Goal: Task Accomplishment & Management: Complete application form

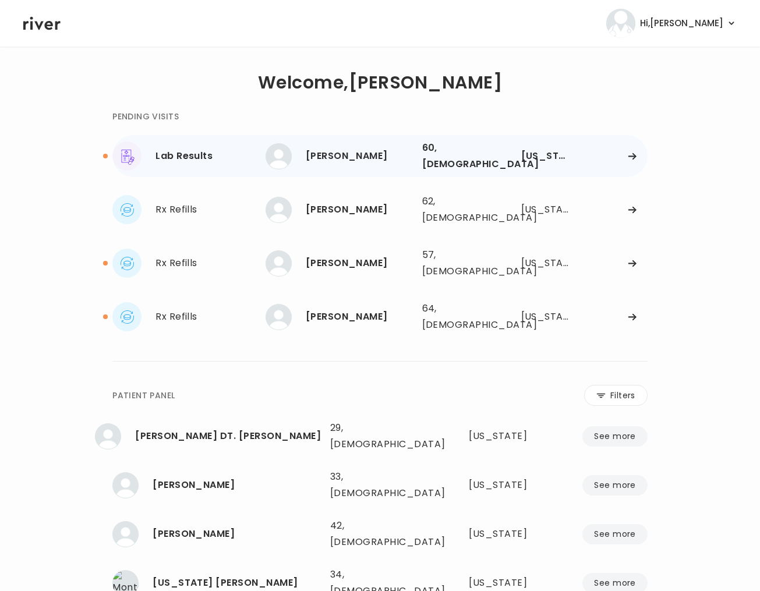
click at [184, 160] on div "Lab Results" at bounding box center [211, 156] width 110 height 16
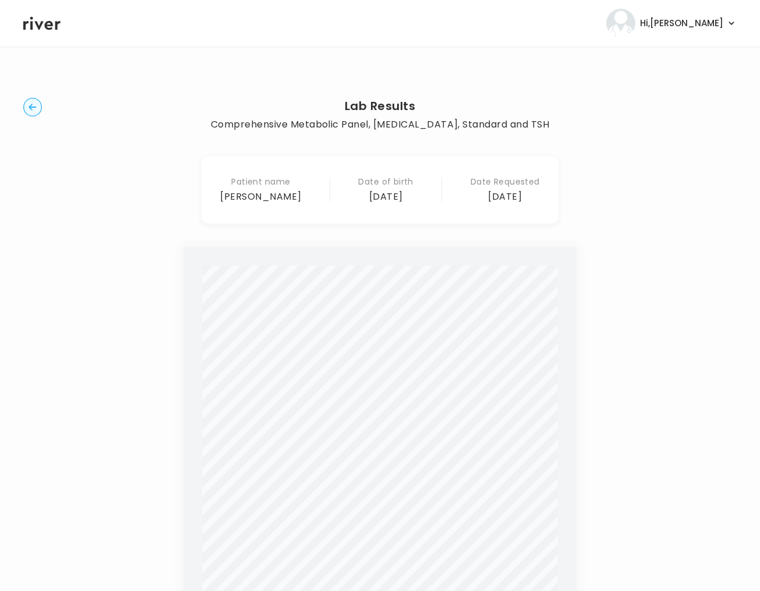
click at [45, 105] on div "Lab Results Comprehensive Metabolic Panel, [MEDICAL_DATA], Standard and TSH Pat…" at bounding box center [379, 467] width 713 height 804
click at [24, 105] on circle "button" at bounding box center [33, 107] width 18 height 18
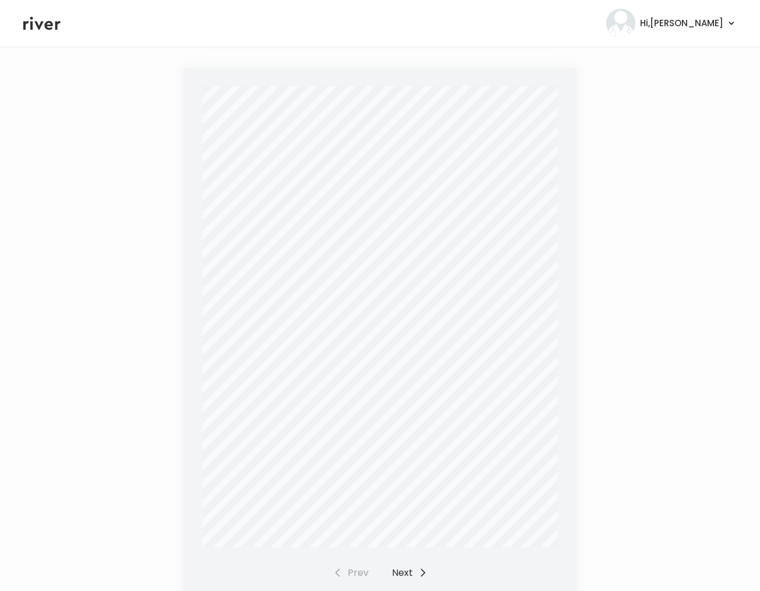
scroll to position [259, 0]
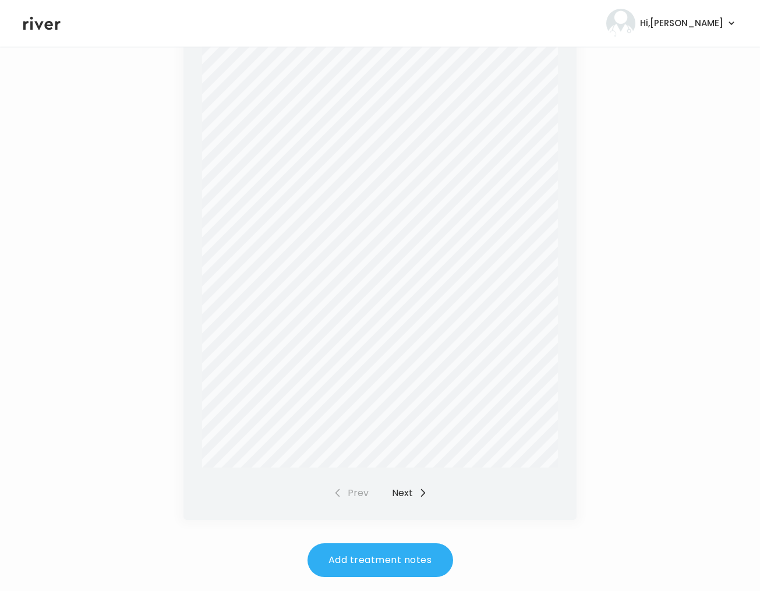
click at [405, 488] on button "Next" at bounding box center [410, 493] width 36 height 16
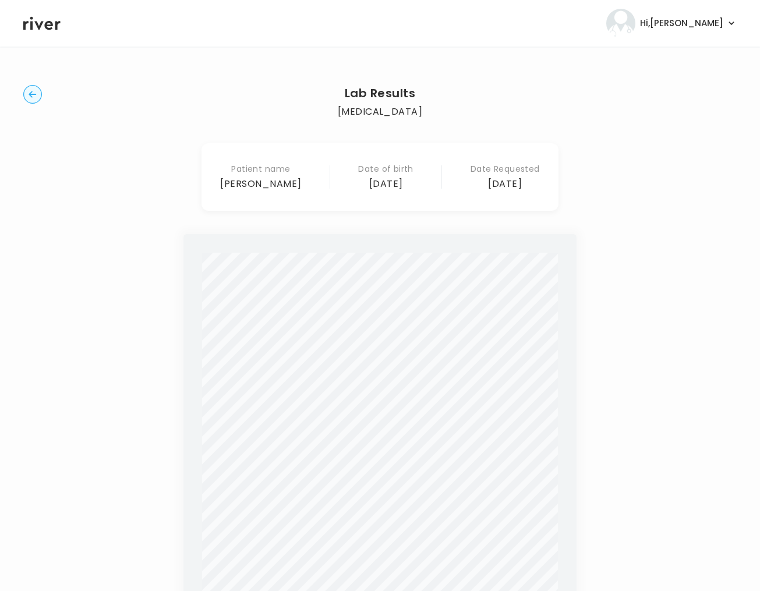
scroll to position [0, 0]
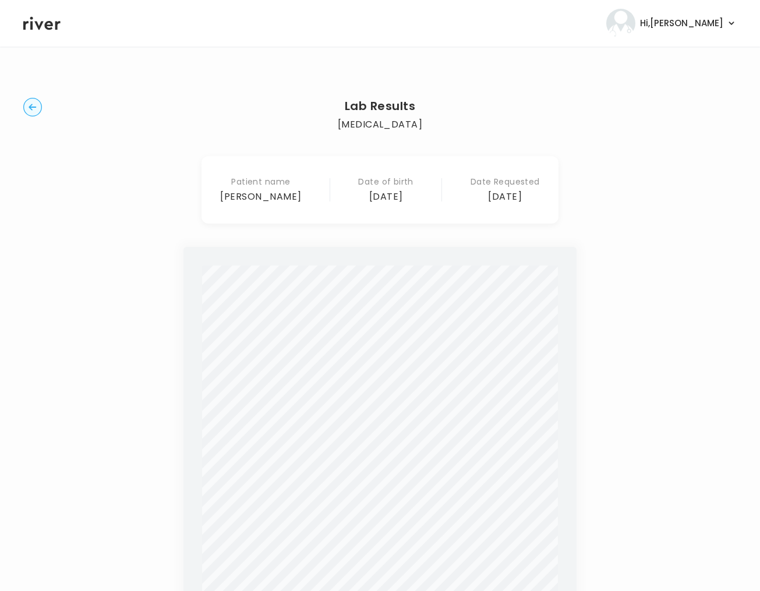
click at [33, 105] on circle "button" at bounding box center [33, 107] width 18 height 18
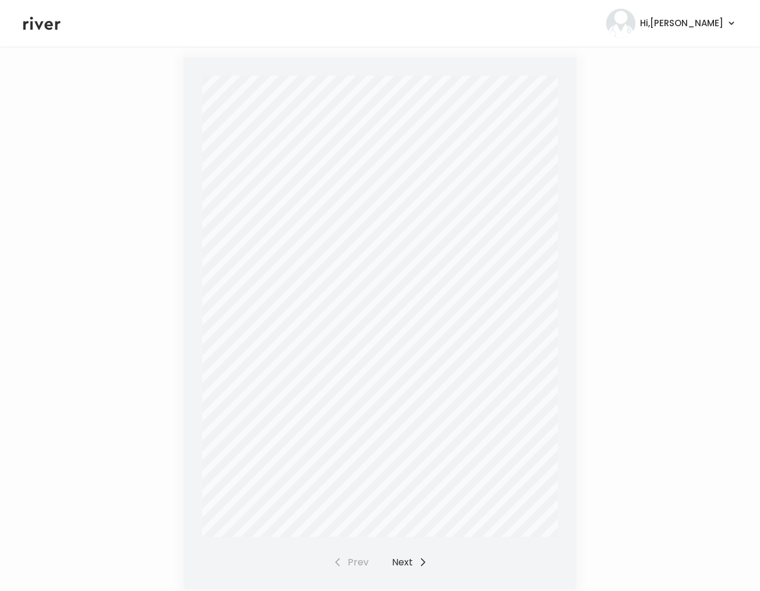
scroll to position [189, 0]
click at [408, 561] on button "Next" at bounding box center [410, 563] width 36 height 16
click at [408, 560] on div "Prev Next" at bounding box center [380, 563] width 94 height 16
click at [352, 566] on button "Prev" at bounding box center [351, 563] width 36 height 16
click at [352, 566] on div "Prev Next" at bounding box center [380, 563] width 94 height 16
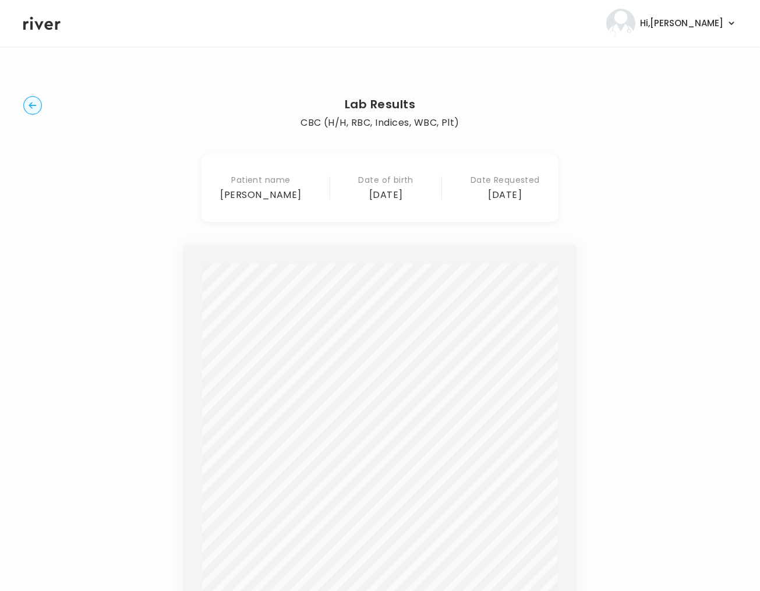
scroll to position [0, 0]
click at [27, 107] on circle "button" at bounding box center [33, 107] width 18 height 18
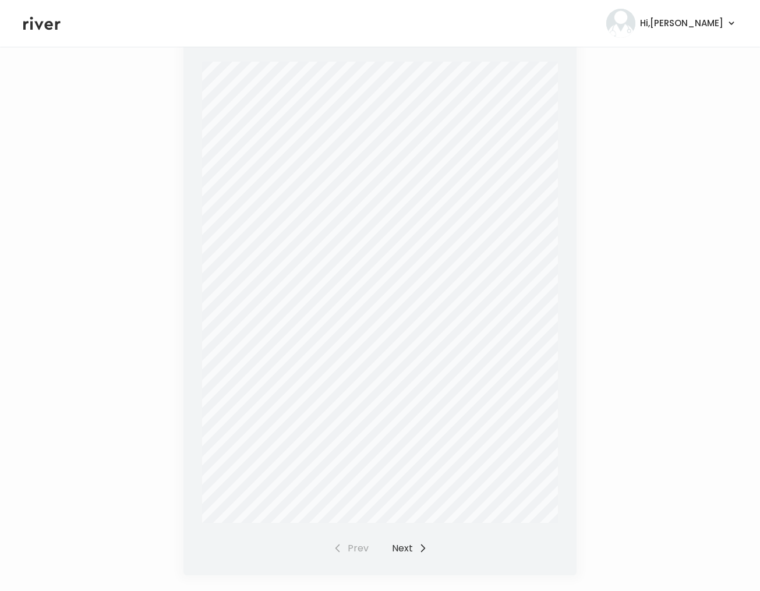
scroll to position [232, 0]
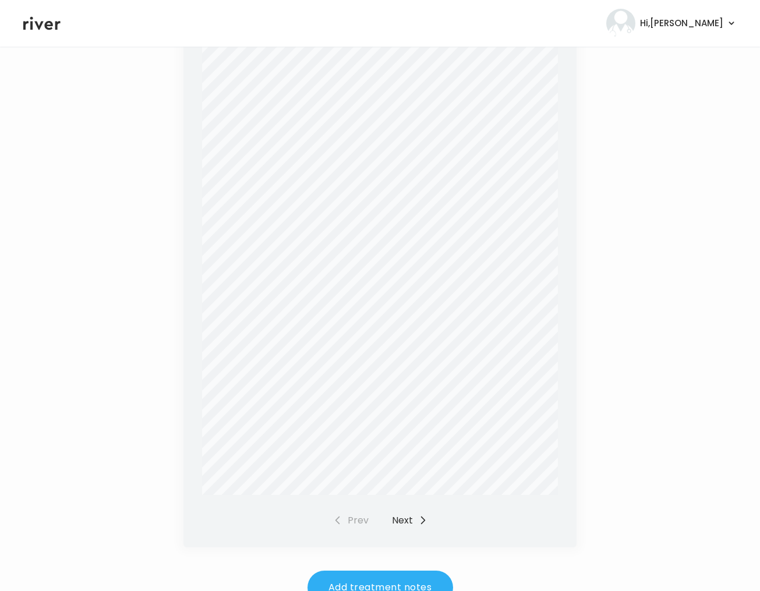
click at [399, 522] on button "Next" at bounding box center [410, 521] width 36 height 16
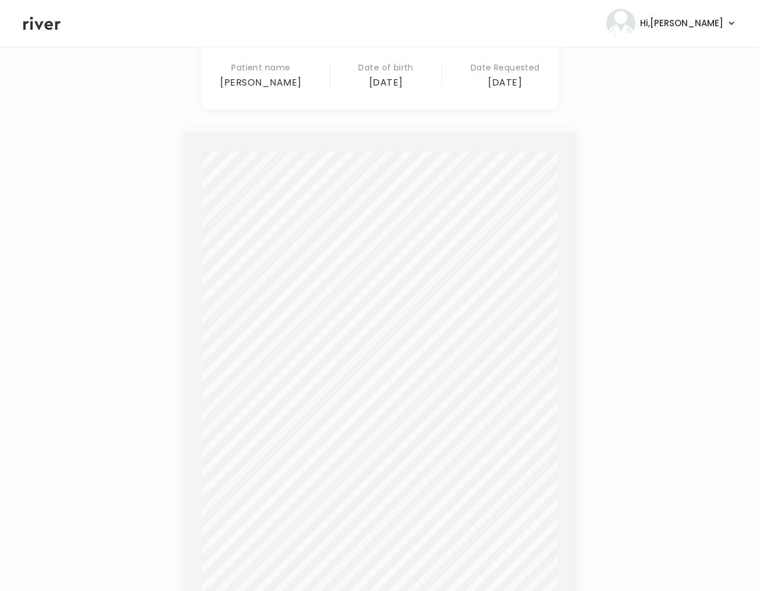
scroll to position [6, 0]
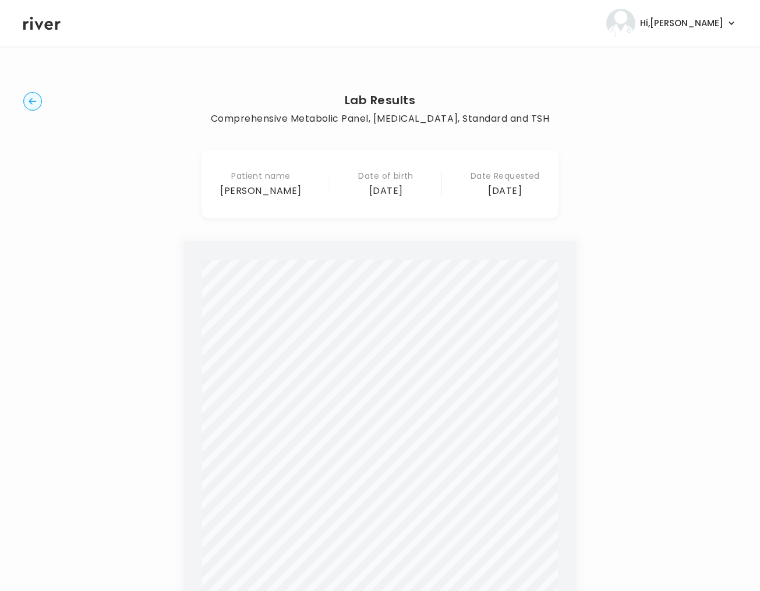
click at [27, 104] on circle "button" at bounding box center [33, 102] width 18 height 18
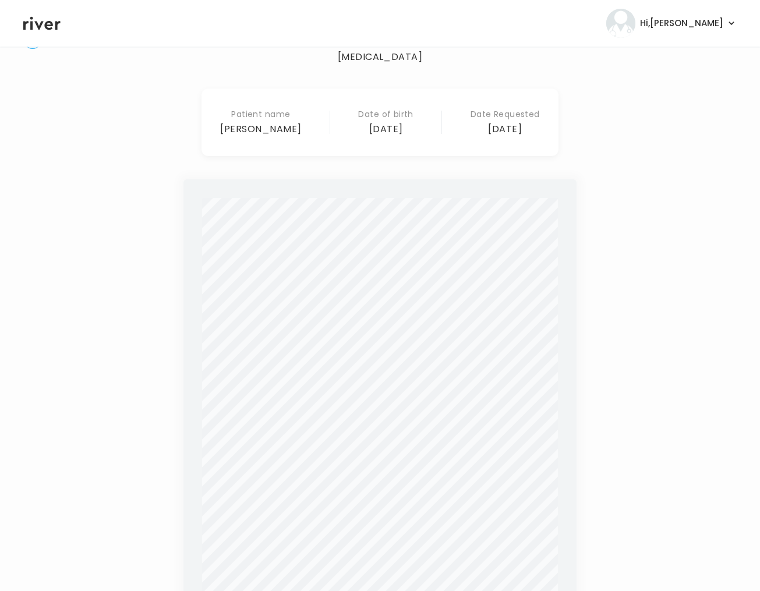
scroll to position [50, 0]
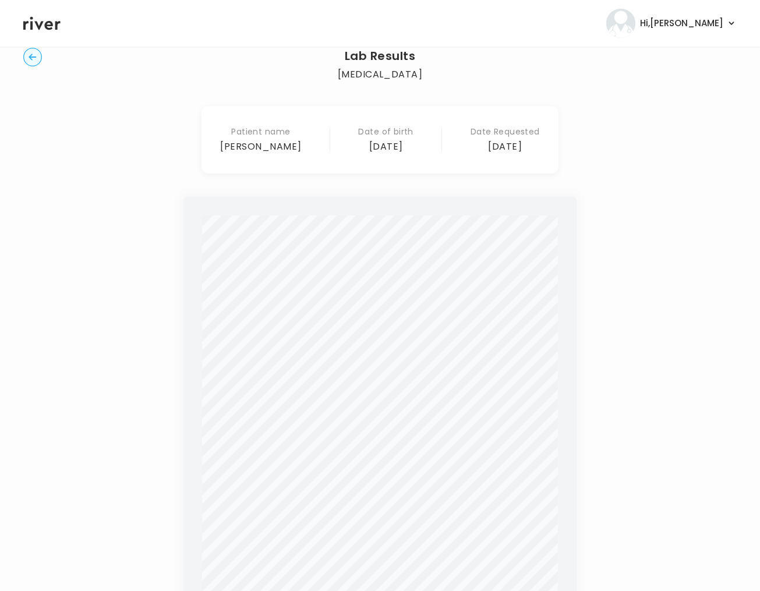
click at [37, 62] on circle "button" at bounding box center [33, 57] width 18 height 18
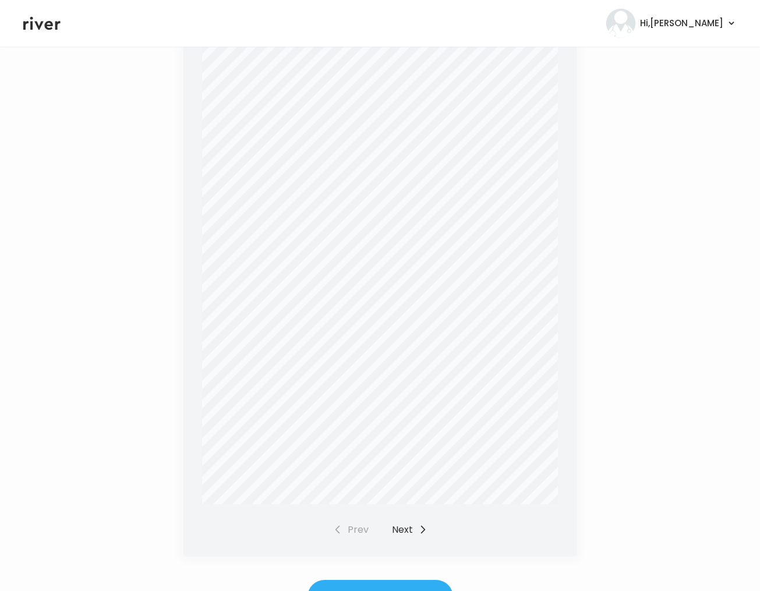
scroll to position [221, 0]
click at [405, 533] on button "Next" at bounding box center [410, 531] width 36 height 16
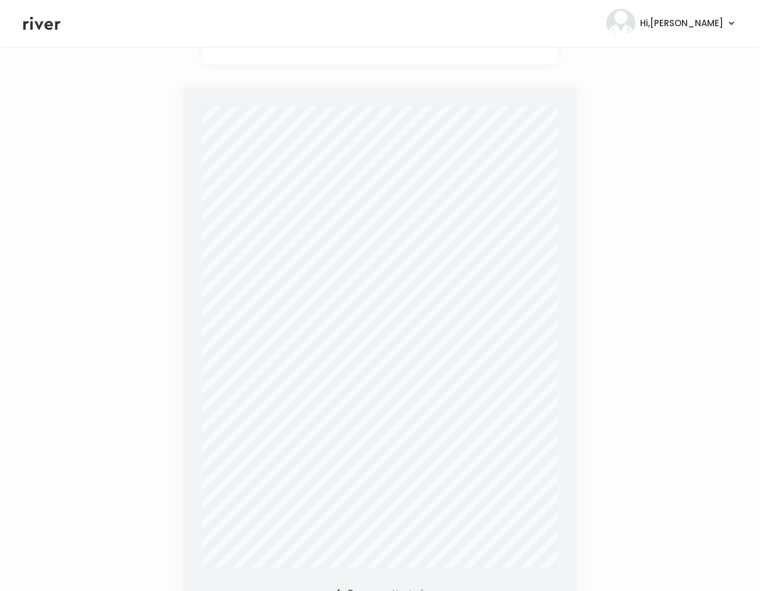
scroll to position [0, 0]
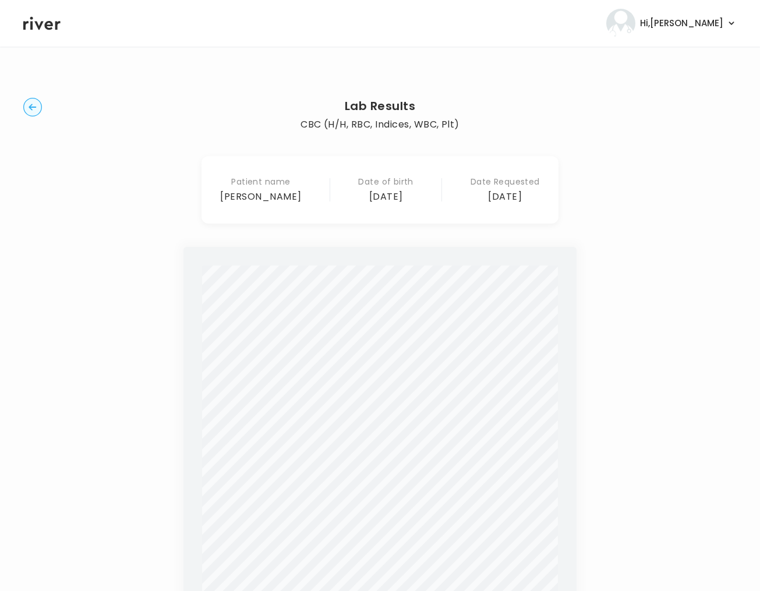
click at [32, 107] on circle "button" at bounding box center [33, 107] width 18 height 18
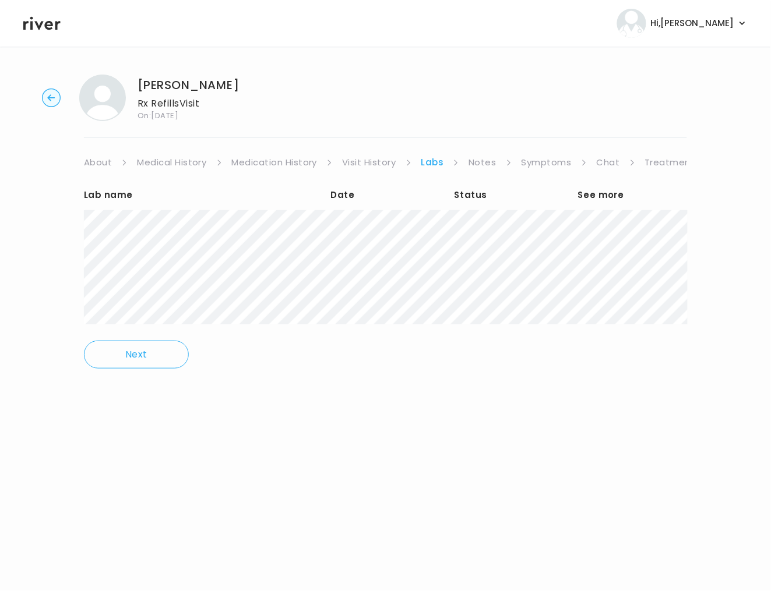
click at [609, 166] on link "Chat" at bounding box center [607, 162] width 23 height 16
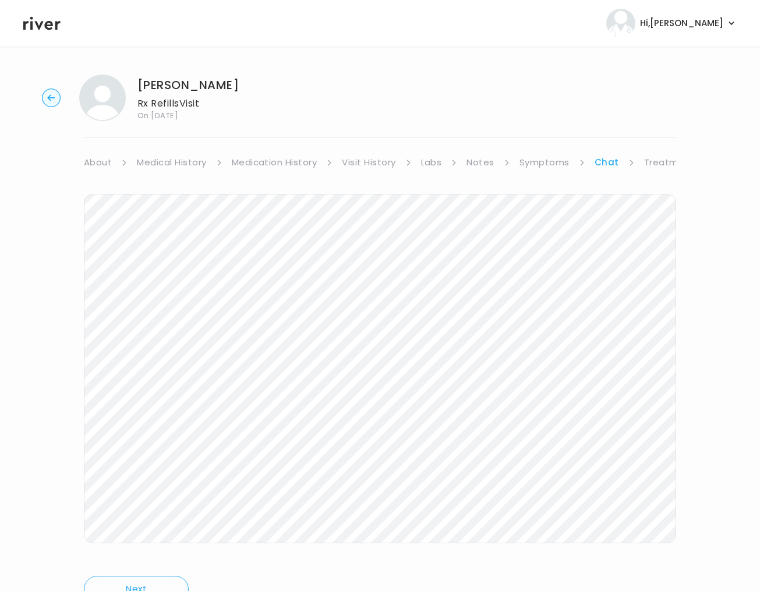
scroll to position [44, 0]
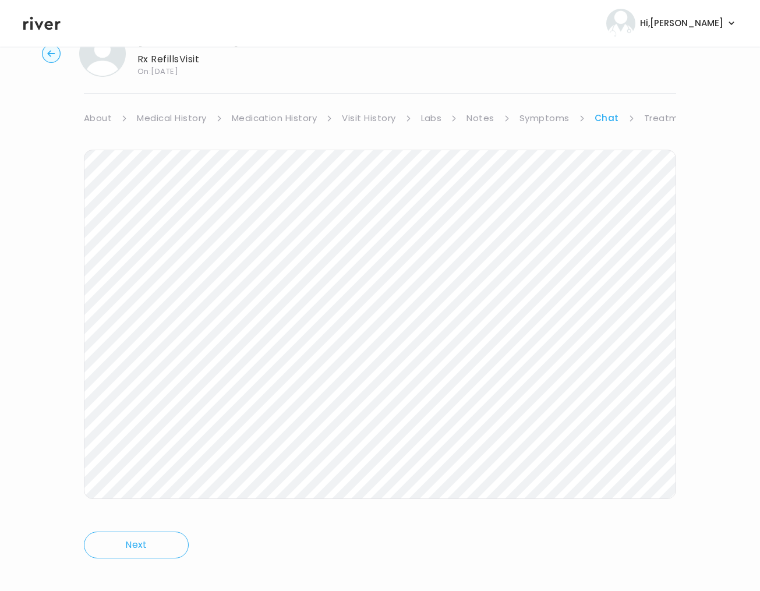
click at [546, 119] on link "Symptoms" at bounding box center [545, 118] width 50 height 16
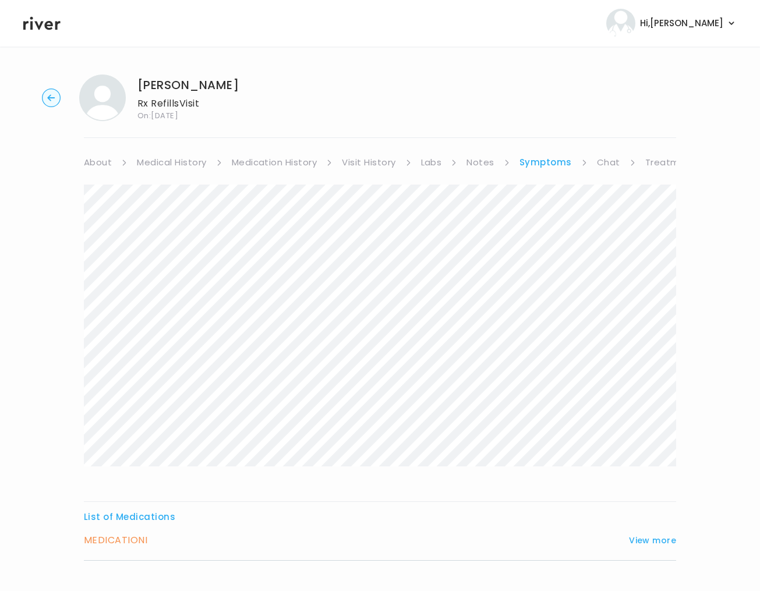
click at [662, 160] on link "Treatment Plan" at bounding box center [681, 162] width 72 height 16
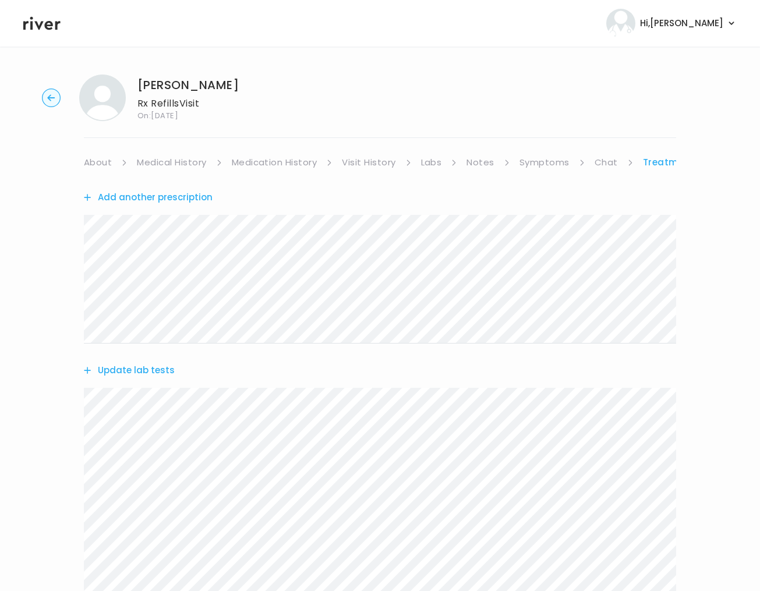
click at [255, 159] on link "Medication History" at bounding box center [275, 162] width 86 height 16
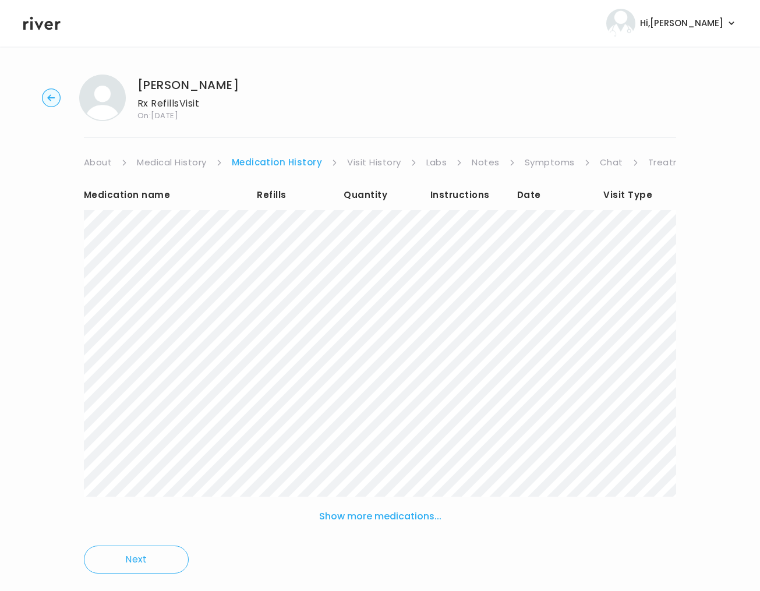
click at [365, 166] on link "Visit History" at bounding box center [374, 162] width 54 height 16
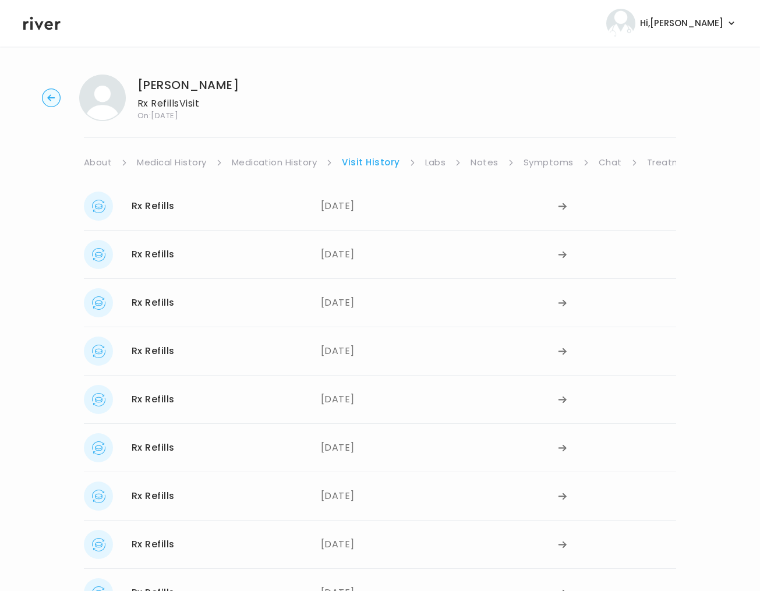
click at [543, 164] on link "Symptoms" at bounding box center [549, 162] width 50 height 16
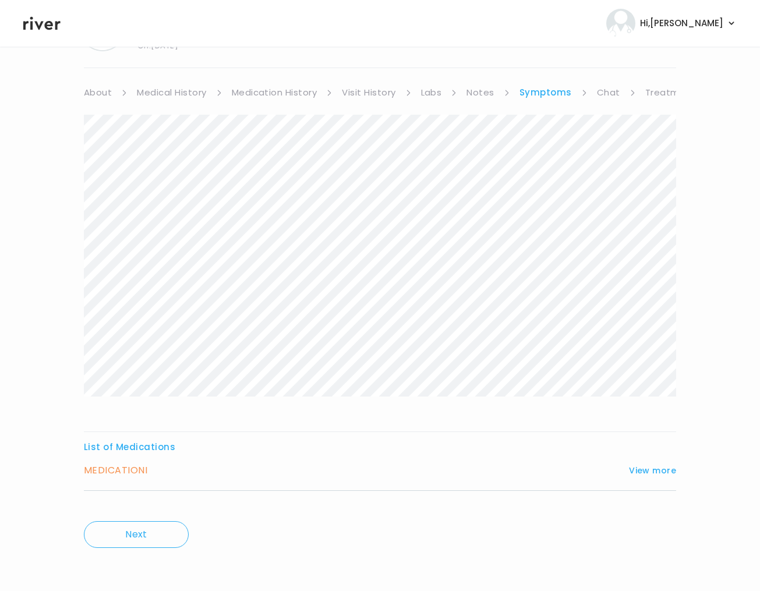
scroll to position [72, 0]
drag, startPoint x: 123, startPoint y: 473, endPoint x: 532, endPoint y: 460, distance: 409.1
click at [143, 471] on h3 "MEDICATION I" at bounding box center [115, 469] width 63 height 16
click at [639, 464] on button "View more" at bounding box center [652, 469] width 47 height 14
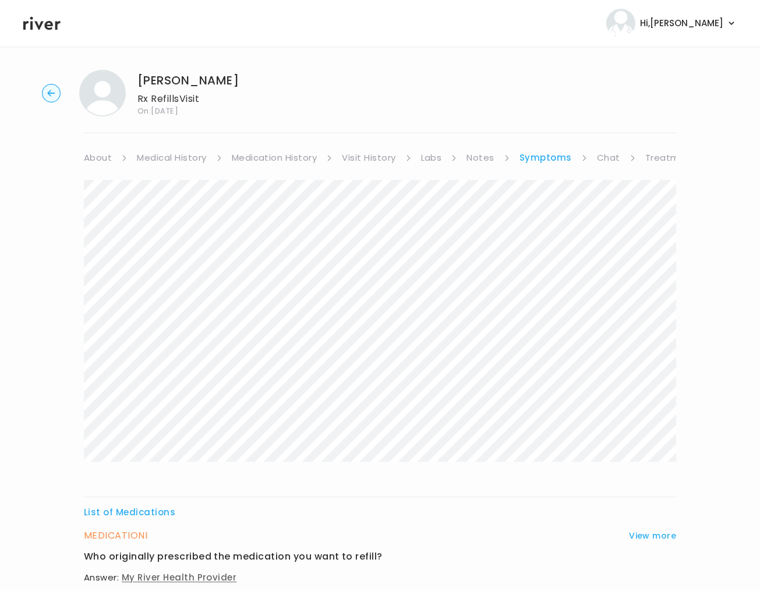
scroll to position [0, 0]
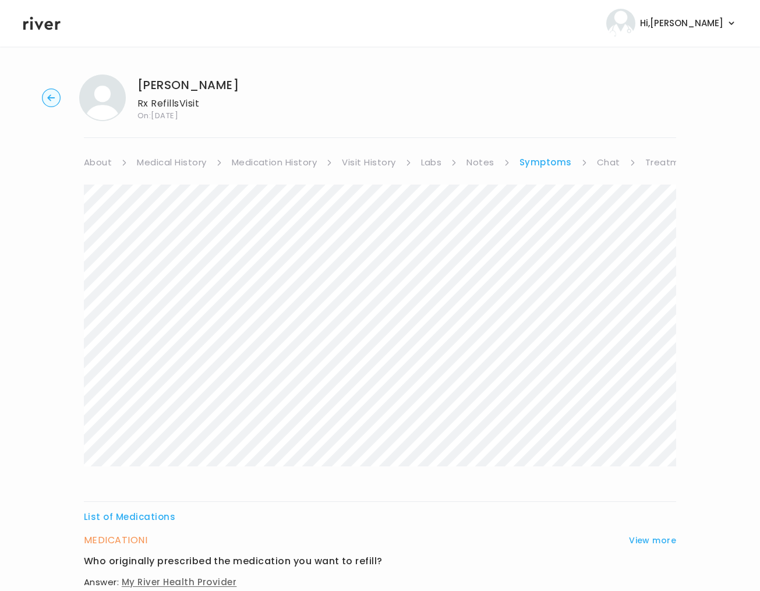
click at [281, 162] on link "Medication History" at bounding box center [275, 162] width 86 height 16
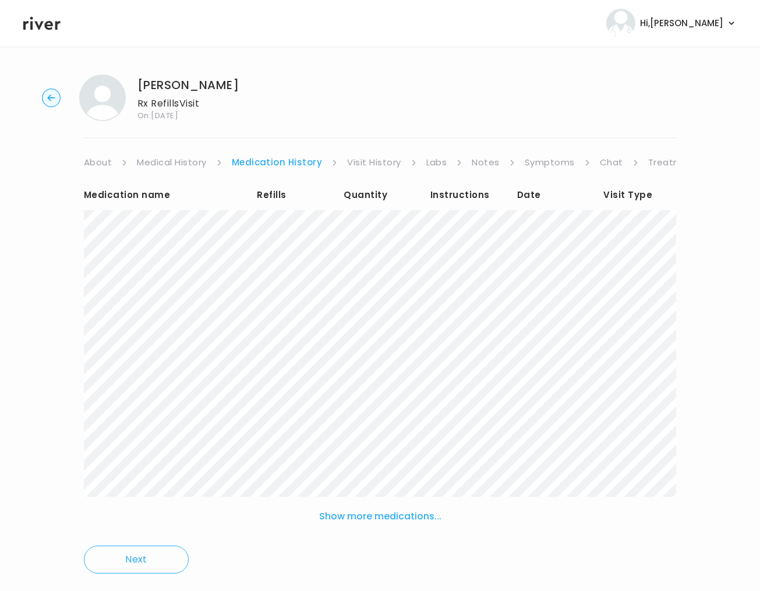
click at [170, 162] on link "Medical History" at bounding box center [171, 162] width 69 height 16
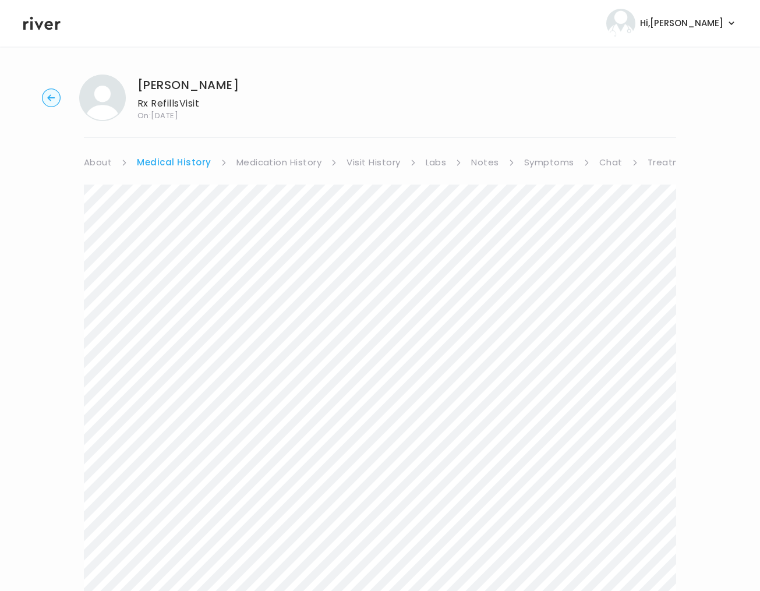
click at [381, 165] on link "Visit History" at bounding box center [374, 162] width 54 height 16
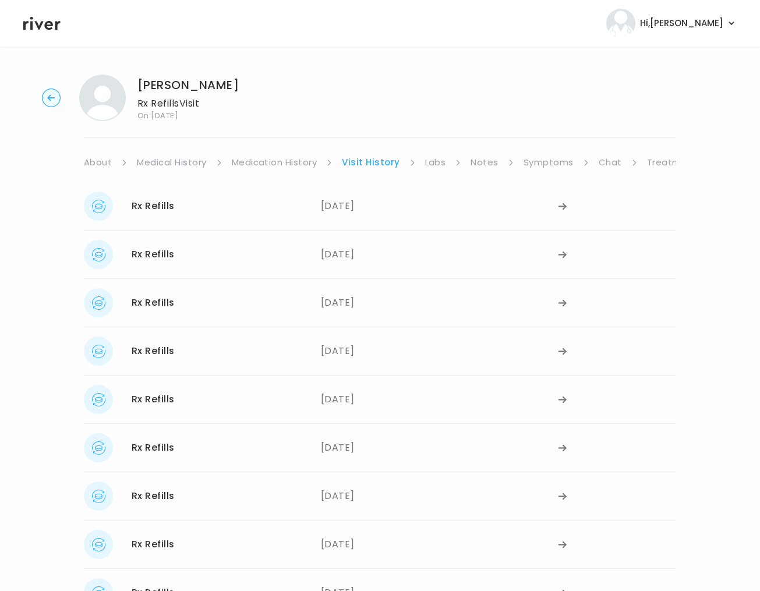
click at [432, 166] on link "Labs" at bounding box center [435, 162] width 21 height 16
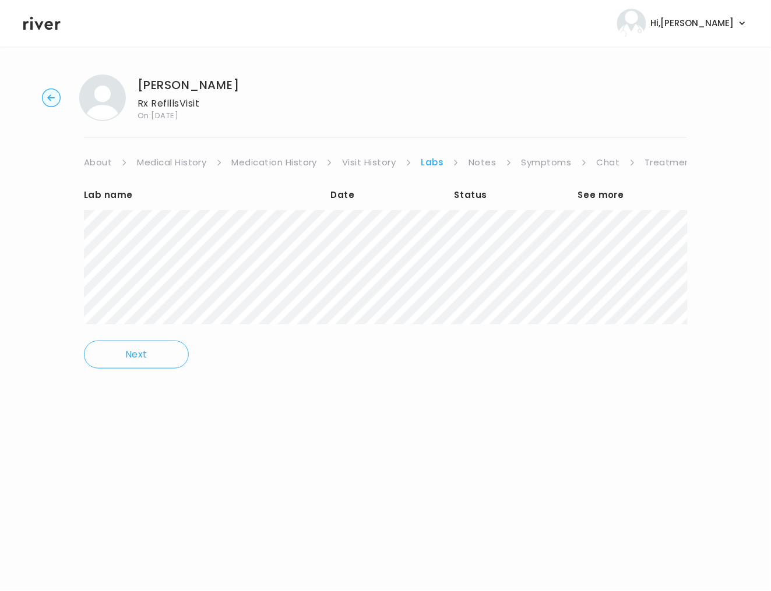
click at [480, 163] on link "Notes" at bounding box center [481, 162] width 27 height 16
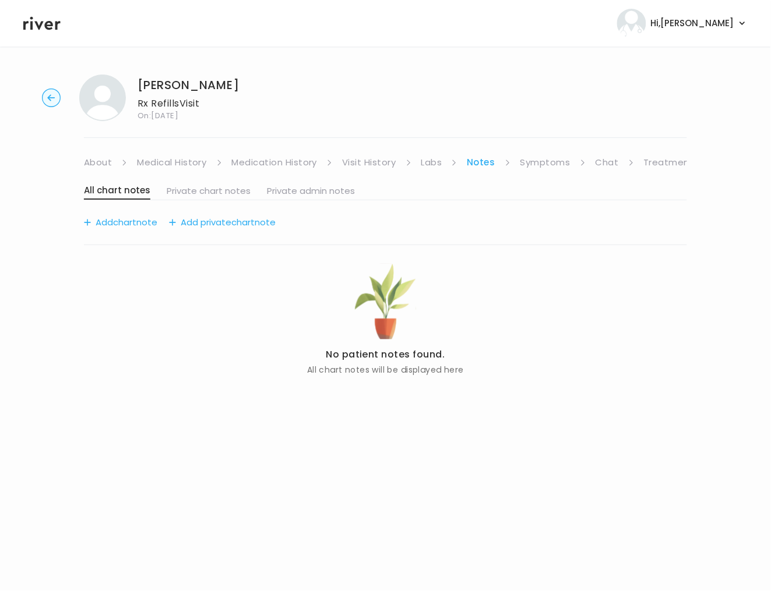
click at [658, 161] on link "Treatment Plan" at bounding box center [680, 162] width 72 height 16
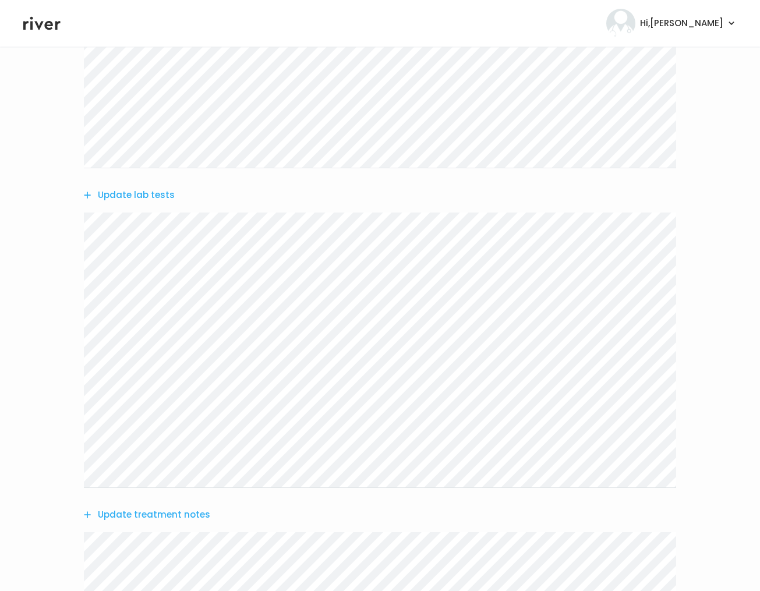
scroll to position [415, 0]
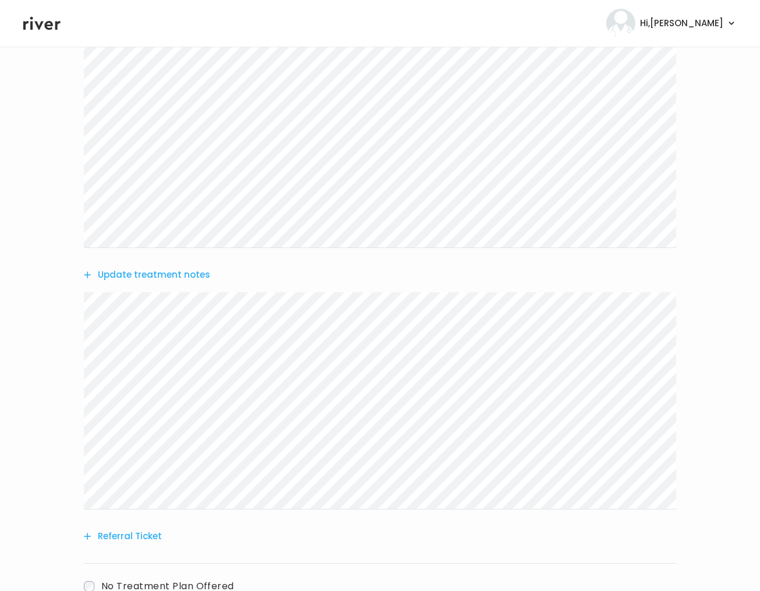
click at [182, 277] on button "Update treatment notes" at bounding box center [147, 275] width 126 height 16
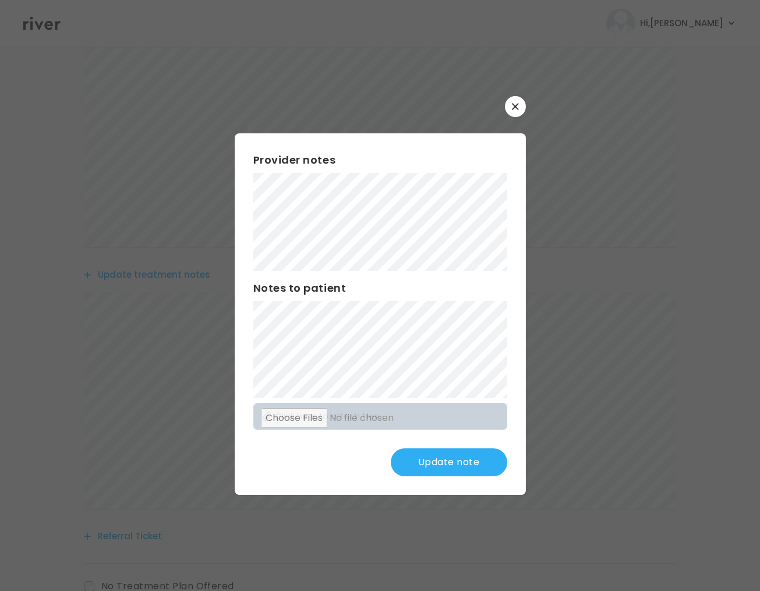
click at [419, 460] on button "Update note" at bounding box center [449, 462] width 116 height 28
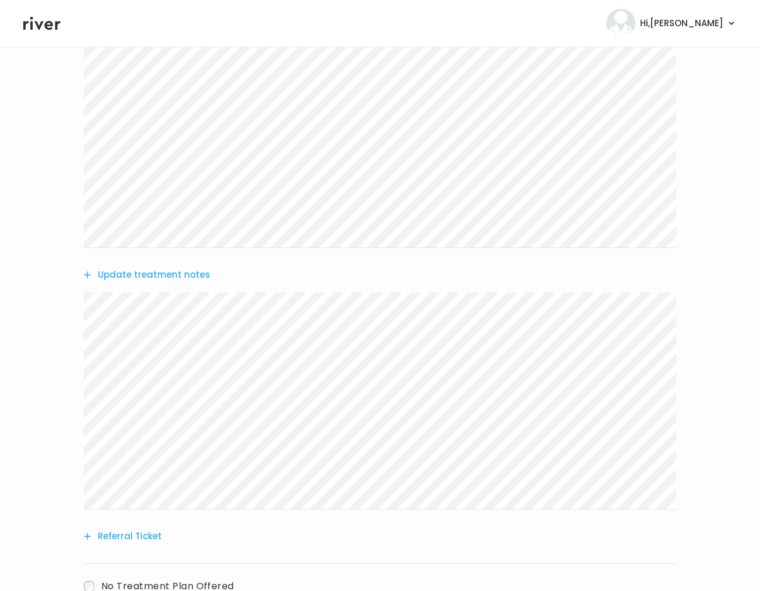
click at [132, 273] on button "Update treatment notes" at bounding box center [147, 275] width 126 height 16
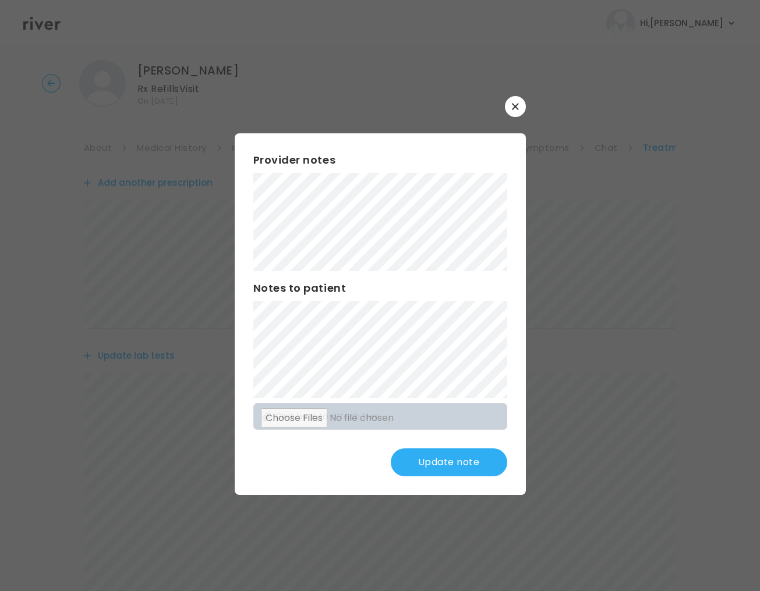
scroll to position [15, 0]
click at [429, 458] on button "Update note" at bounding box center [449, 462] width 116 height 28
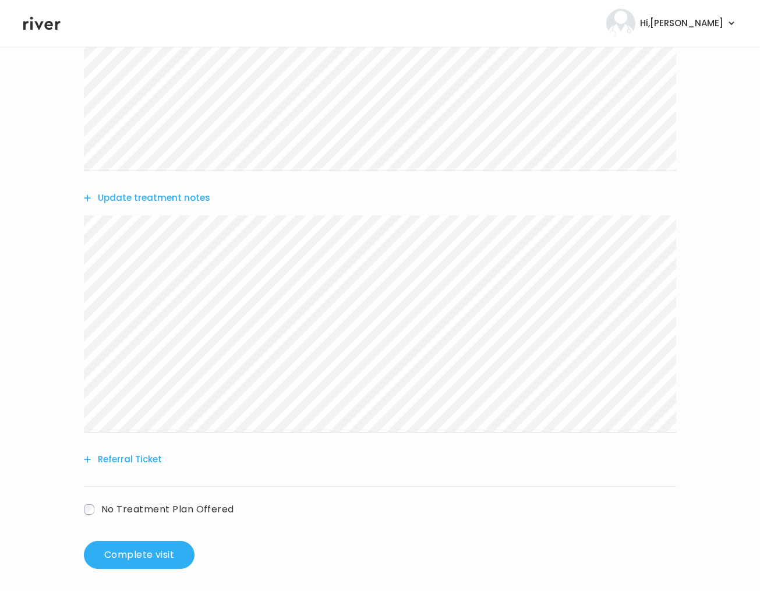
scroll to position [498, 0]
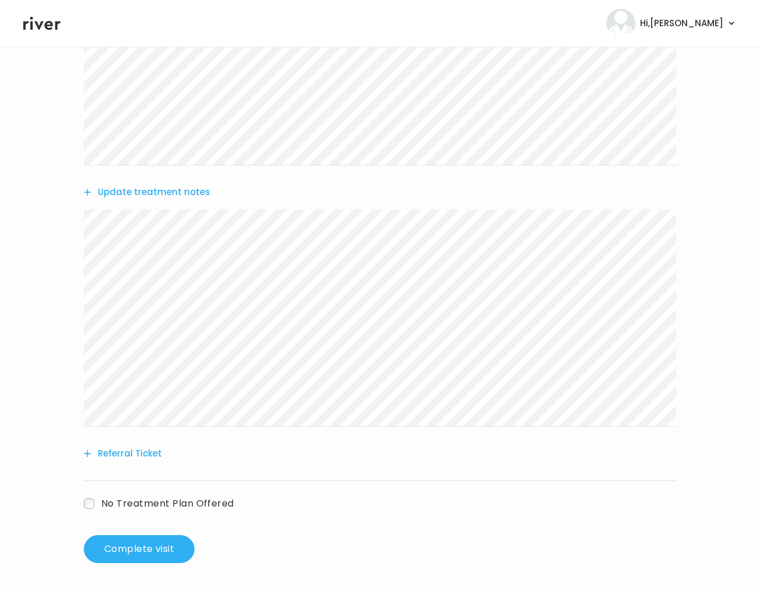
click at [348, 354] on div "Add another prescription Update lab tests Update treatment notes Referral Ticke…" at bounding box center [380, 118] width 592 height 891
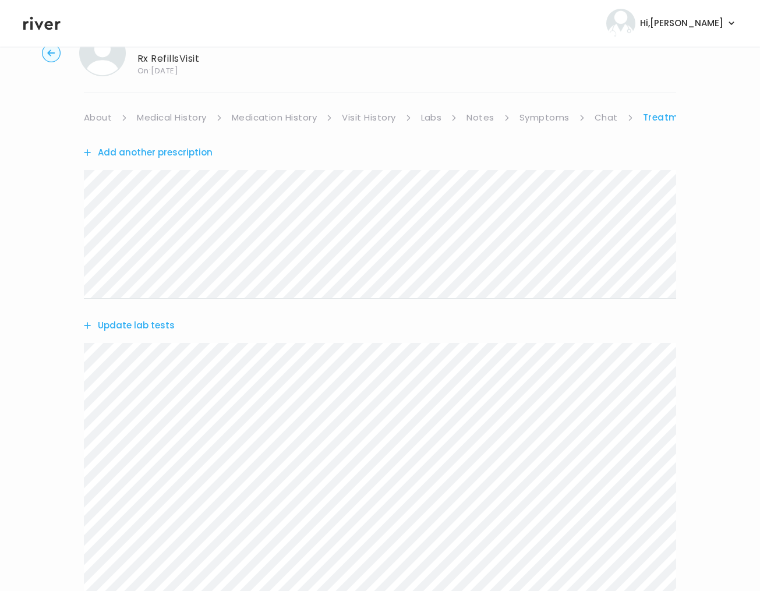
scroll to position [0, 0]
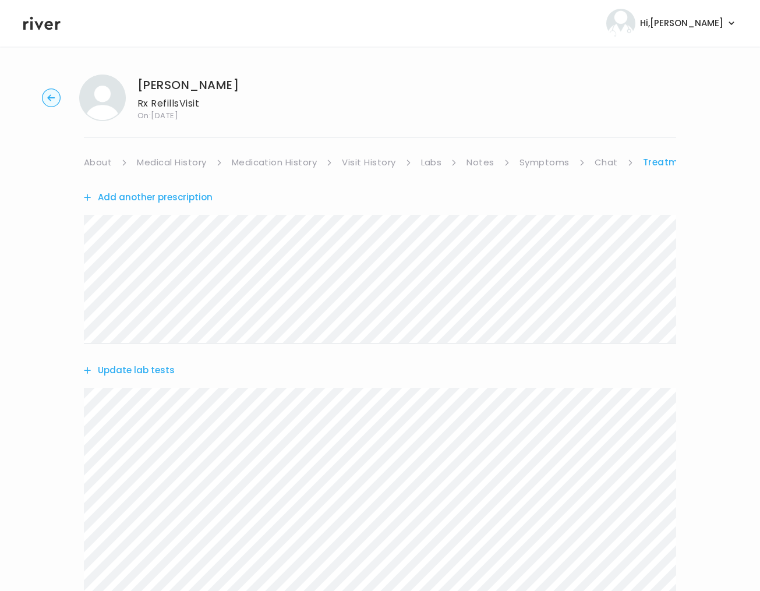
drag, startPoint x: 139, startPoint y: 197, endPoint x: 145, endPoint y: 213, distance: 17.0
click at [145, 213] on div "Add another prescription" at bounding box center [380, 198] width 592 height 54
click at [169, 195] on button "Add another prescription" at bounding box center [148, 197] width 129 height 16
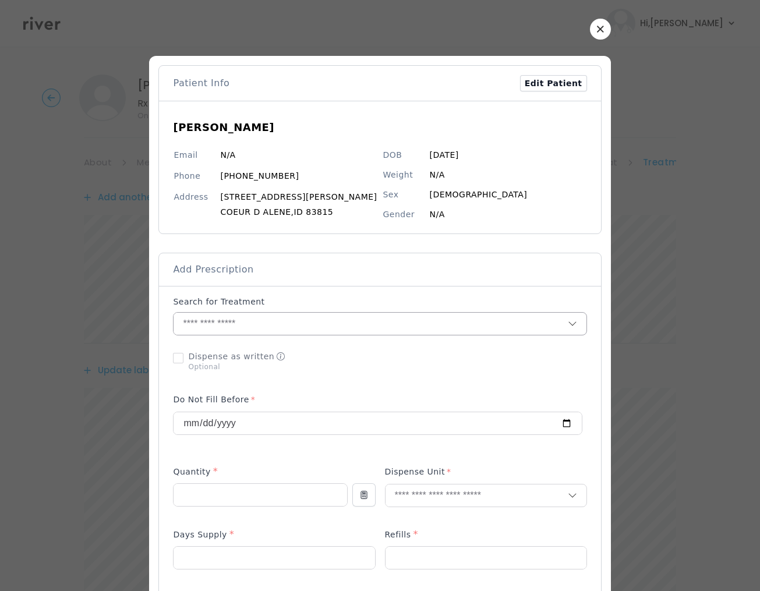
click at [225, 325] on input "text" at bounding box center [371, 324] width 394 height 22
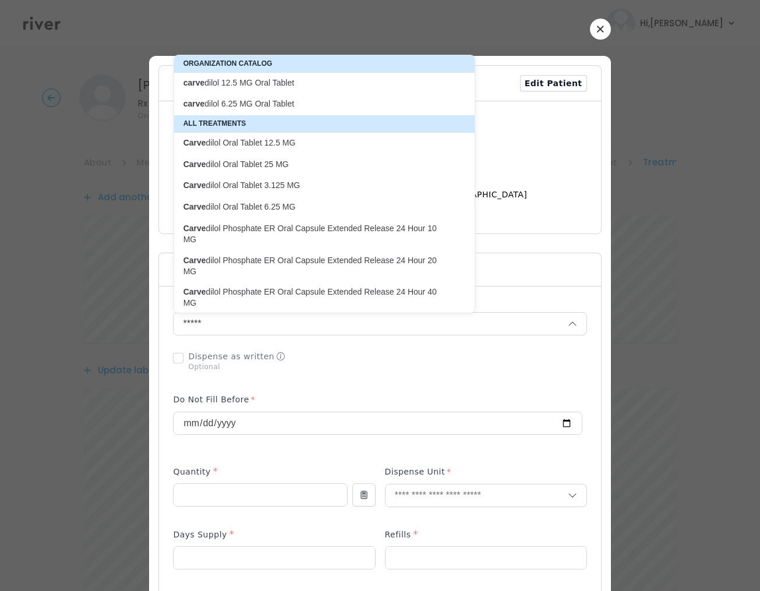
click at [233, 211] on p "Carve dilol Oral Tablet 6.25 MG" at bounding box center [317, 207] width 268 height 11
type input "**********"
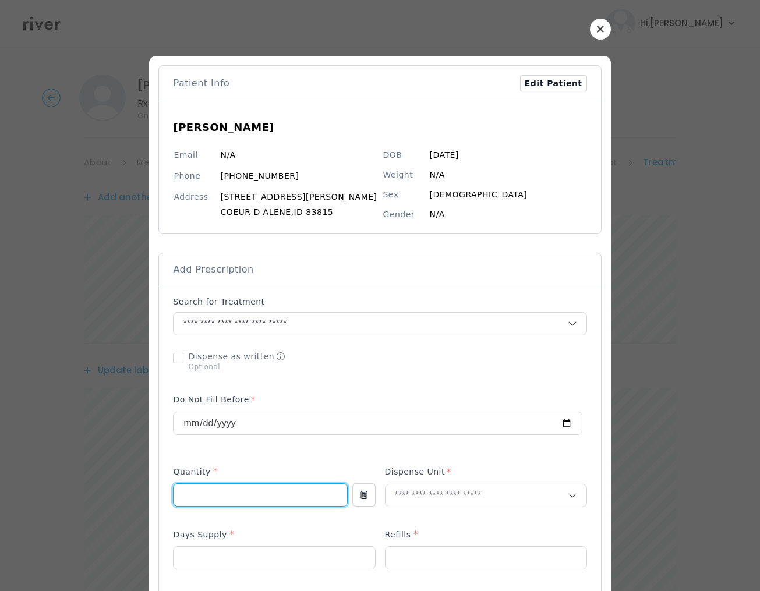
drag, startPoint x: 215, startPoint y: 494, endPoint x: 220, endPoint y: 490, distance: 6.2
click at [216, 493] on input "number" at bounding box center [260, 495] width 173 height 22
type input "**"
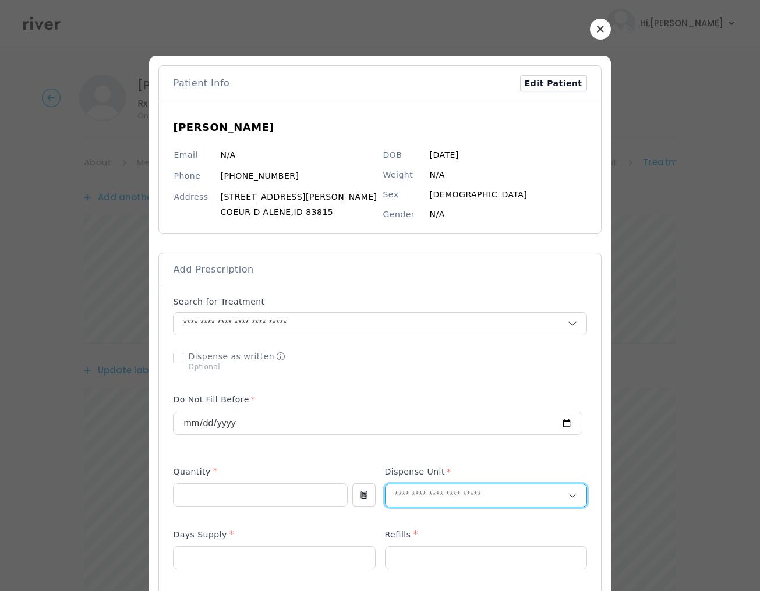
click at [419, 499] on input "text" at bounding box center [477, 496] width 182 height 22
type input "**"
drag, startPoint x: 405, startPoint y: 523, endPoint x: 394, endPoint y: 523, distance: 10.5
click at [405, 523] on p "Tablet" at bounding box center [462, 522] width 153 height 17
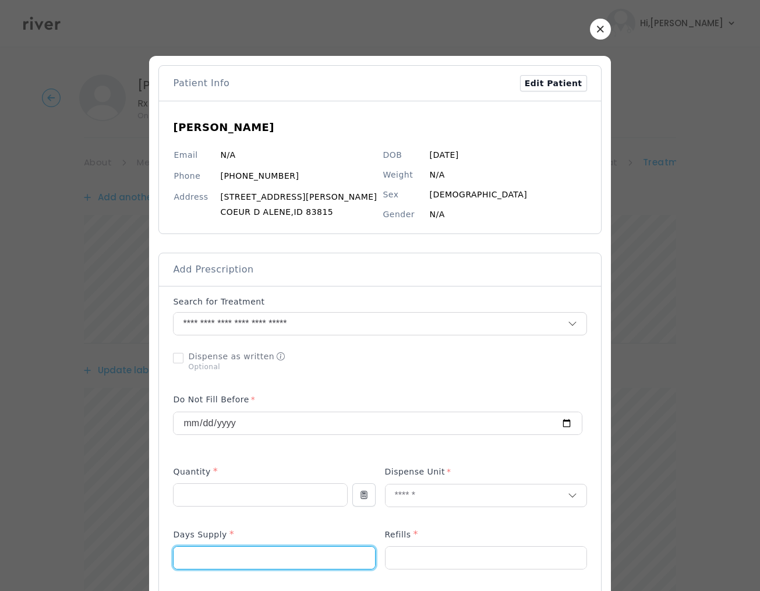
click at [255, 561] on input "number" at bounding box center [274, 558] width 201 height 22
type input "**"
click at [411, 551] on input "number" at bounding box center [486, 558] width 201 height 22
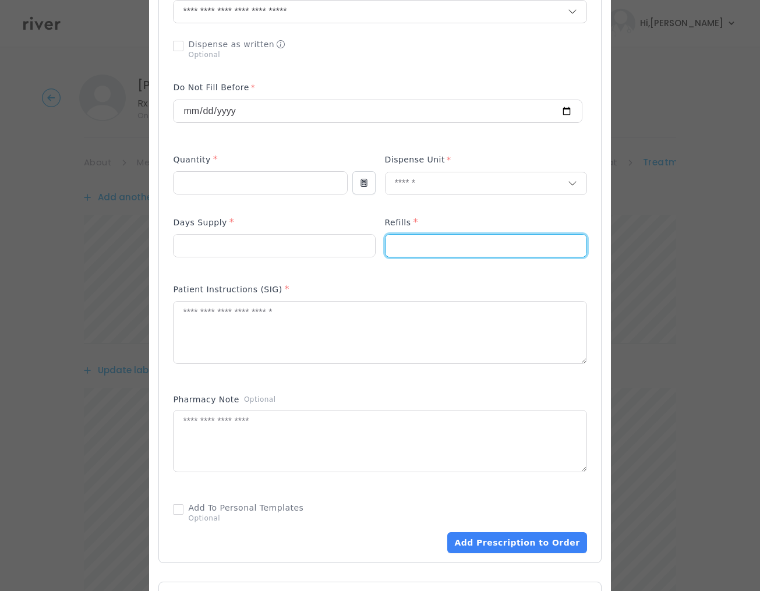
scroll to position [387, 0]
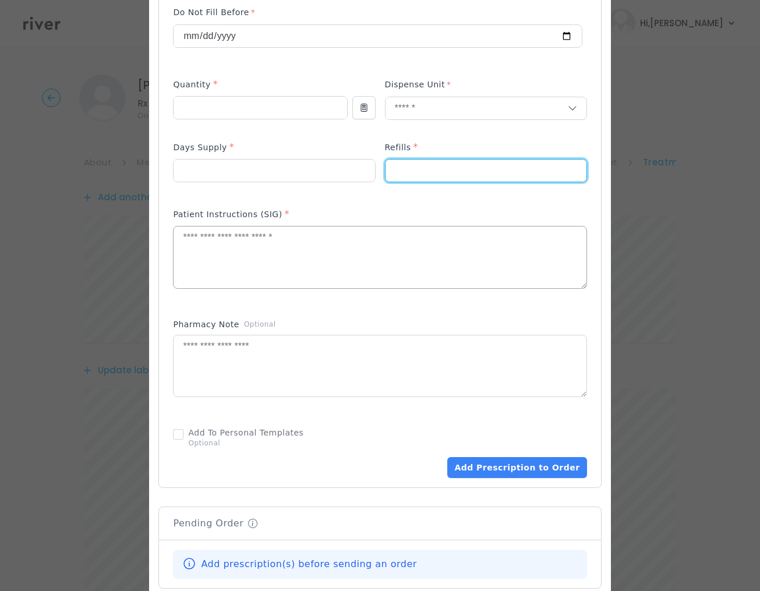
type input "*"
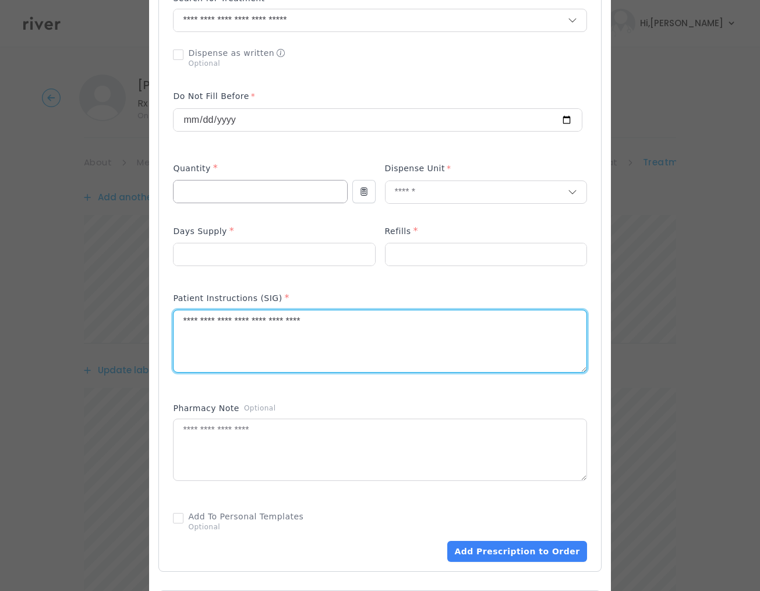
scroll to position [282, 0]
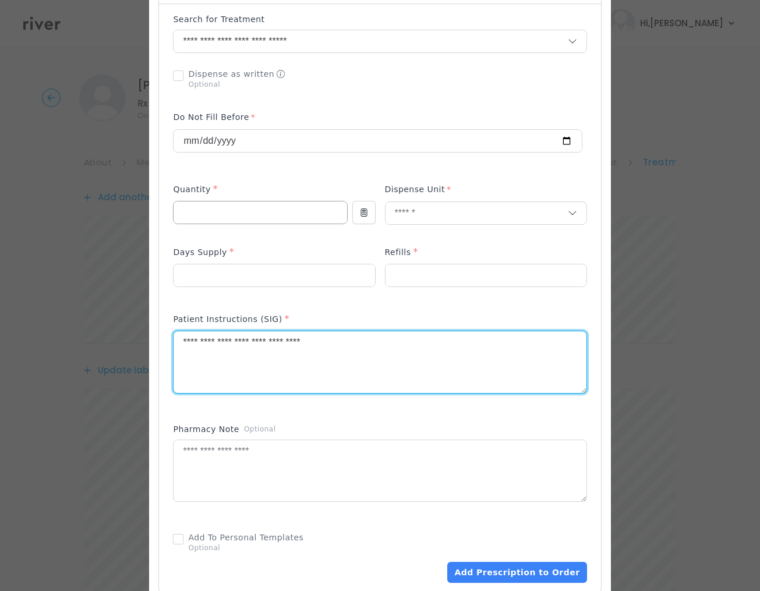
type textarea "**********"
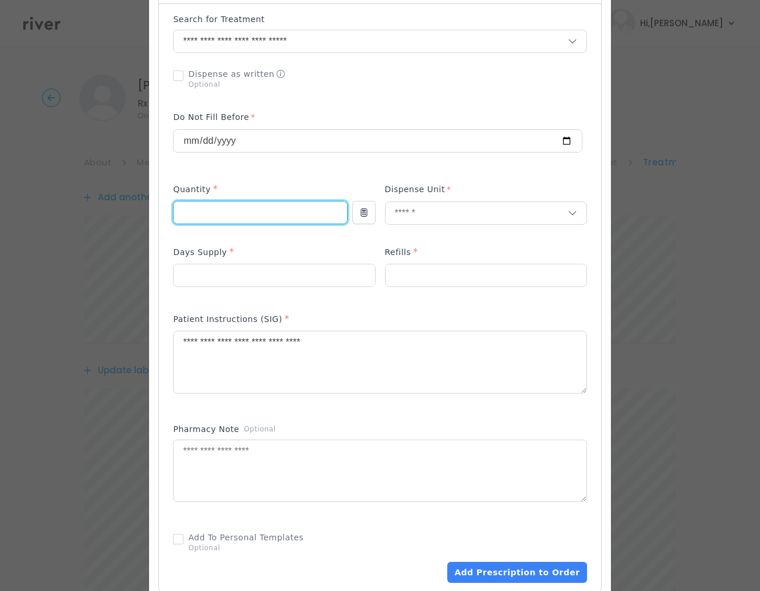
drag, startPoint x: 203, startPoint y: 211, endPoint x: 165, endPoint y: 215, distance: 38.1
click at [165, 215] on div at bounding box center [379, 367] width 461 height 1188
type input "***"
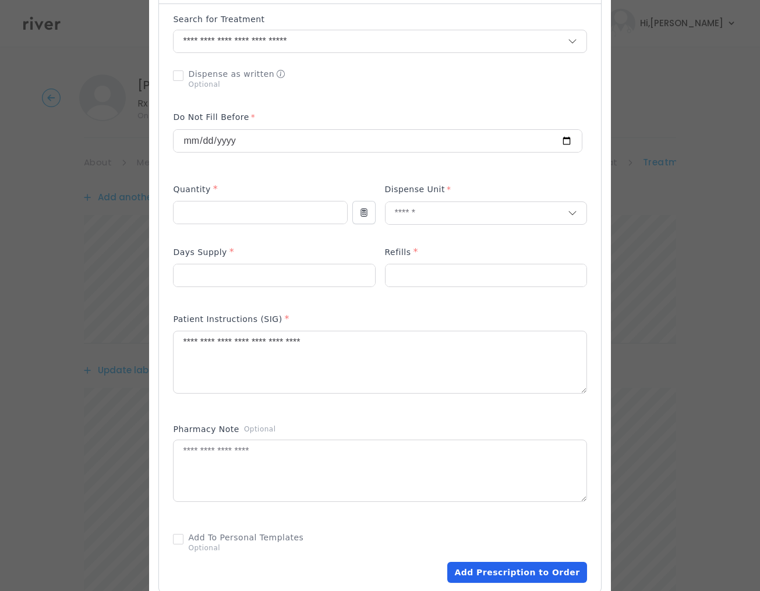
drag, startPoint x: 498, startPoint y: 572, endPoint x: 469, endPoint y: 529, distance: 51.5
click at [497, 572] on button "Add Prescription to Order" at bounding box center [516, 572] width 139 height 21
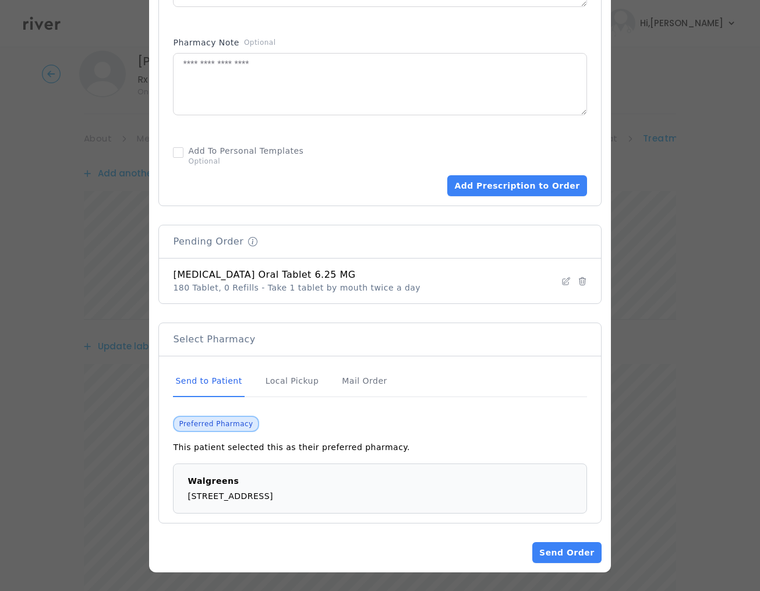
scroll to position [236, 0]
click at [563, 546] on button "Send Order" at bounding box center [566, 552] width 69 height 21
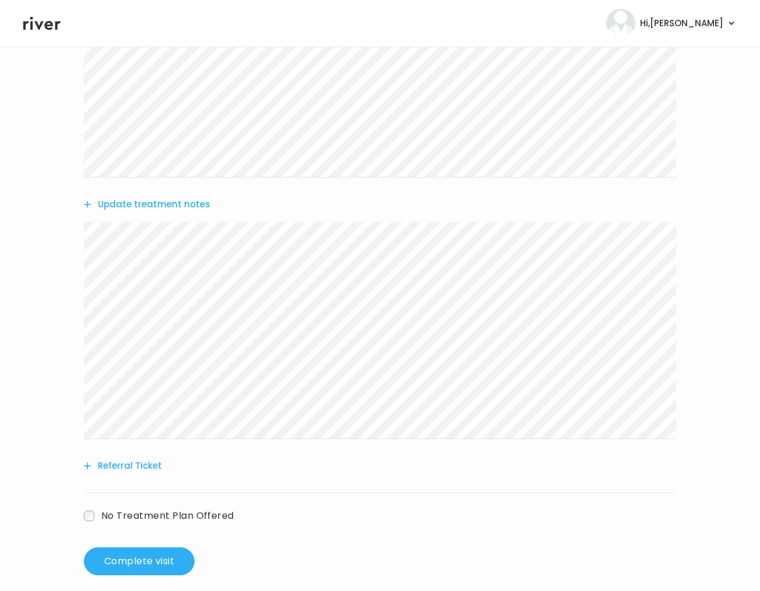
scroll to position [631, 0]
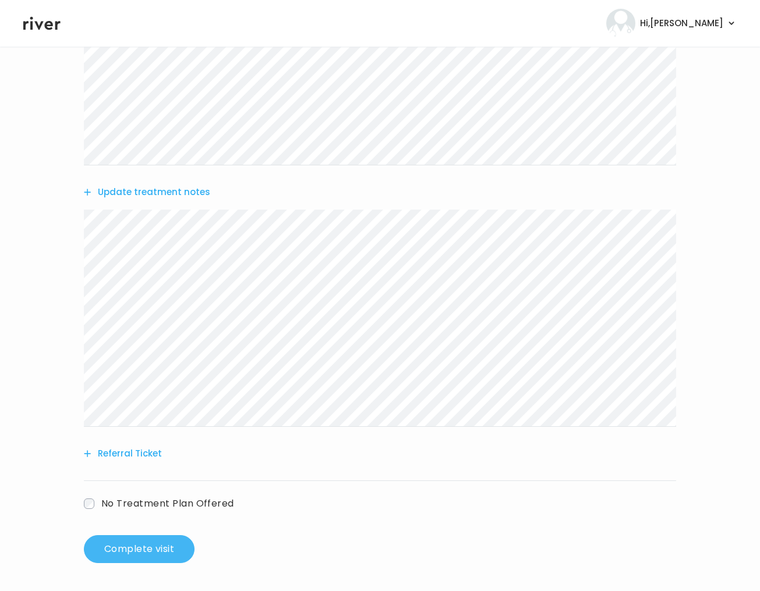
click at [154, 547] on button "Complete visit" at bounding box center [139, 549] width 111 height 28
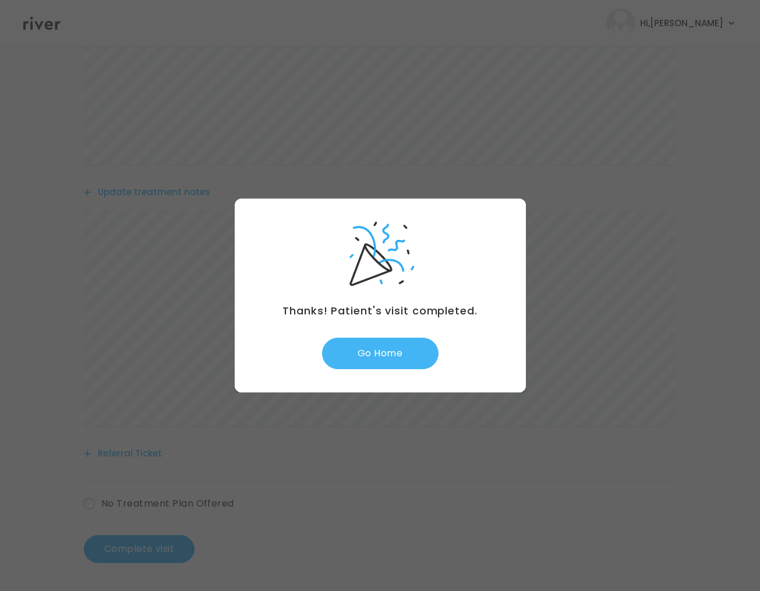
click at [409, 351] on button "Go Home" at bounding box center [380, 353] width 116 height 31
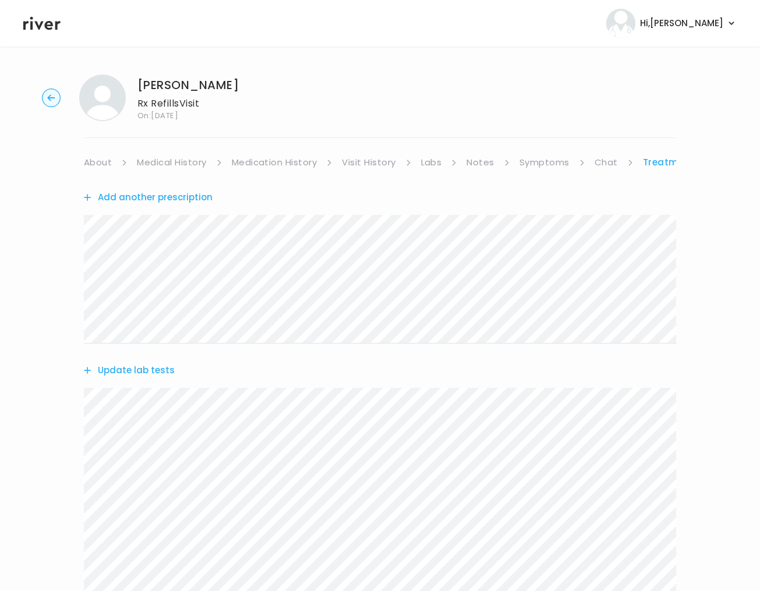
click at [535, 162] on link "Symptoms" at bounding box center [545, 162] width 50 height 16
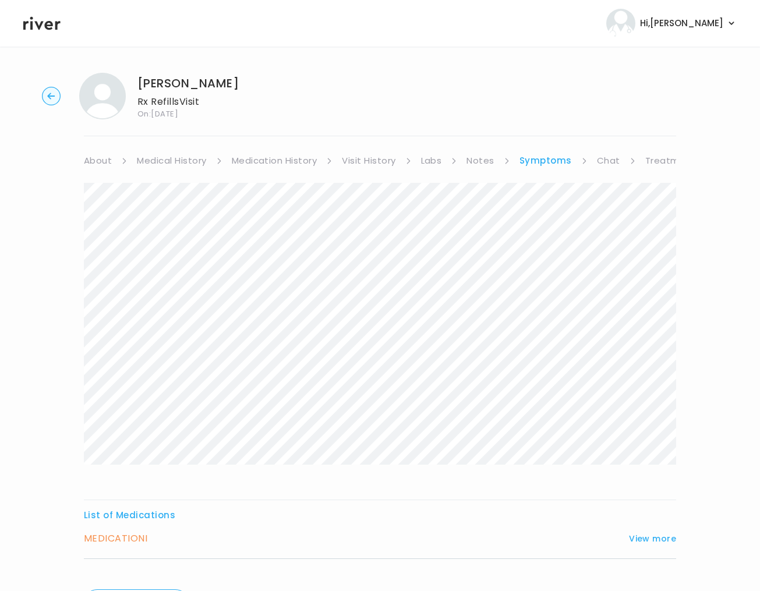
scroll to position [3, 0]
click at [48, 93] on circle "button" at bounding box center [52, 95] width 18 height 18
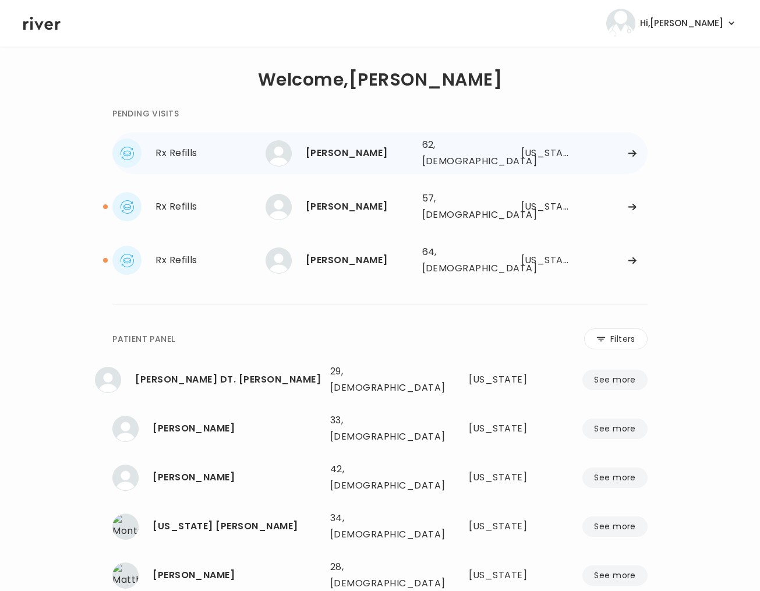
click at [316, 157] on div "[PERSON_NAME]" at bounding box center [359, 153] width 107 height 16
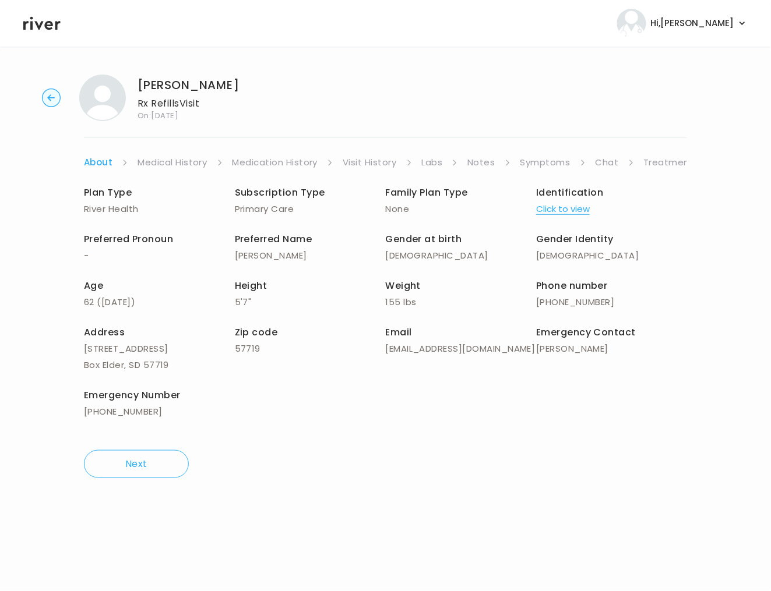
click at [655, 163] on link "Treatment Plan" at bounding box center [680, 162] width 72 height 16
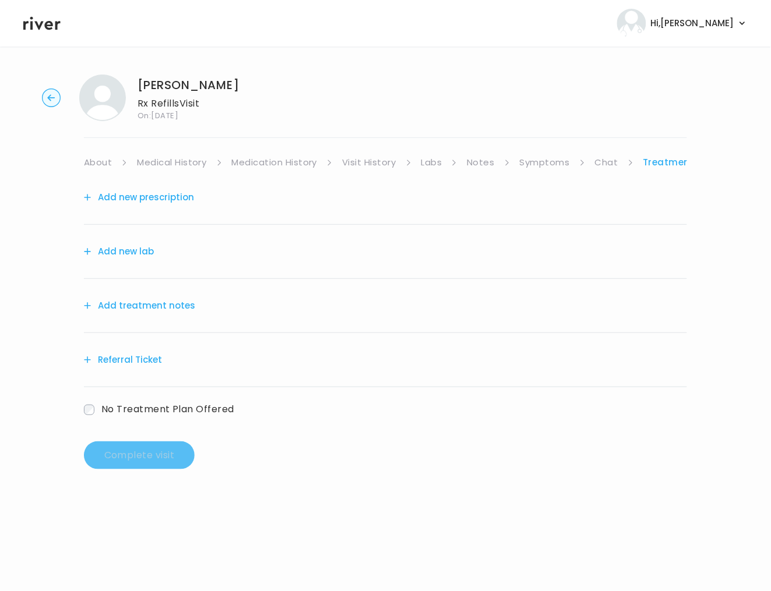
click at [543, 158] on link "Symptoms" at bounding box center [545, 162] width 50 height 16
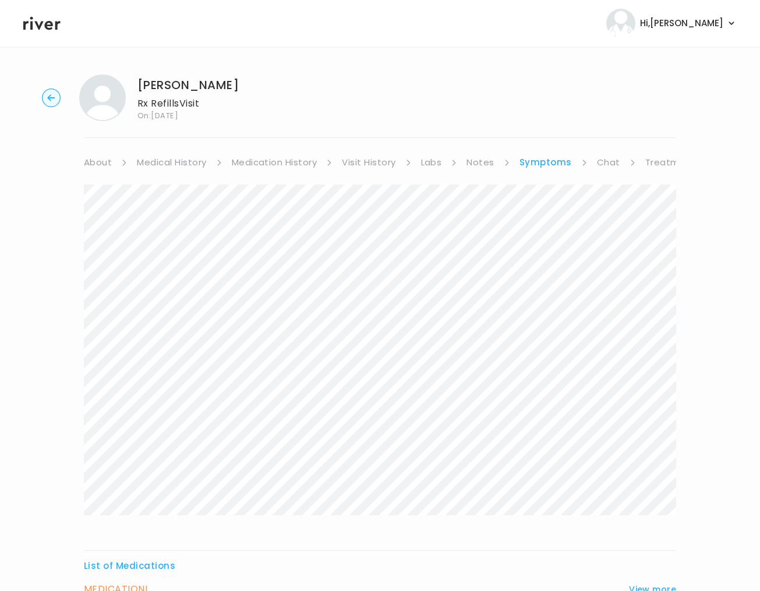
scroll to position [242, 0]
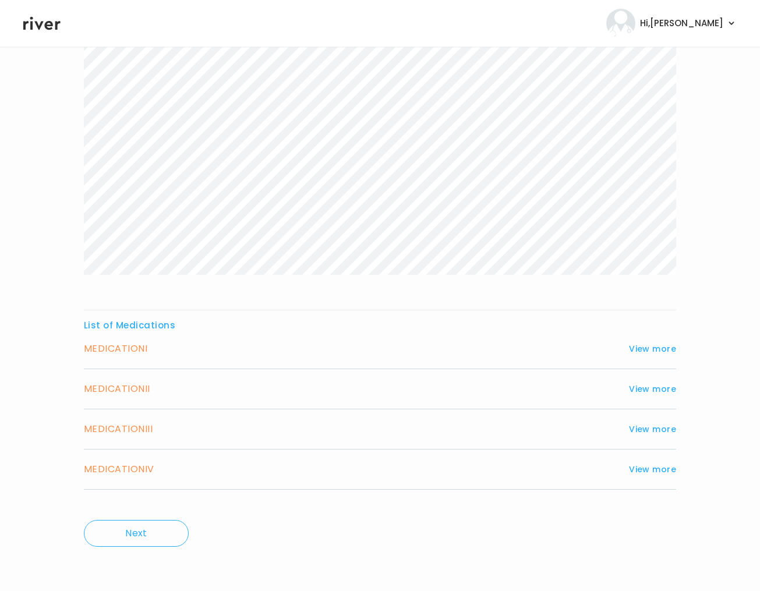
drag, startPoint x: 140, startPoint y: 348, endPoint x: 58, endPoint y: 328, distance: 84.3
click at [119, 337] on div "List of Medications MEDICATION I View more Who originally prescribed the medica…" at bounding box center [380, 403] width 592 height 172
click at [656, 344] on button "View more" at bounding box center [652, 349] width 47 height 14
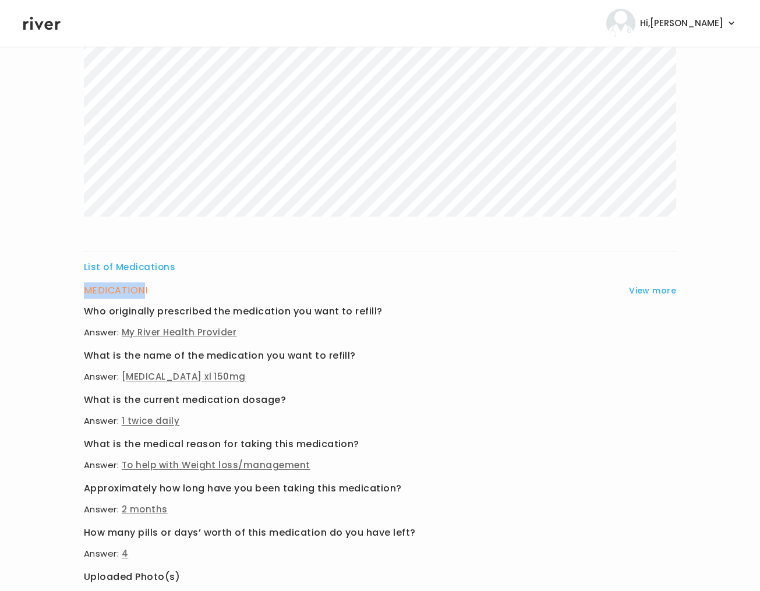
scroll to position [291, 0]
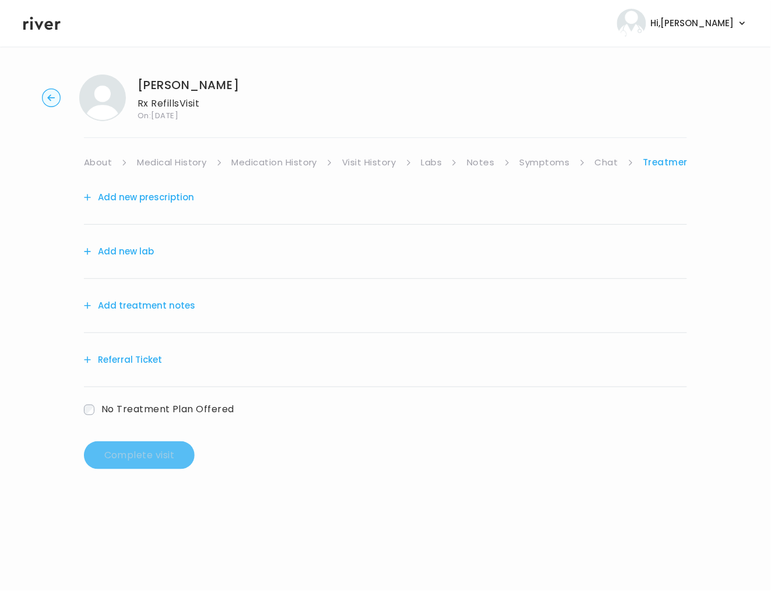
drag, startPoint x: 157, startPoint y: 307, endPoint x: 553, endPoint y: 171, distance: 418.8
click at [510, 175] on div "Add new prescription Add new lab Add treatment notes Referral Ticket No Treatme…" at bounding box center [385, 306] width 603 height 271
click at [363, 162] on link "Visit History" at bounding box center [369, 162] width 54 height 16
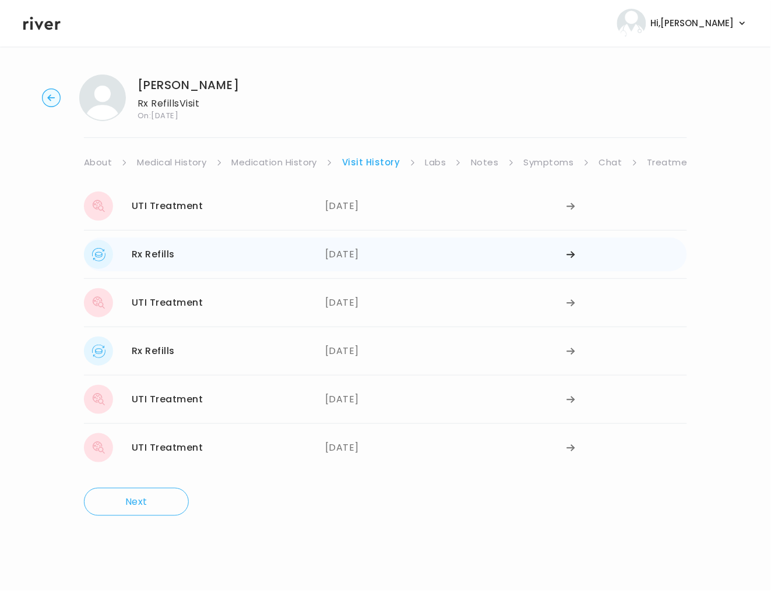
click at [310, 266] on div "Rx Refills [DATE]" at bounding box center [204, 254] width 241 height 29
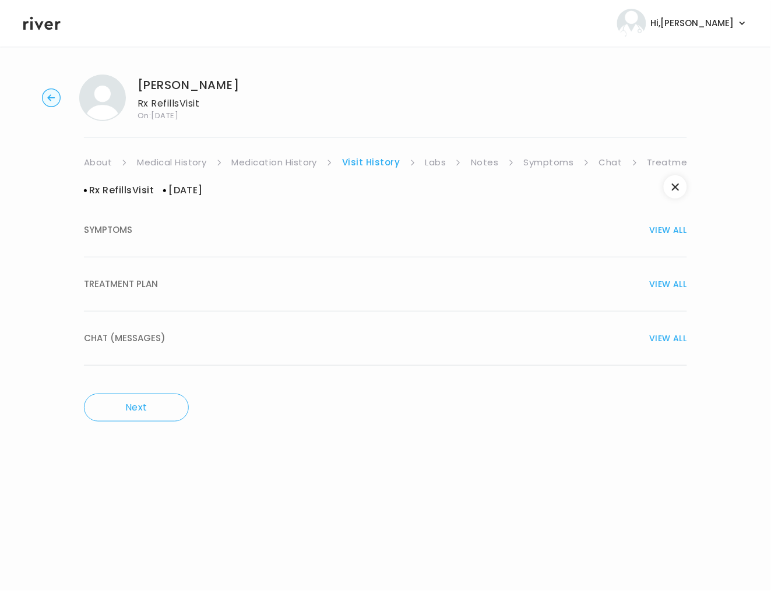
click at [242, 289] on div "TREATMENT PLAN VIEW ALL" at bounding box center [385, 284] width 603 height 16
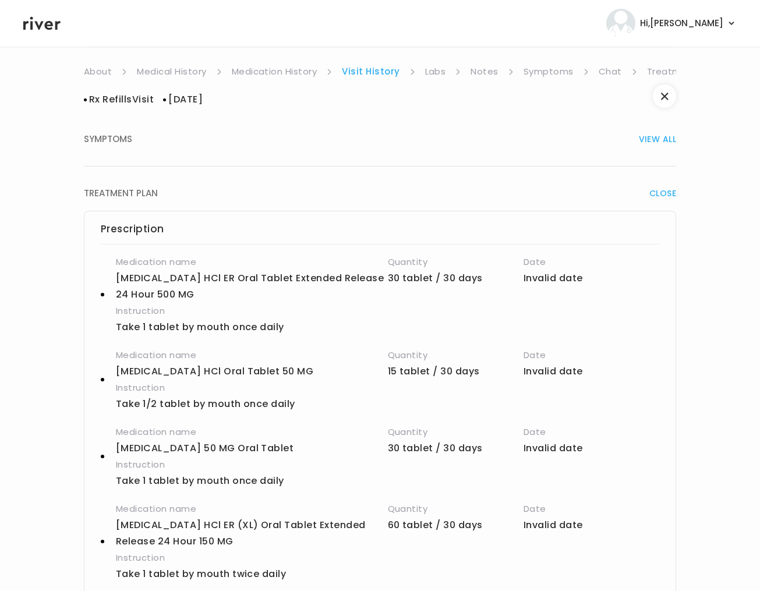
scroll to position [89, 0]
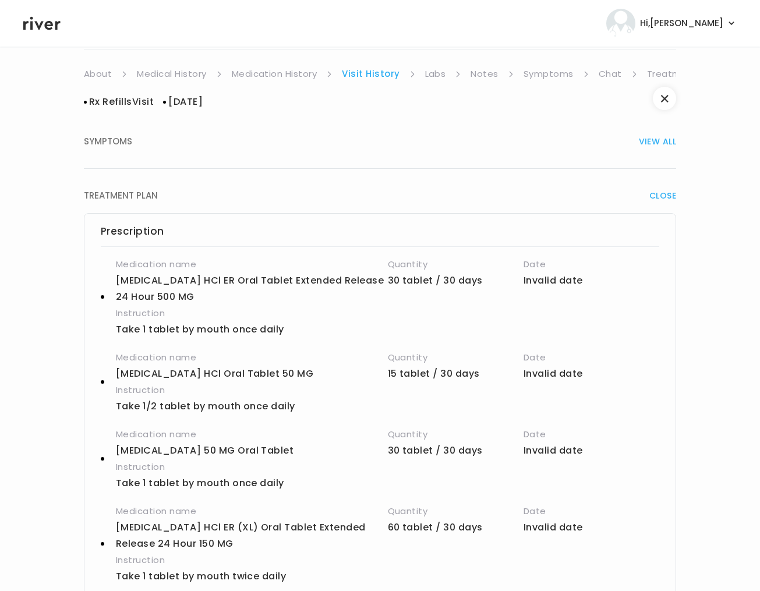
click at [665, 189] on span "CLOSE" at bounding box center [662, 196] width 27 height 16
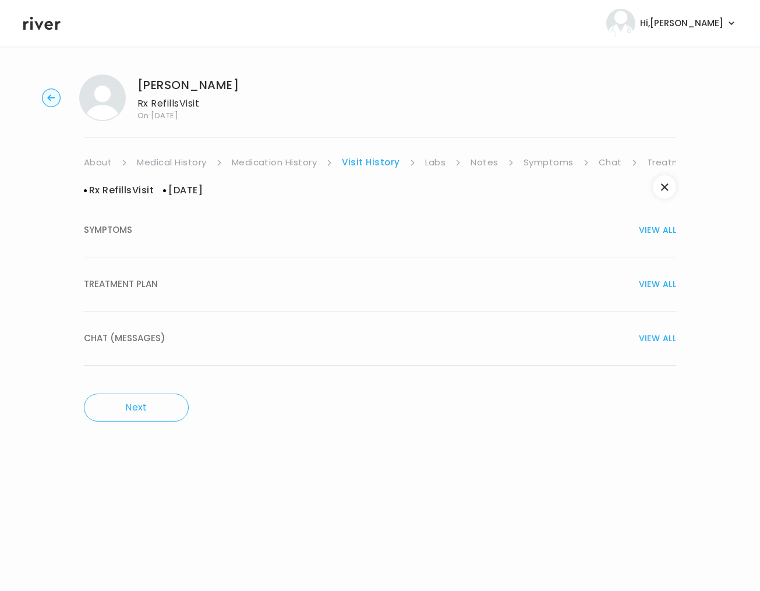
scroll to position [0, 0]
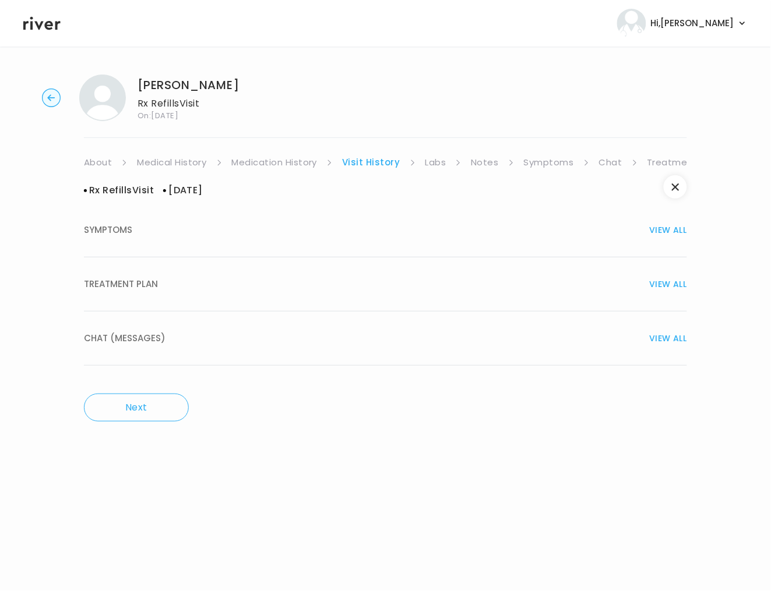
click at [536, 162] on link "Symptoms" at bounding box center [549, 162] width 50 height 16
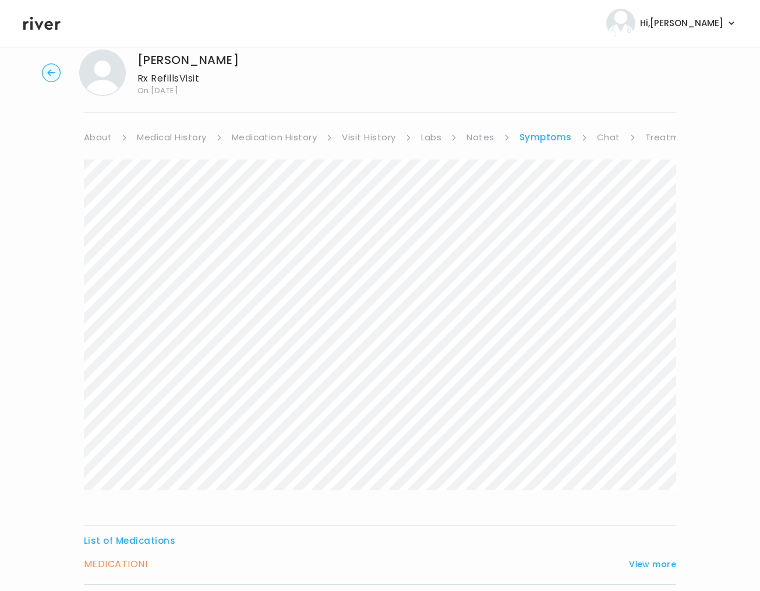
scroll to position [242, 0]
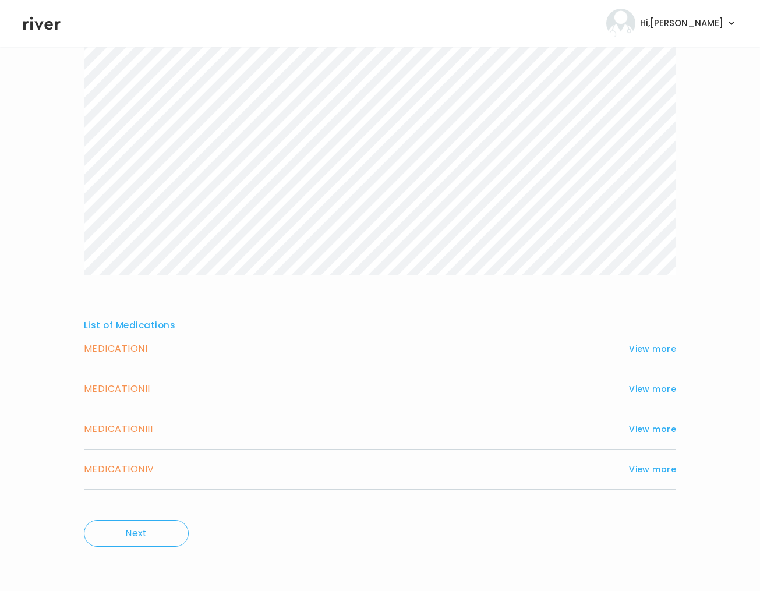
click at [130, 388] on h3 "MEDICATION II" at bounding box center [117, 389] width 66 height 16
click at [644, 389] on button "View more" at bounding box center [652, 389] width 47 height 14
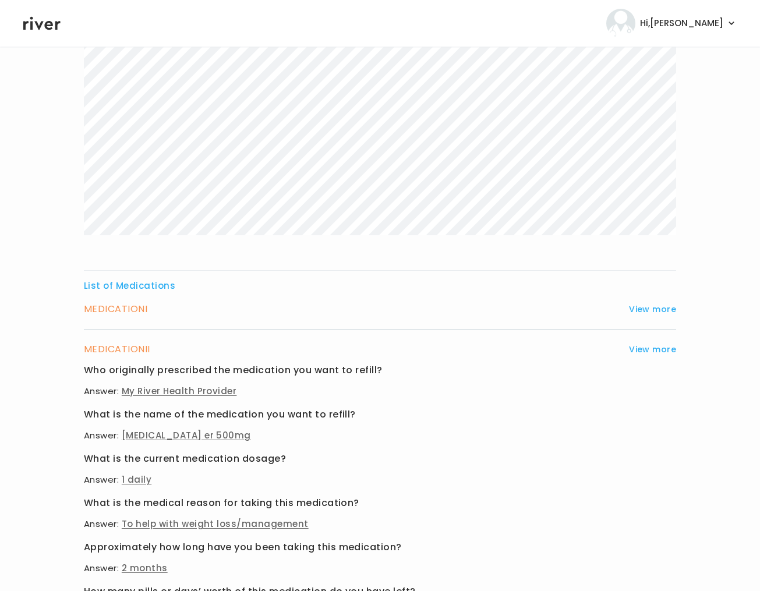
scroll to position [554, 0]
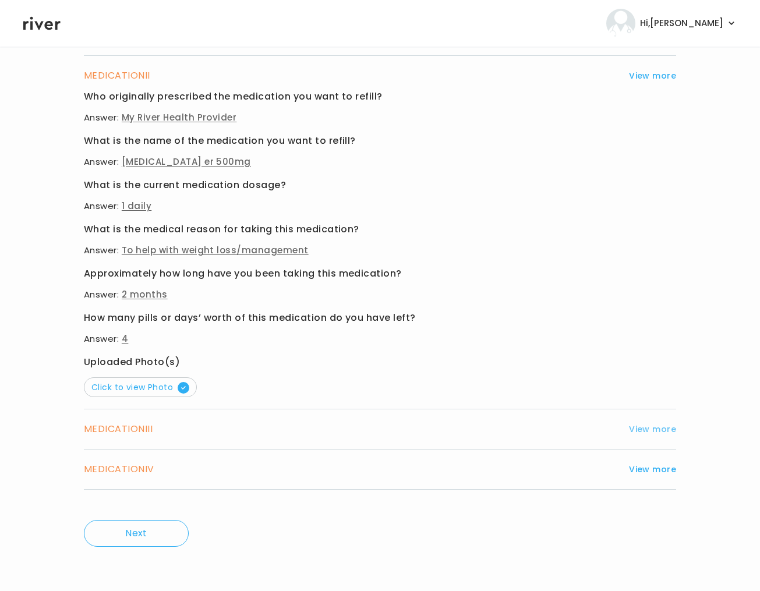
click at [658, 431] on button "View more" at bounding box center [652, 429] width 47 height 14
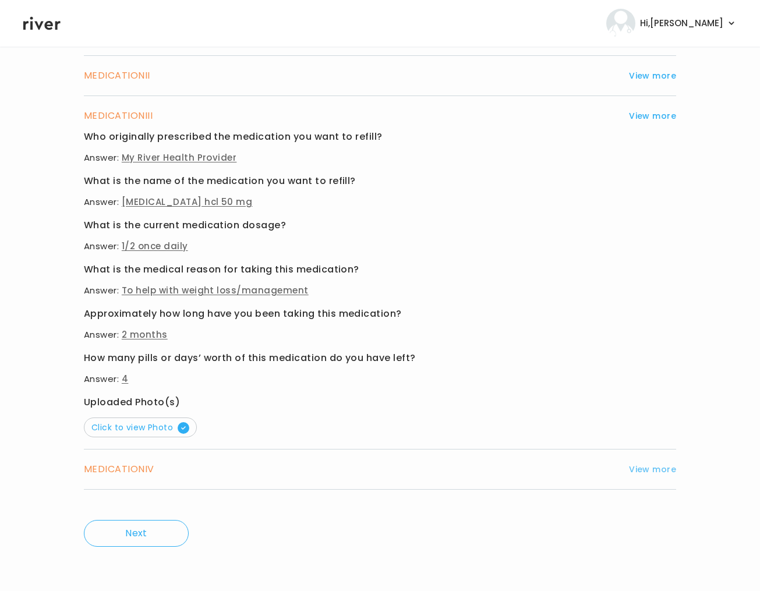
click at [643, 468] on button "View more" at bounding box center [652, 469] width 47 height 14
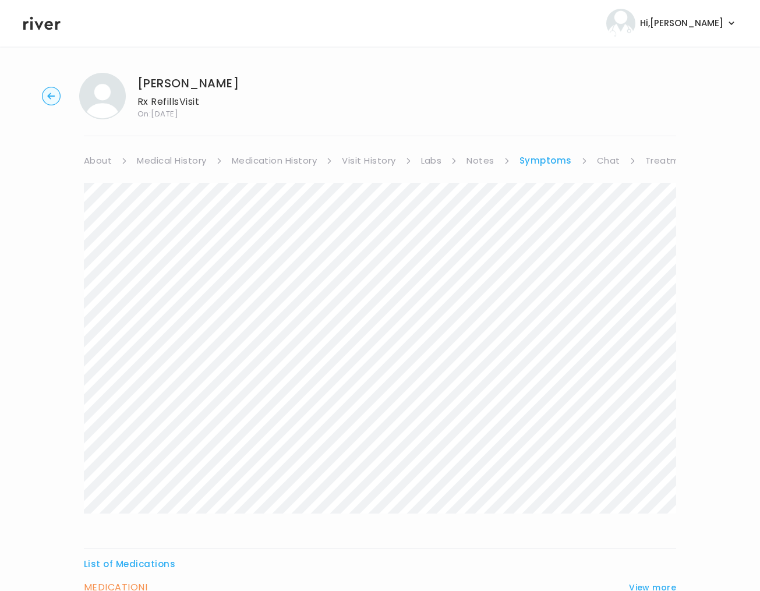
scroll to position [0, 0]
click at [654, 164] on link "Treatment Plan" at bounding box center [681, 162] width 72 height 16
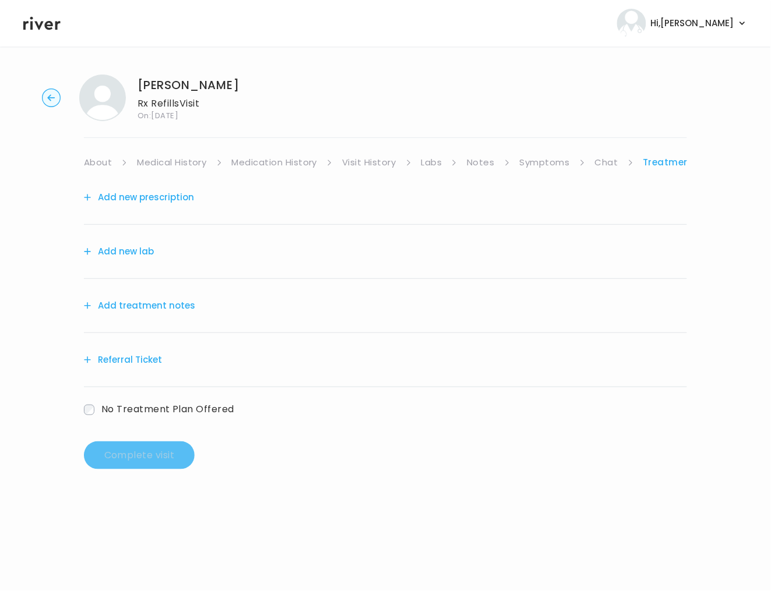
click at [153, 301] on button "Add treatment notes" at bounding box center [139, 306] width 111 height 16
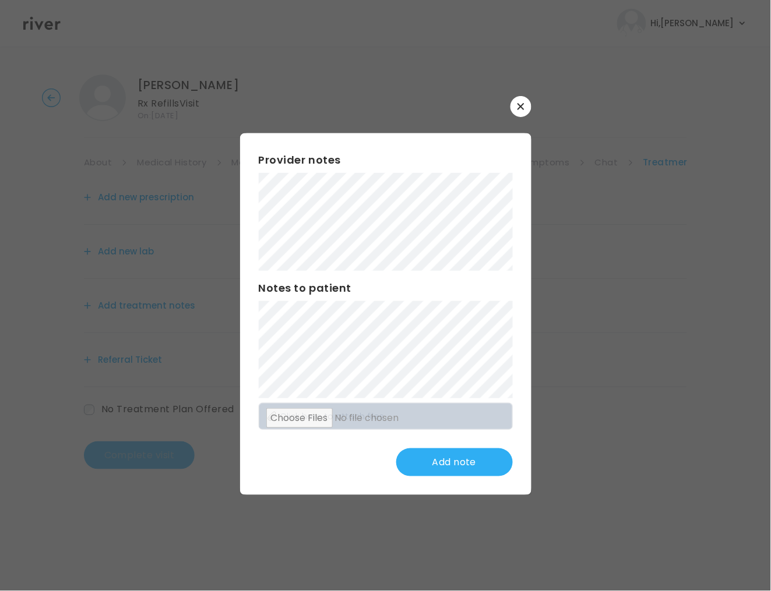
drag, startPoint x: 517, startPoint y: 114, endPoint x: 523, endPoint y: 116, distance: 6.8
click at [518, 115] on button "button" at bounding box center [520, 106] width 21 height 21
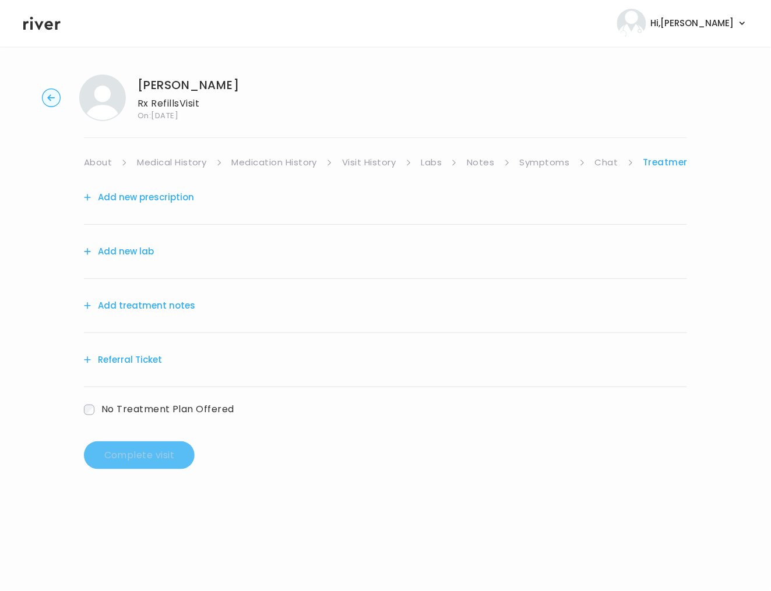
drag, startPoint x: 366, startPoint y: 162, endPoint x: 376, endPoint y: 163, distance: 9.9
click at [366, 163] on link "Visit History" at bounding box center [369, 162] width 54 height 16
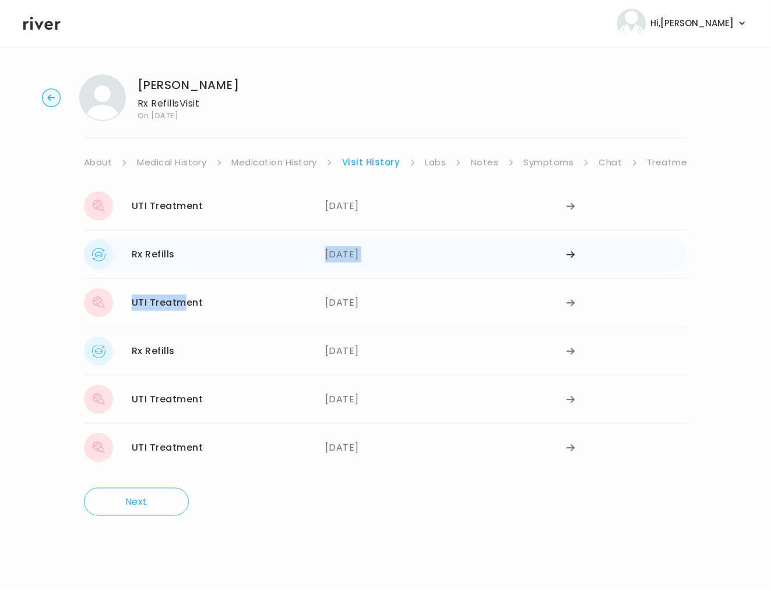
drag, startPoint x: 188, startPoint y: 306, endPoint x: 200, endPoint y: 255, distance: 52.1
click at [200, 261] on div "UTI Treatment 08/15/2025 08/15/2025 Rx Refills 08/14/2025 08/14/2025 UTI Treatm…" at bounding box center [385, 326] width 603 height 289
click at [200, 255] on div "Rx Refills [DATE]" at bounding box center [204, 254] width 241 height 29
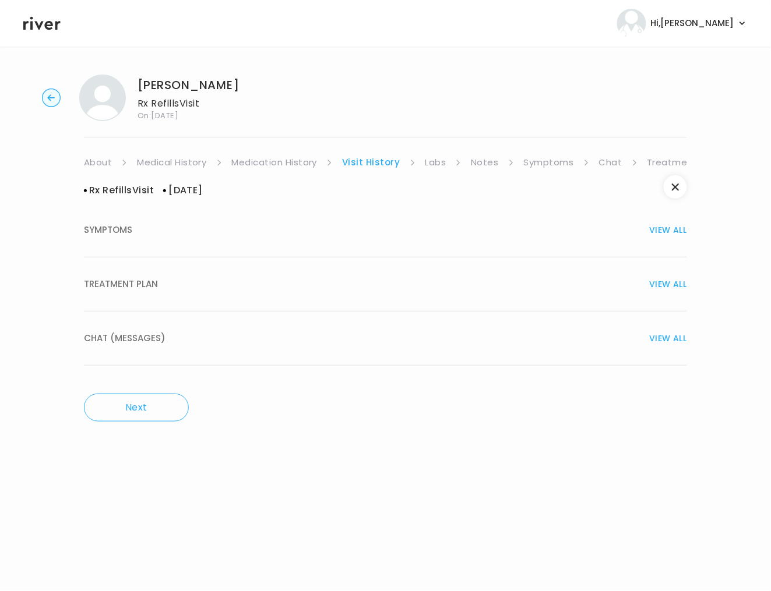
click at [148, 284] on span "TREATMENT PLAN" at bounding box center [121, 284] width 74 height 16
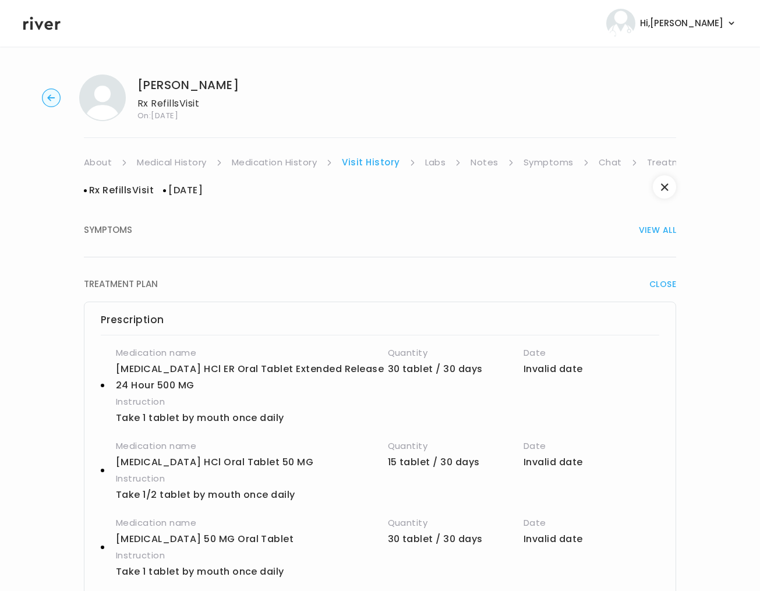
click at [600, 162] on link "Chat" at bounding box center [610, 162] width 23 height 16
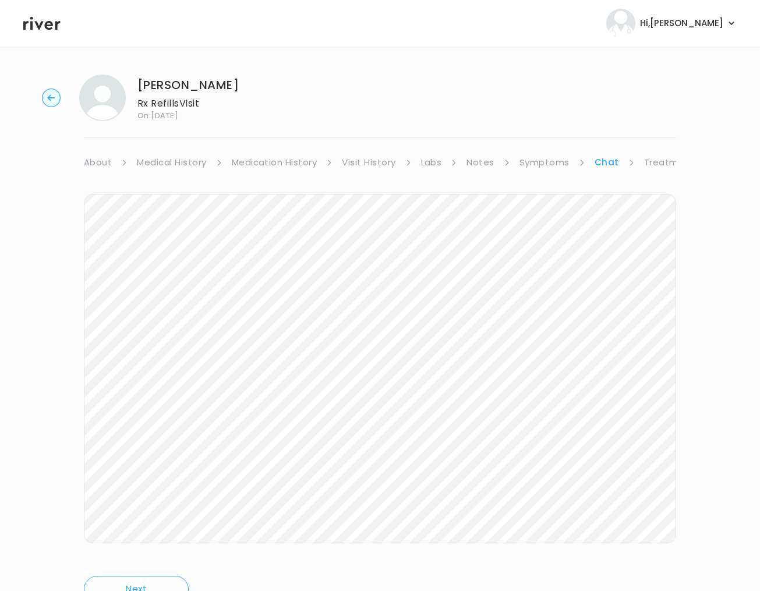
click at [546, 160] on link "Symptoms" at bounding box center [545, 162] width 50 height 16
click at [482, 164] on link "Notes" at bounding box center [480, 162] width 27 height 16
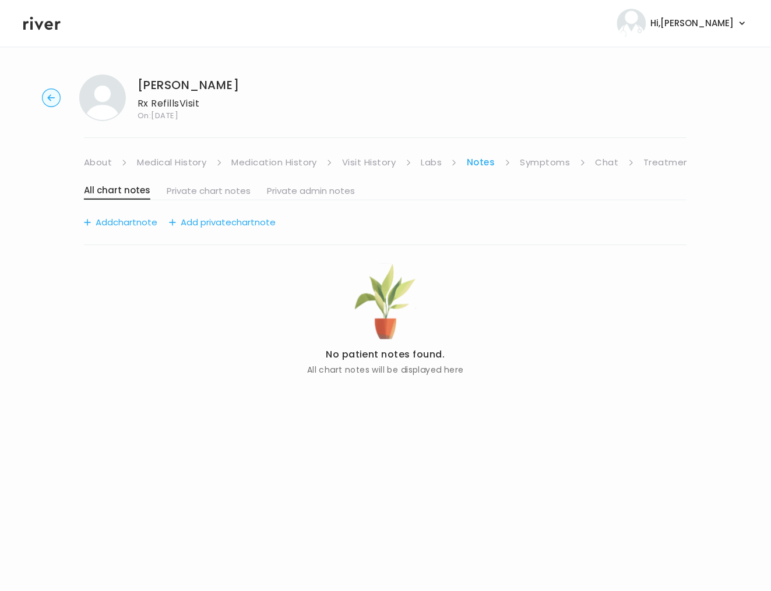
click at [352, 162] on link "Visit History" at bounding box center [369, 162] width 54 height 16
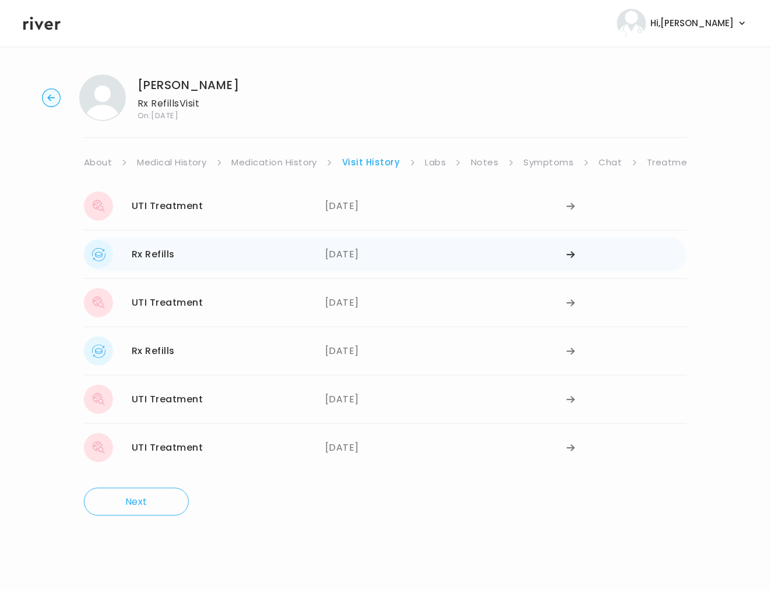
click at [241, 260] on div "Rx Refills [DATE]" at bounding box center [204, 254] width 241 height 29
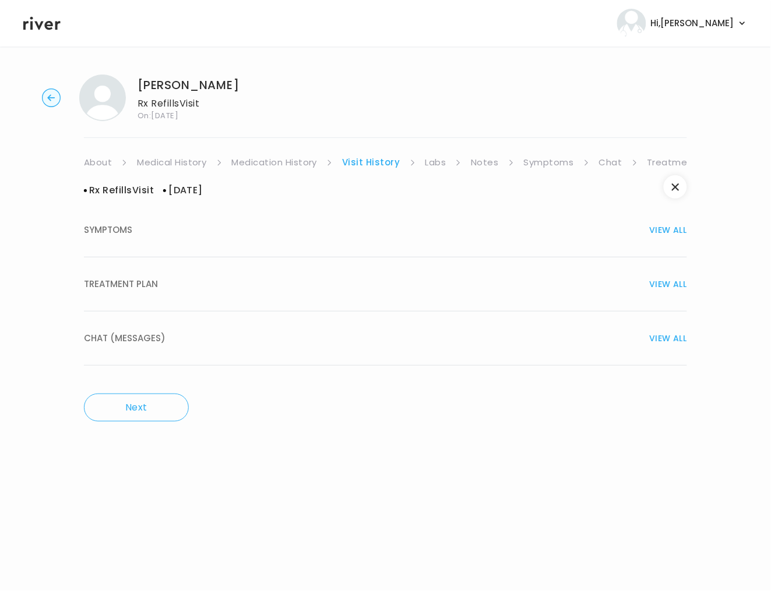
click at [207, 277] on div "TREATMENT PLAN VIEW ALL" at bounding box center [385, 284] width 603 height 16
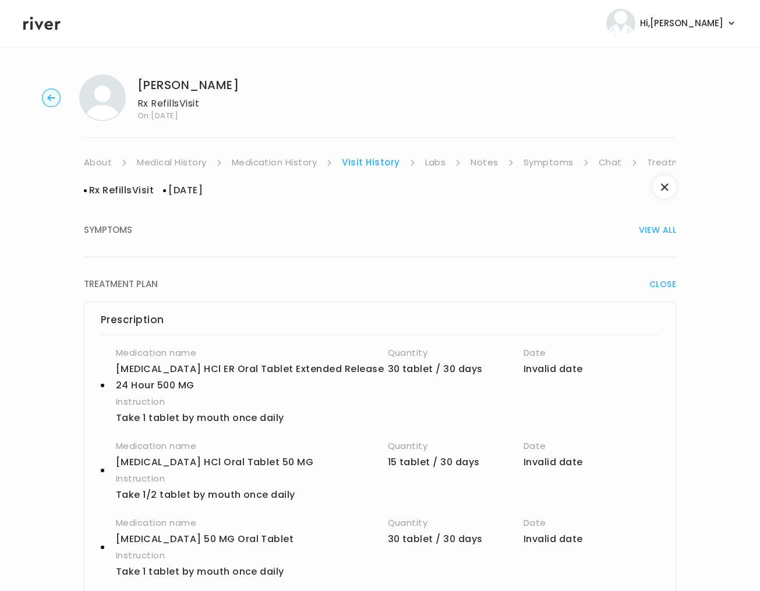
click at [433, 165] on link "Labs" at bounding box center [435, 162] width 21 height 16
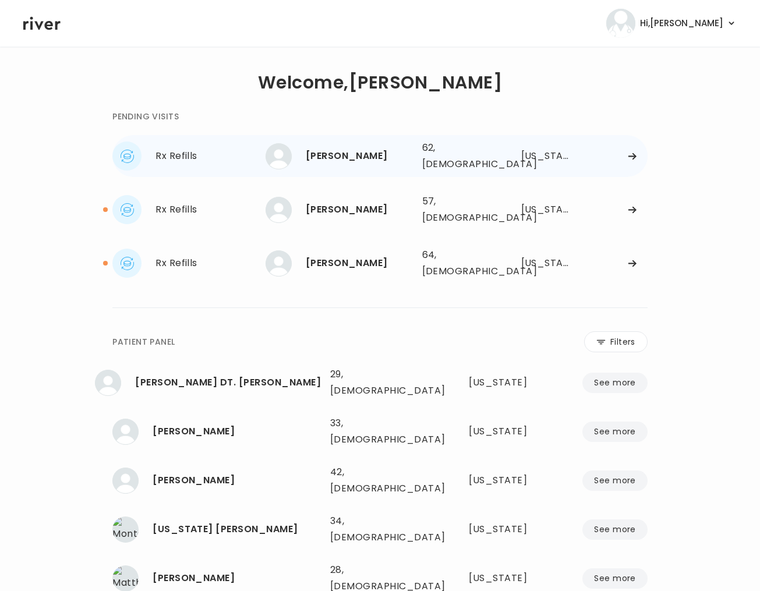
click at [341, 148] on div "[PERSON_NAME]" at bounding box center [359, 156] width 107 height 16
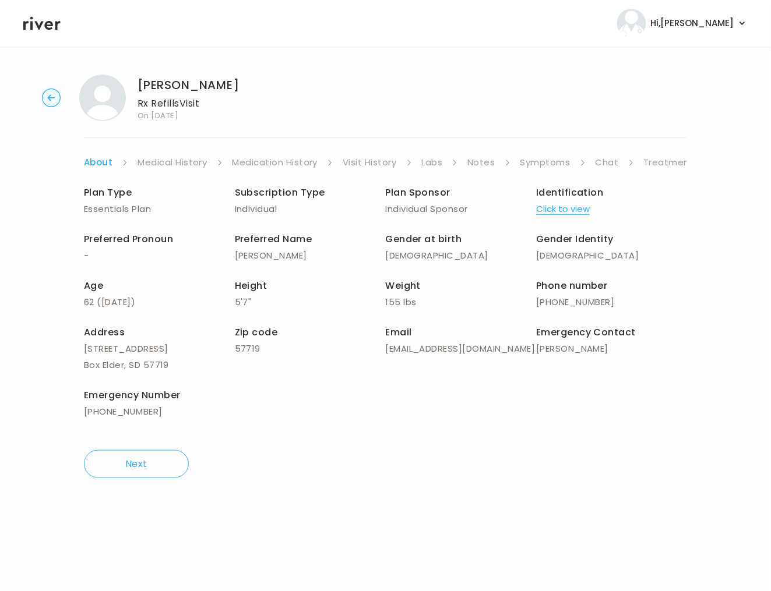
click at [358, 161] on link "Visit History" at bounding box center [369, 162] width 54 height 16
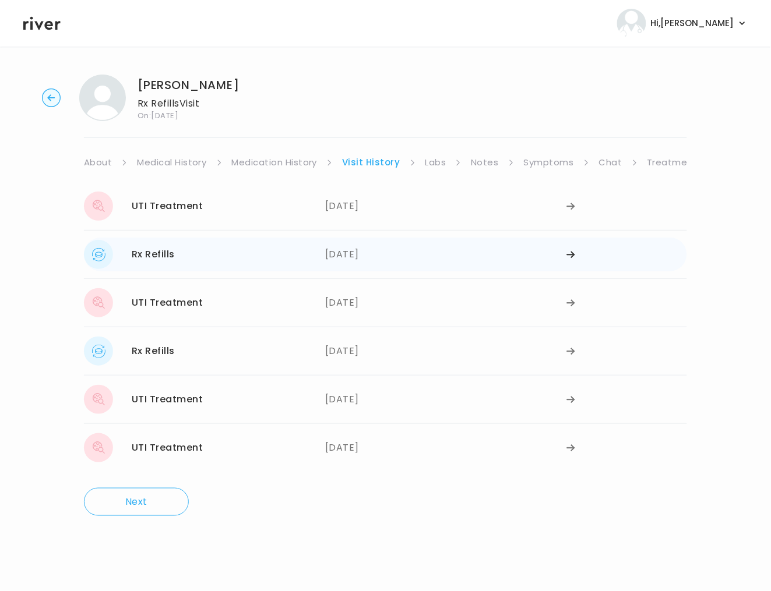
click at [275, 246] on div "Rx Refills [DATE]" at bounding box center [204, 254] width 241 height 29
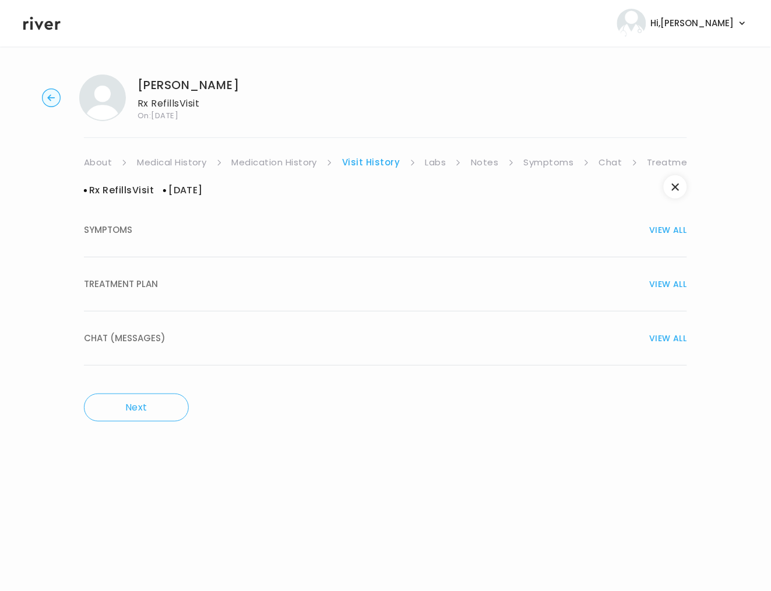
click at [319, 294] on button "TREATMENT PLAN VIEW ALL" at bounding box center [385, 284] width 603 height 54
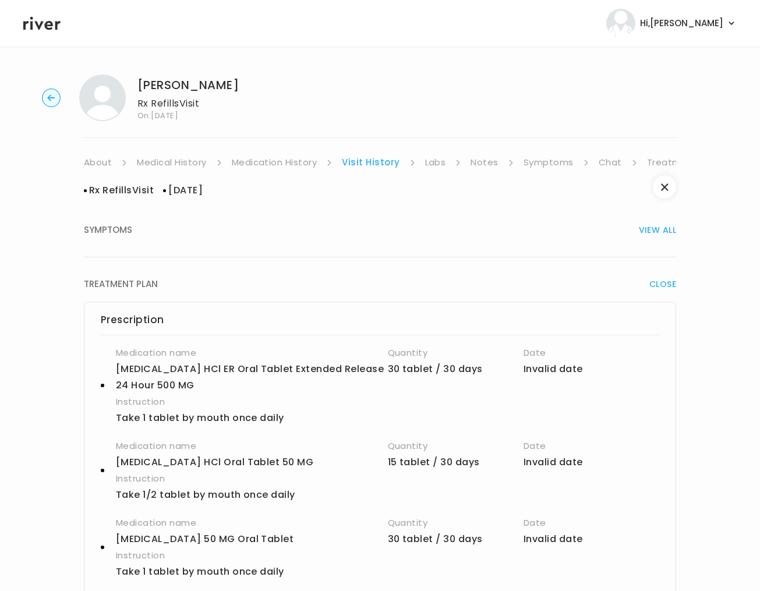
click at [545, 166] on link "Symptoms" at bounding box center [549, 162] width 50 height 16
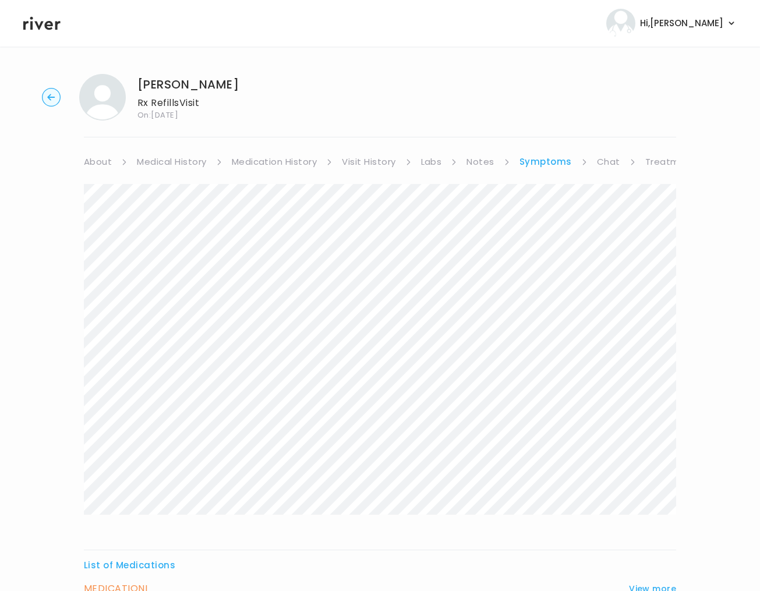
scroll to position [242, 0]
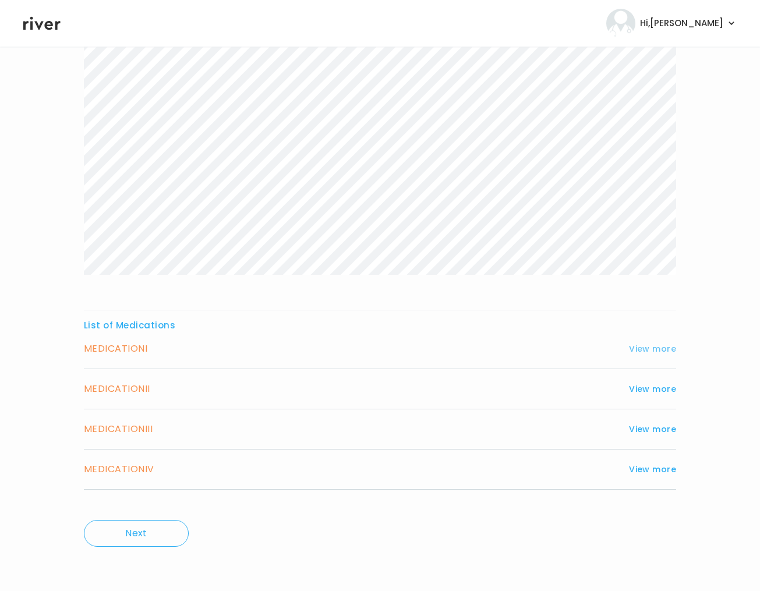
click at [655, 346] on button "View more" at bounding box center [652, 349] width 47 height 14
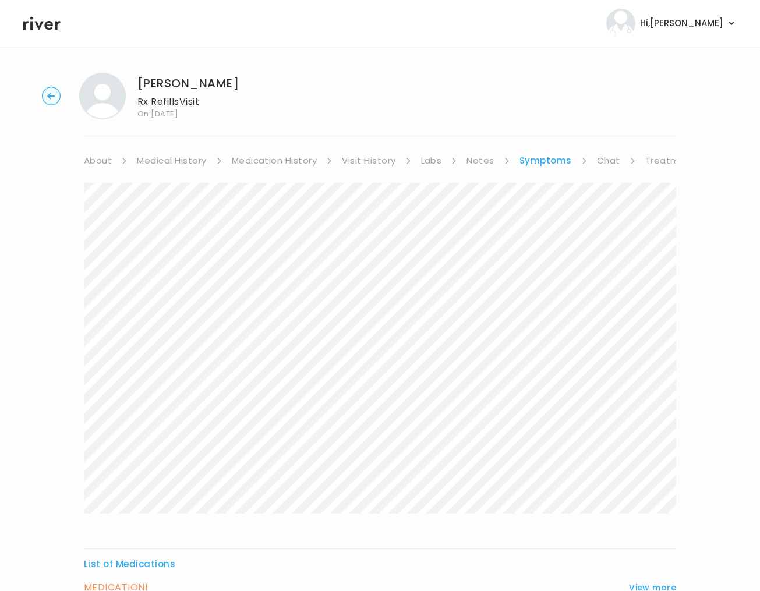
scroll to position [0, 0]
click at [659, 162] on link "Treatment Plan" at bounding box center [681, 162] width 72 height 16
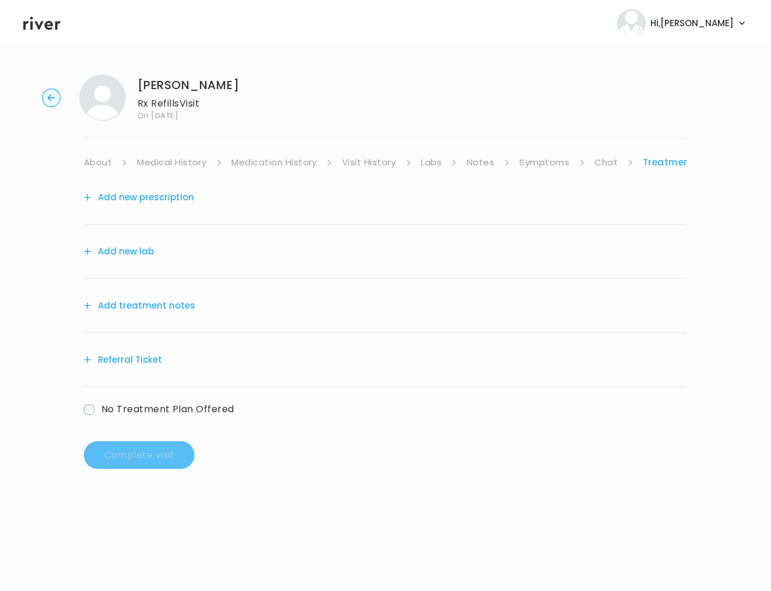
click at [179, 300] on button "Add treatment notes" at bounding box center [139, 306] width 111 height 16
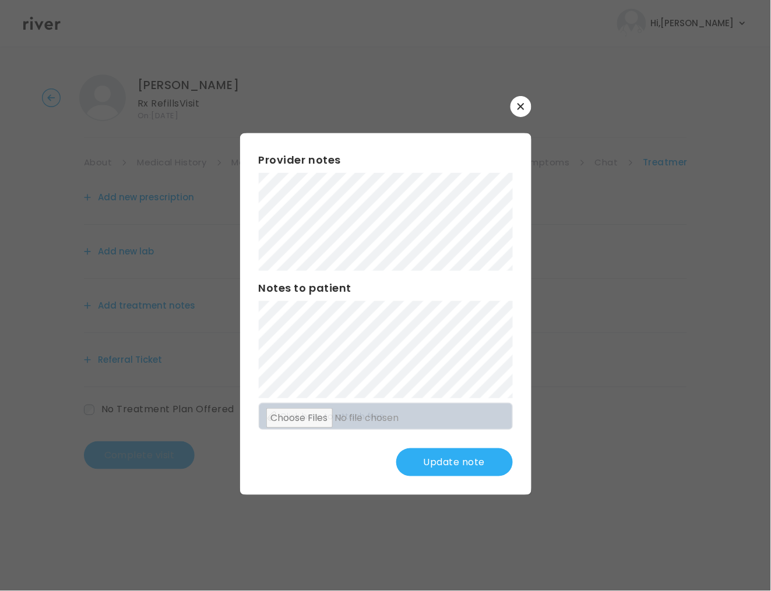
click at [451, 475] on button "Update note" at bounding box center [454, 462] width 116 height 28
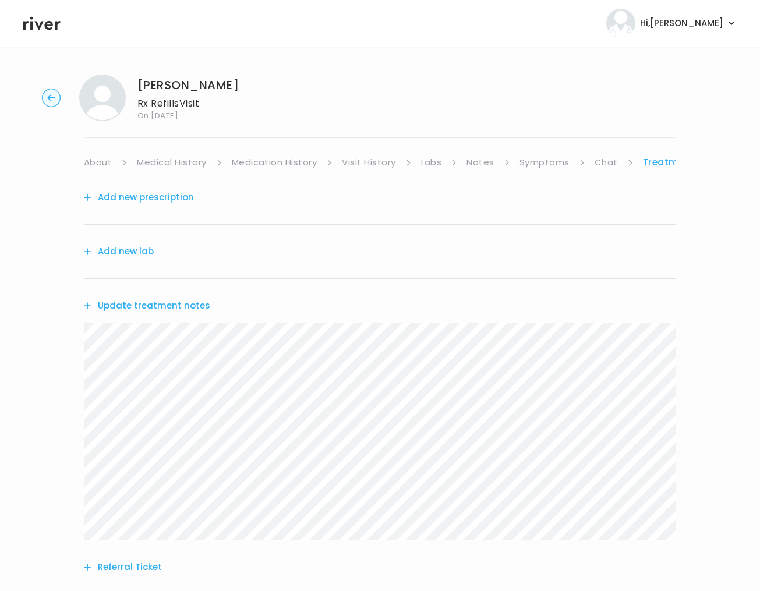
click at [167, 195] on button "Add new prescription" at bounding box center [139, 197] width 110 height 16
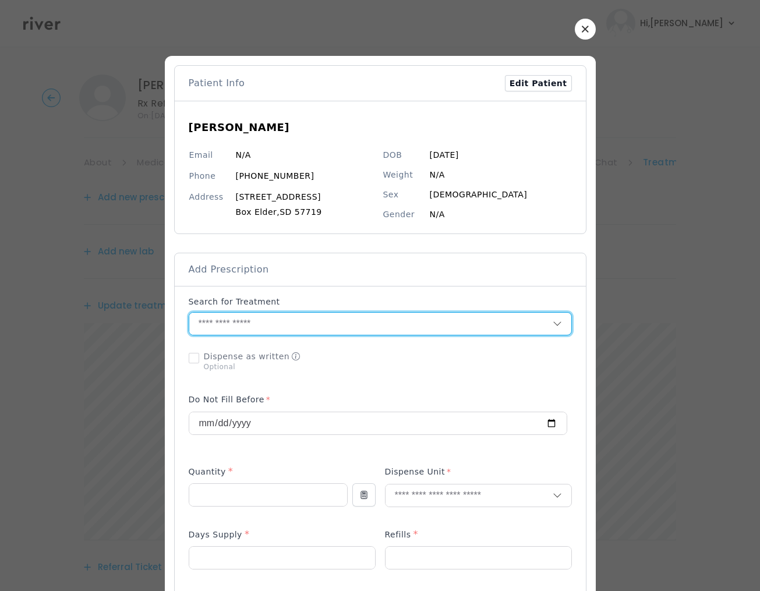
click at [242, 321] on input "text" at bounding box center [370, 324] width 363 height 22
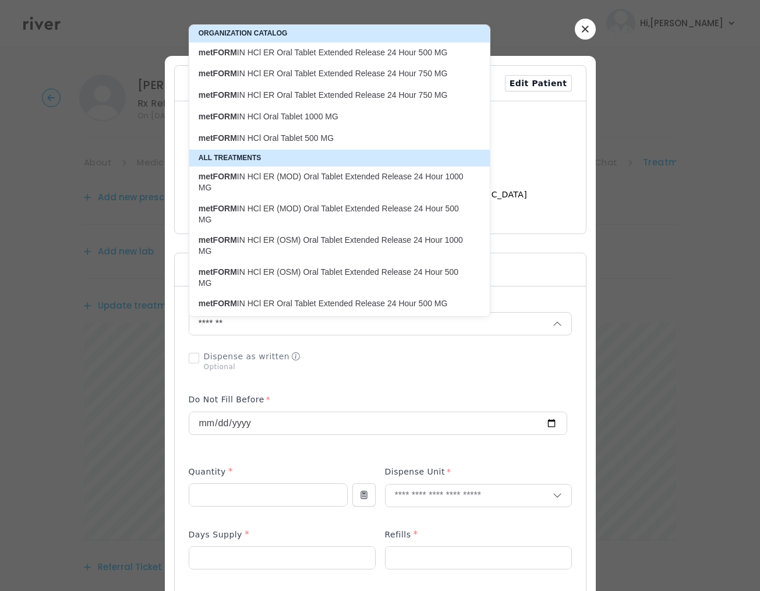
click at [328, 139] on p "metFORM IN HCl Oral Tablet 500 MG" at bounding box center [333, 138] width 268 height 11
type input "**********"
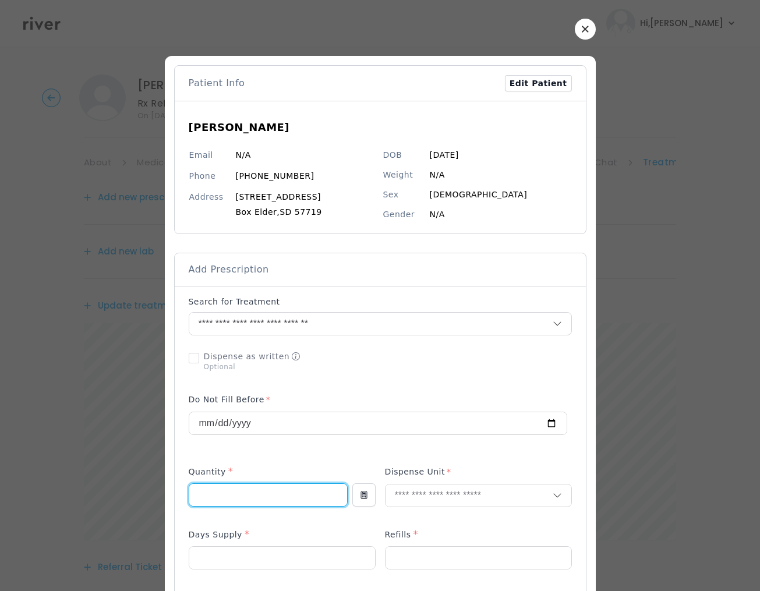
click at [260, 496] on input "number" at bounding box center [268, 495] width 158 height 22
type input "**"
click at [432, 493] on input "text" at bounding box center [469, 496] width 167 height 22
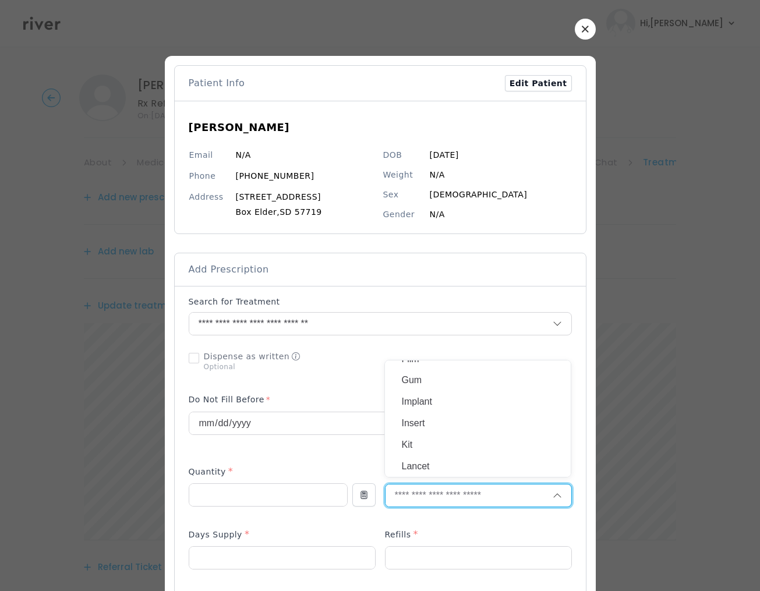
scroll to position [228, 0]
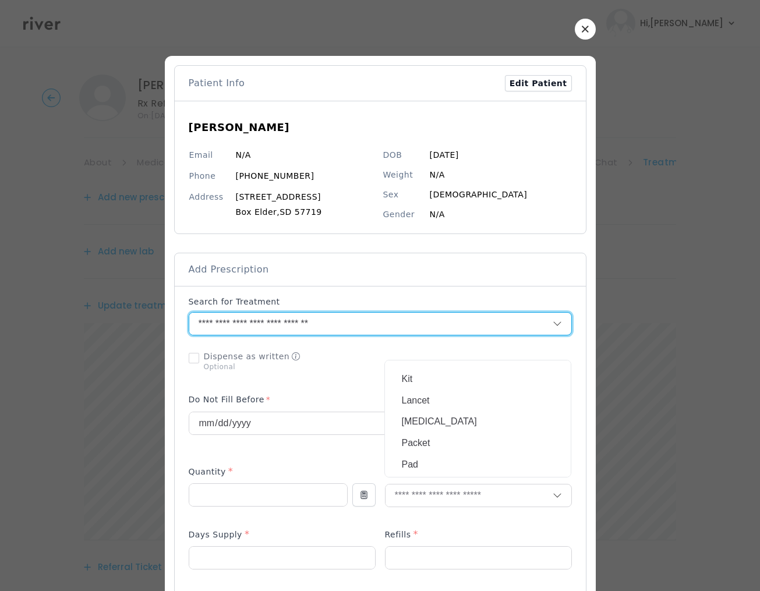
click at [317, 332] on input "**********" at bounding box center [356, 324] width 335 height 22
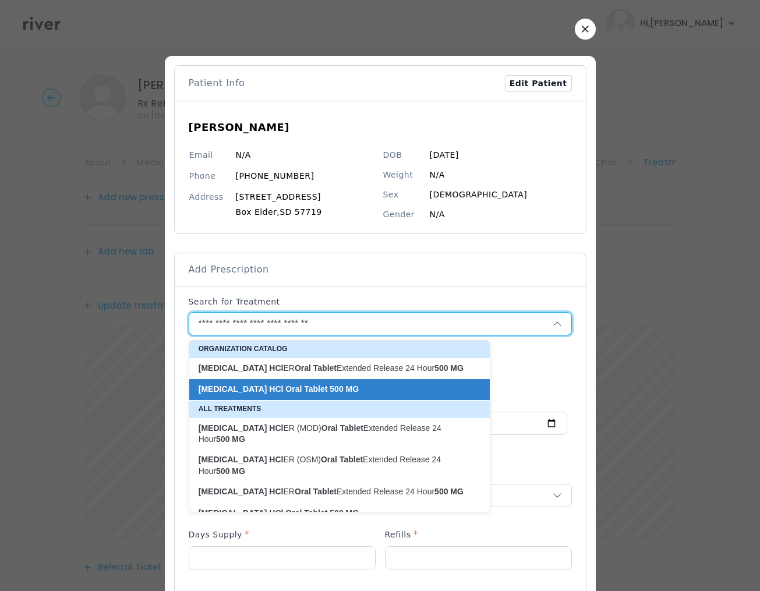
click at [382, 373] on p "[MEDICAL_DATA] HCl ER Oral Tablet Extended Release 24 Hour 500 MG" at bounding box center [333, 368] width 268 height 11
type input "**********"
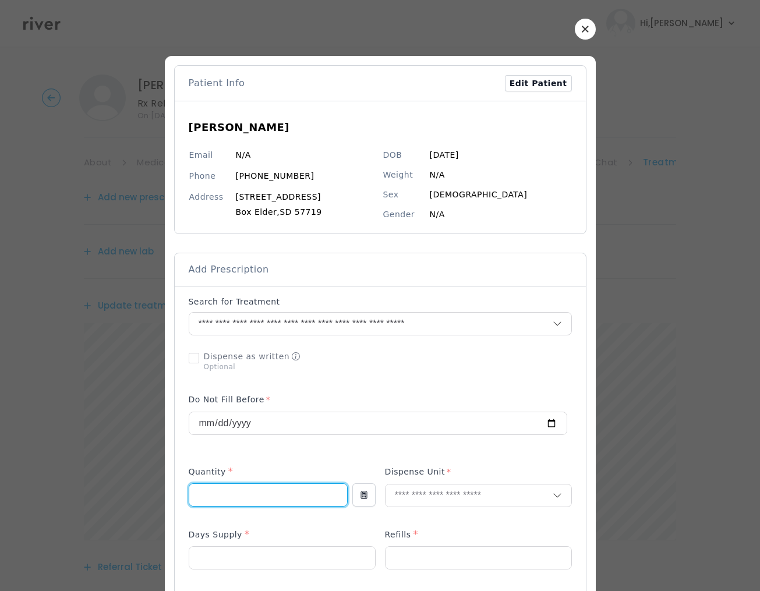
drag, startPoint x: 204, startPoint y: 497, endPoint x: 153, endPoint y: 487, distance: 52.7
type input "**"
click at [401, 496] on input "text" at bounding box center [469, 496] width 167 height 22
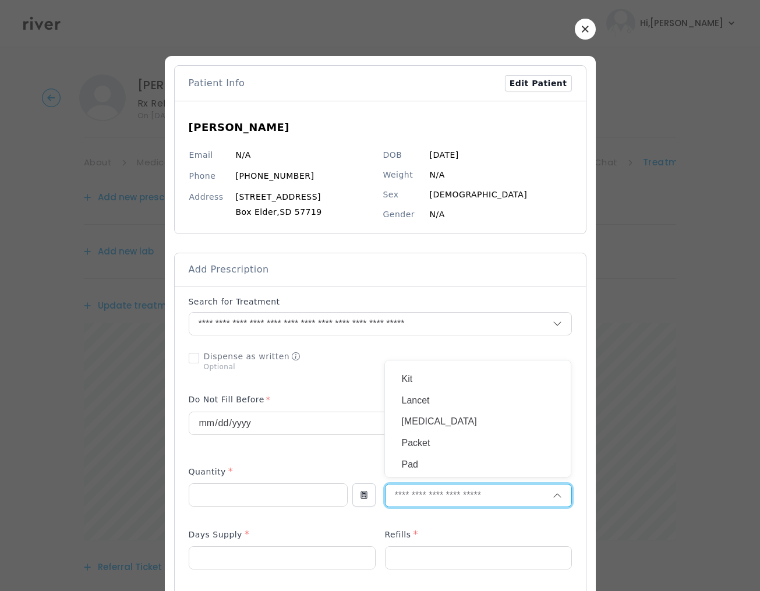
scroll to position [0, 0]
type input "**"
click at [412, 514] on p "Tablet" at bounding box center [477, 522] width 153 height 17
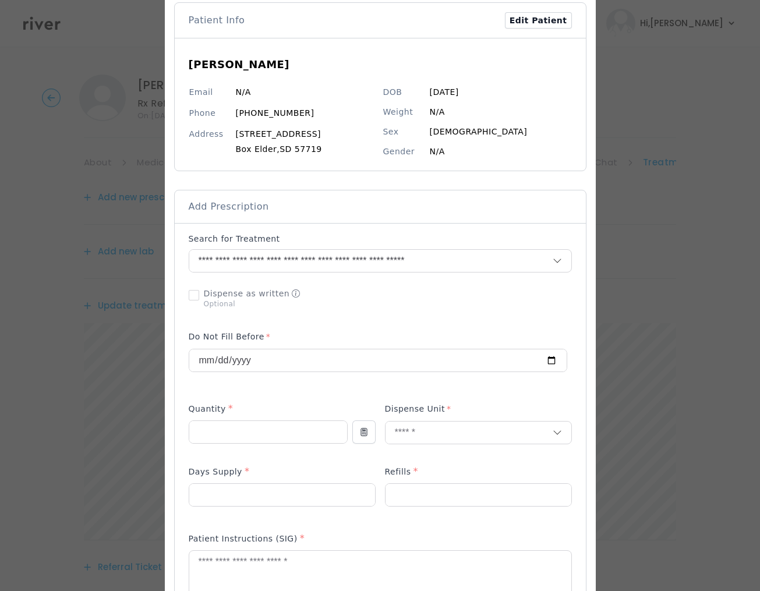
scroll to position [76, 0]
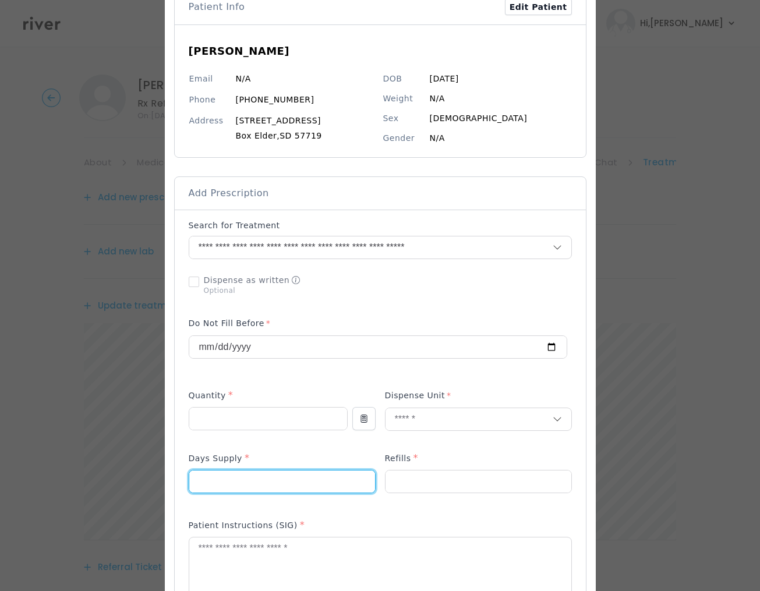
click at [275, 484] on input "number" at bounding box center [282, 482] width 186 height 22
type input "**"
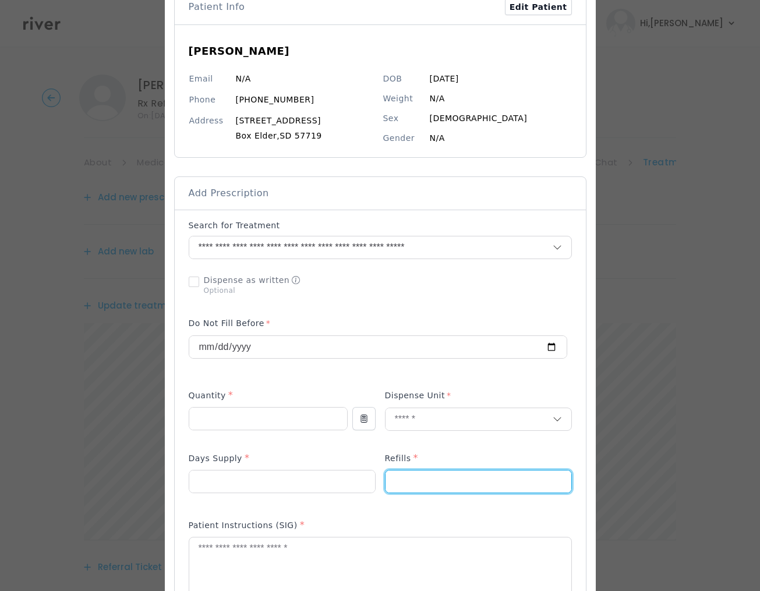
click at [425, 486] on input "number" at bounding box center [479, 482] width 186 height 22
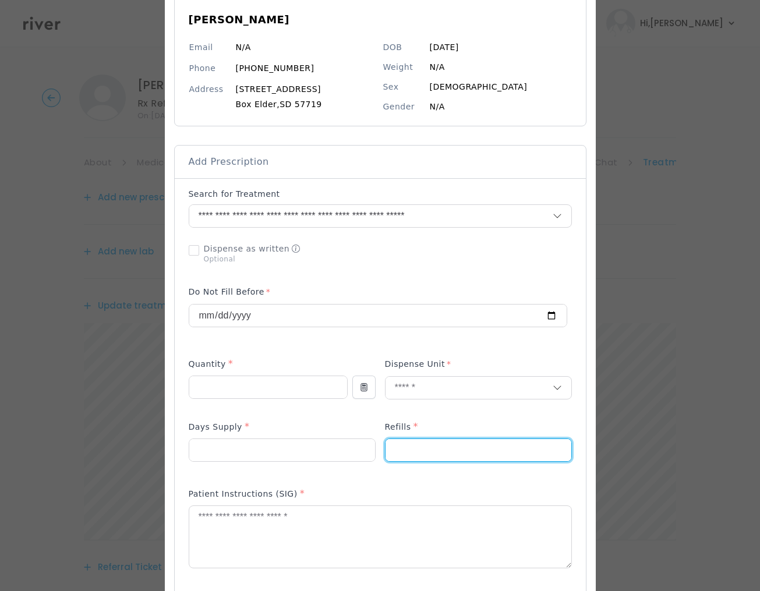
scroll to position [128, 0]
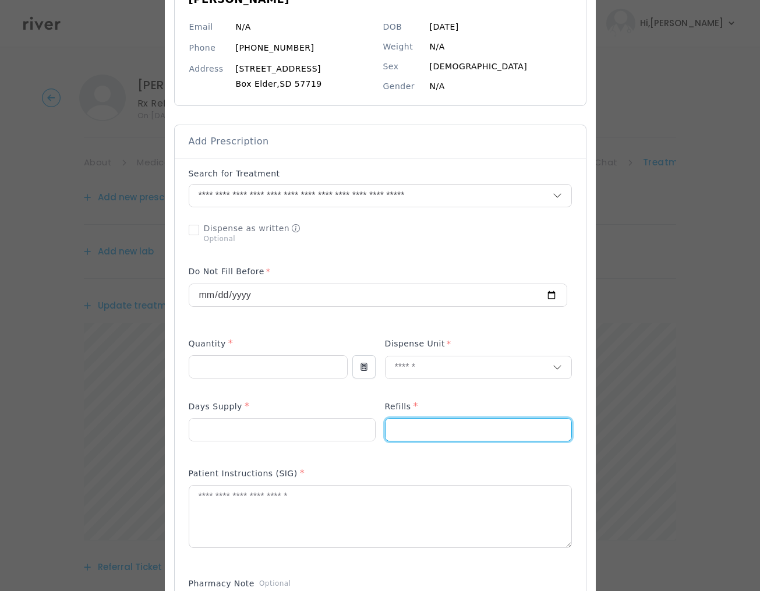
type input "*"
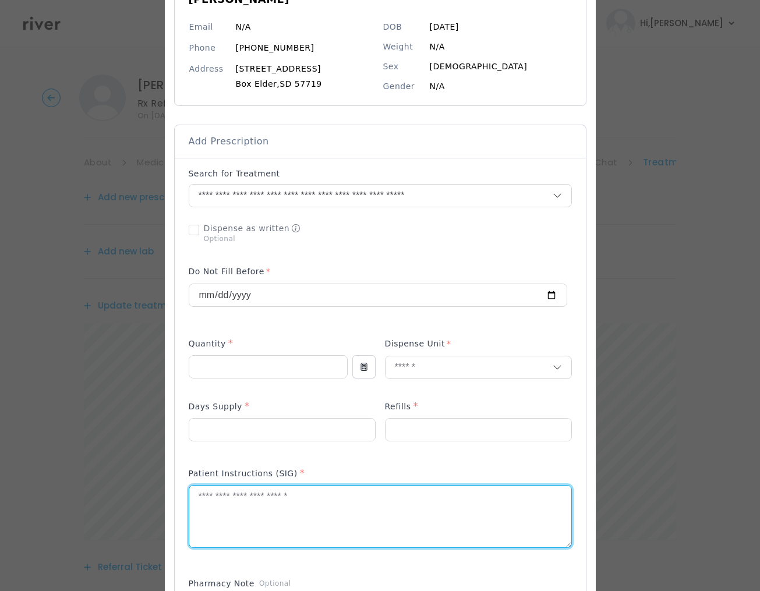
click at [387, 525] on textarea at bounding box center [380, 517] width 382 height 62
paste input "number"
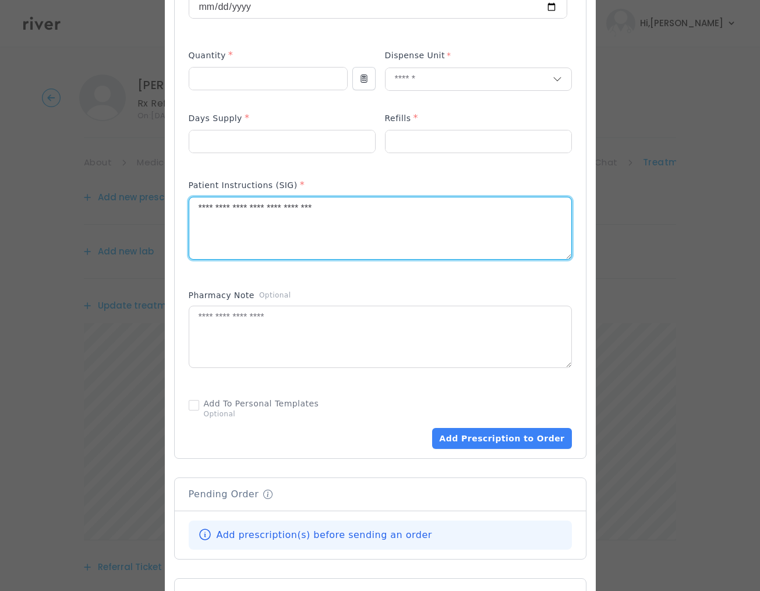
scroll to position [441, 0]
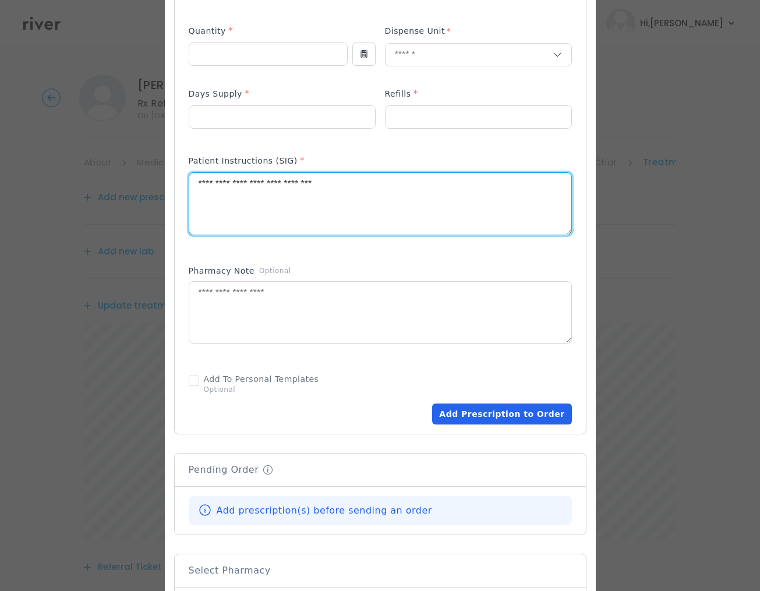
type textarea "**********"
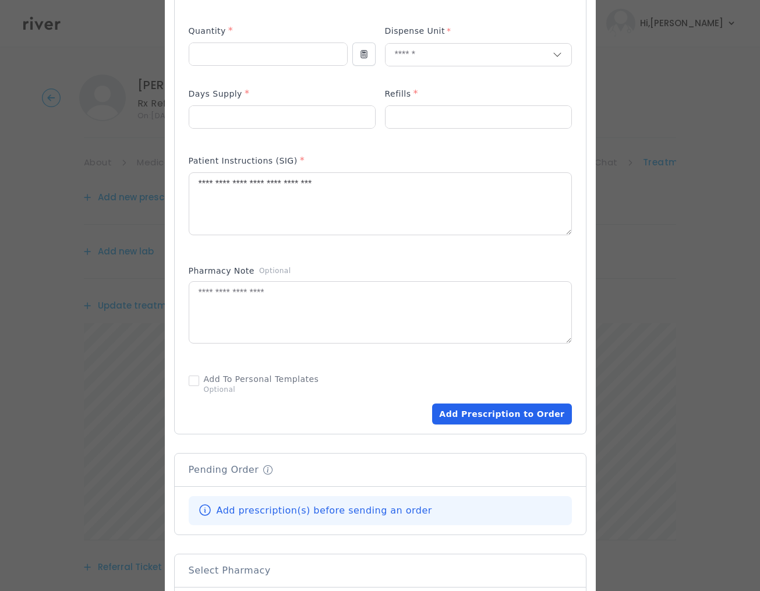
click at [528, 422] on button "Add Prescription to Order" at bounding box center [501, 414] width 139 height 21
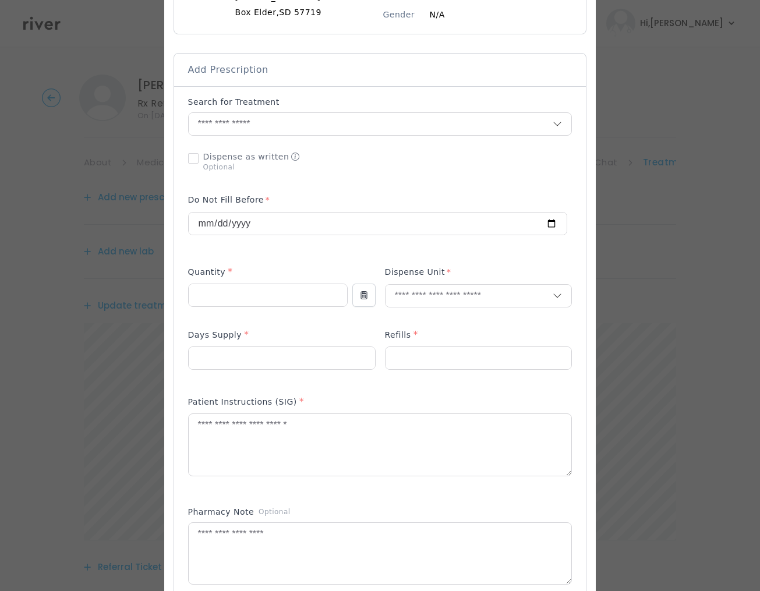
scroll to position [0, 0]
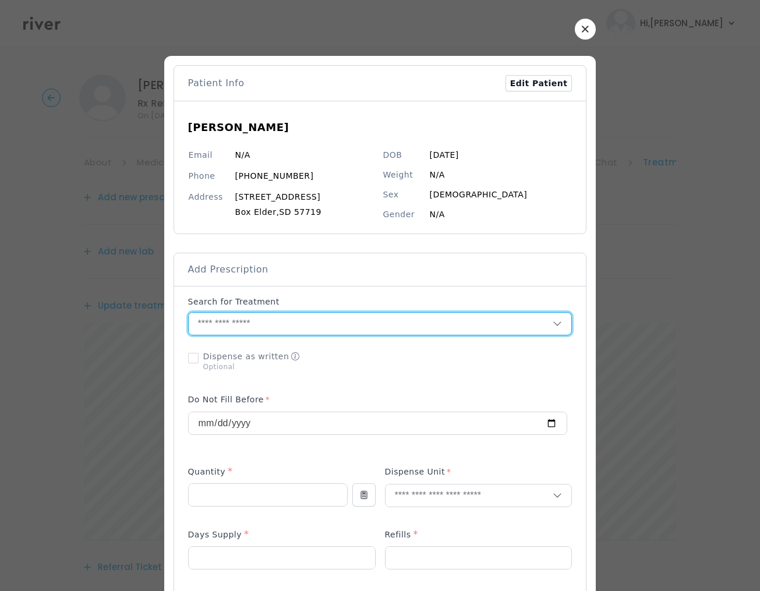
click at [228, 326] on input "text" at bounding box center [371, 324] width 365 height 22
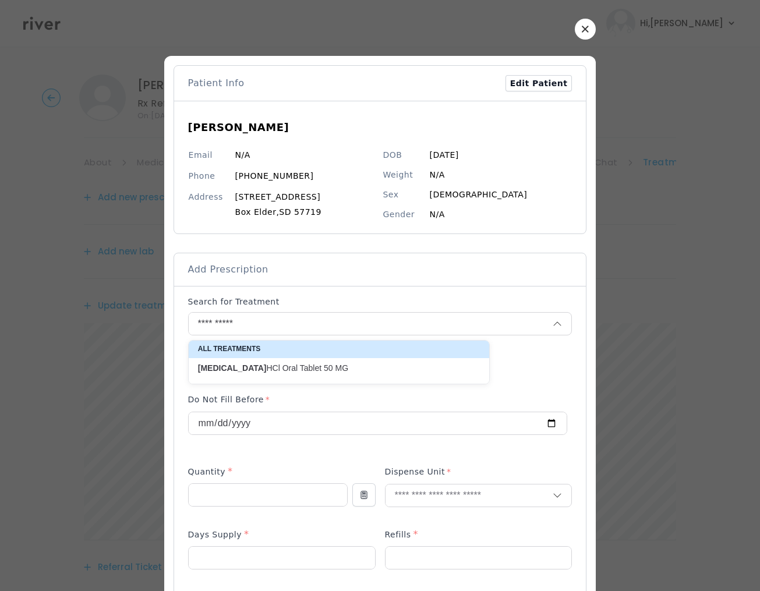
click at [315, 373] on p "[MEDICAL_DATA] HCl Oral Tablet 50 MG" at bounding box center [332, 368] width 268 height 11
type input "**********"
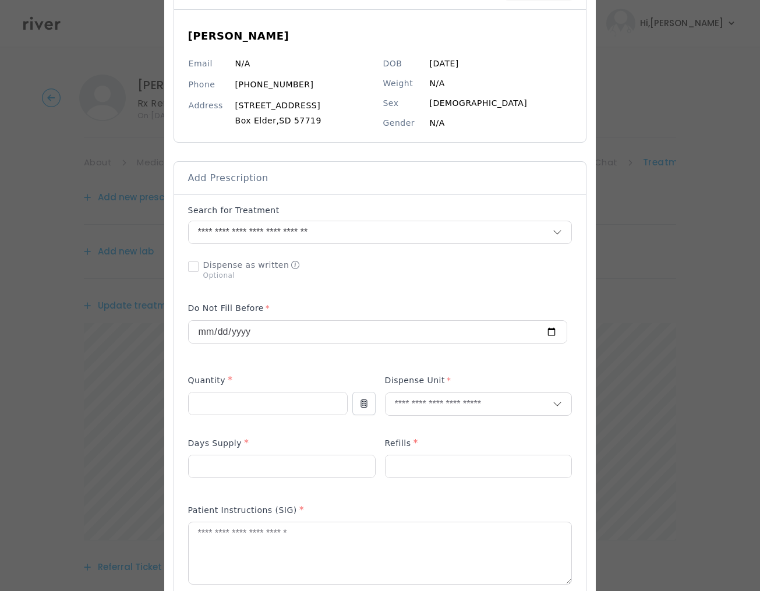
scroll to position [105, 0]
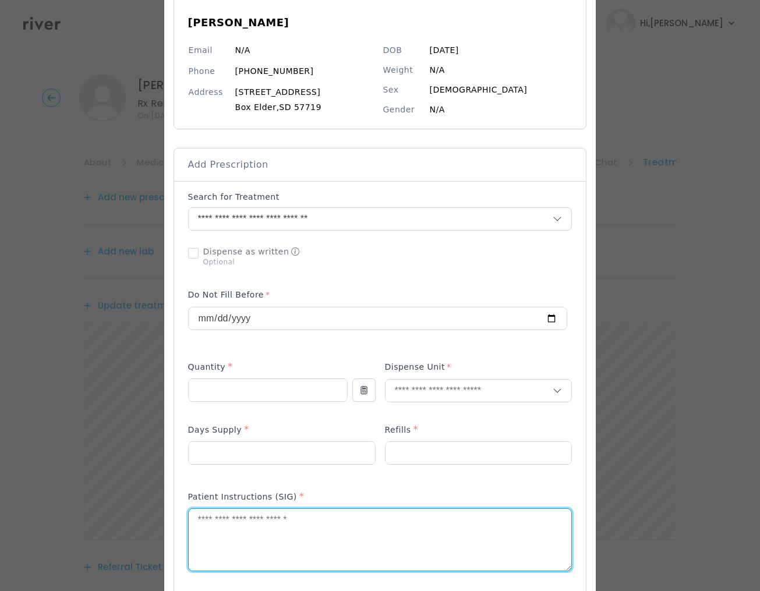
click at [213, 533] on textarea at bounding box center [380, 540] width 383 height 62
paste textarea "**********"
type textarea "**********"
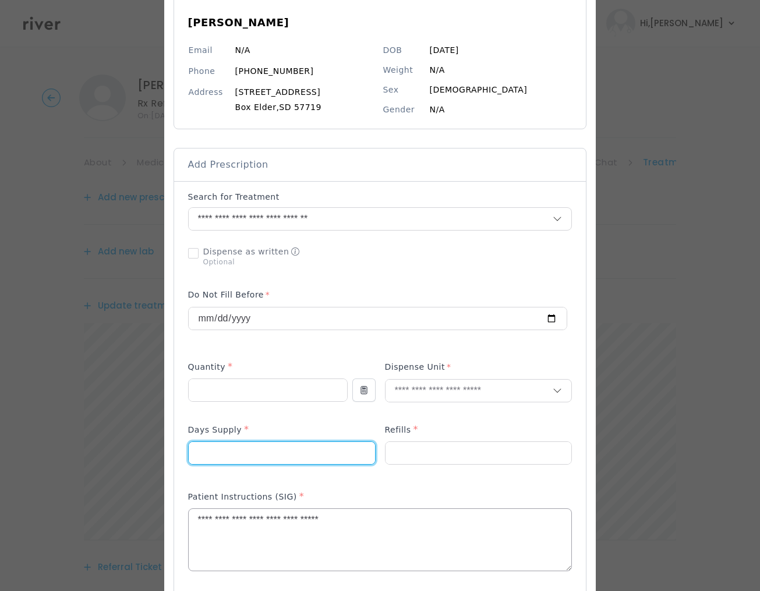
click at [221, 448] on input "number" at bounding box center [282, 453] width 186 height 22
type input "**"
click at [261, 399] on input "number" at bounding box center [268, 390] width 158 height 22
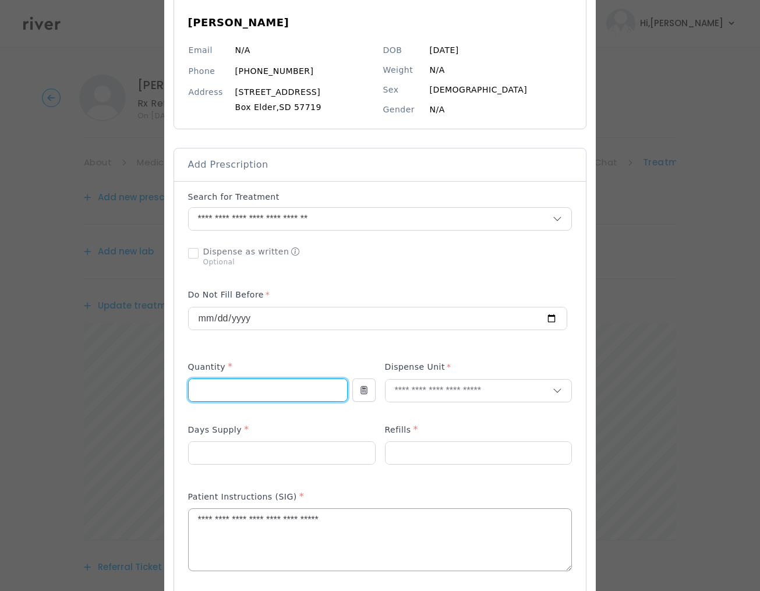
type input "**"
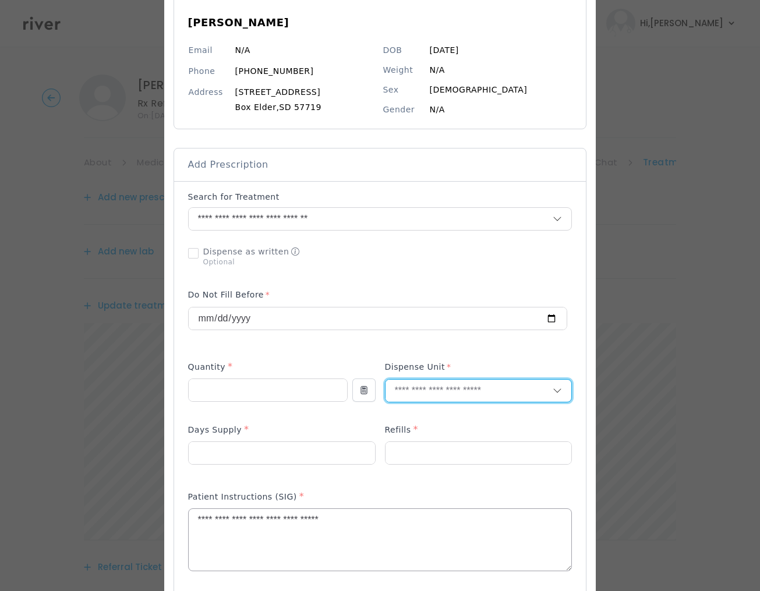
click at [411, 394] on input "text" at bounding box center [470, 391] width 168 height 22
type input "**"
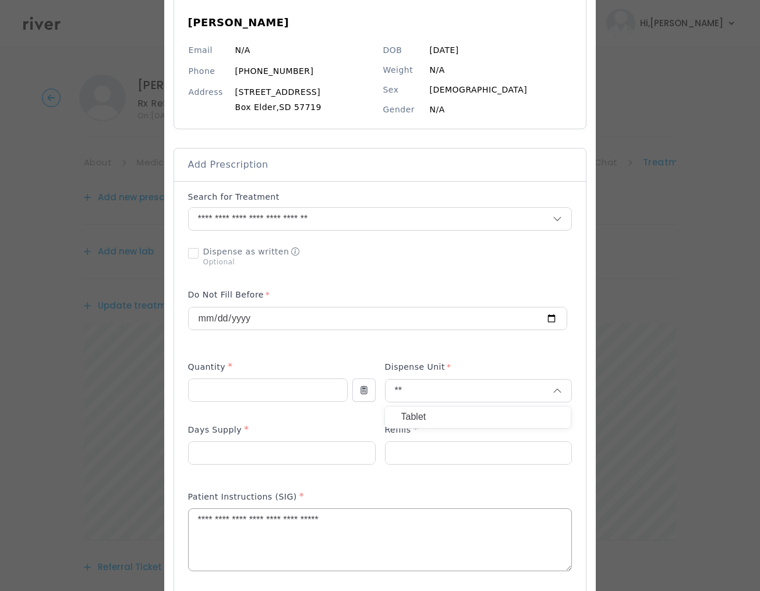
click at [426, 411] on p "Tablet" at bounding box center [477, 417] width 153 height 17
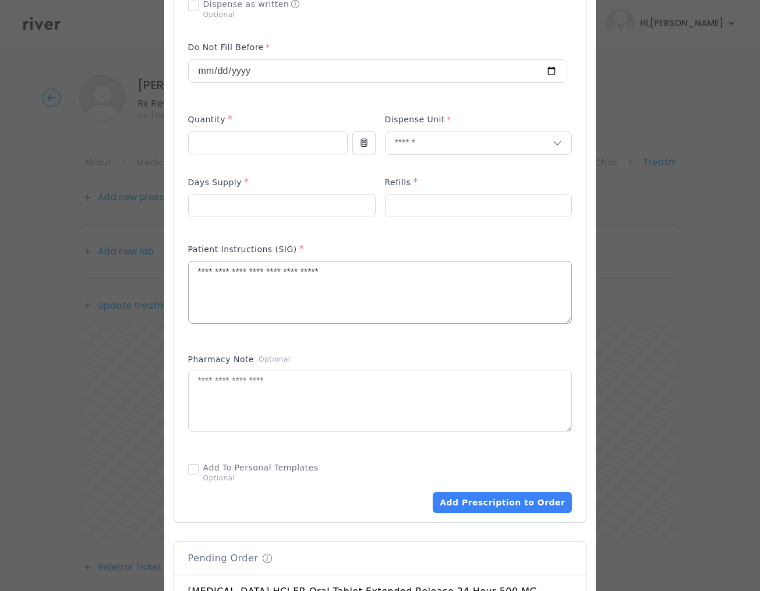
scroll to position [373, 0]
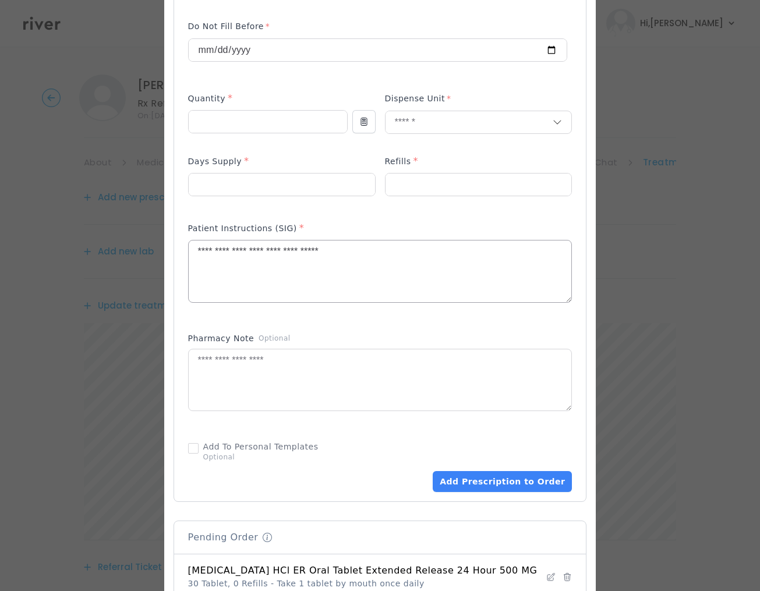
click at [482, 485] on button "Add Prescription to Order" at bounding box center [502, 481] width 139 height 21
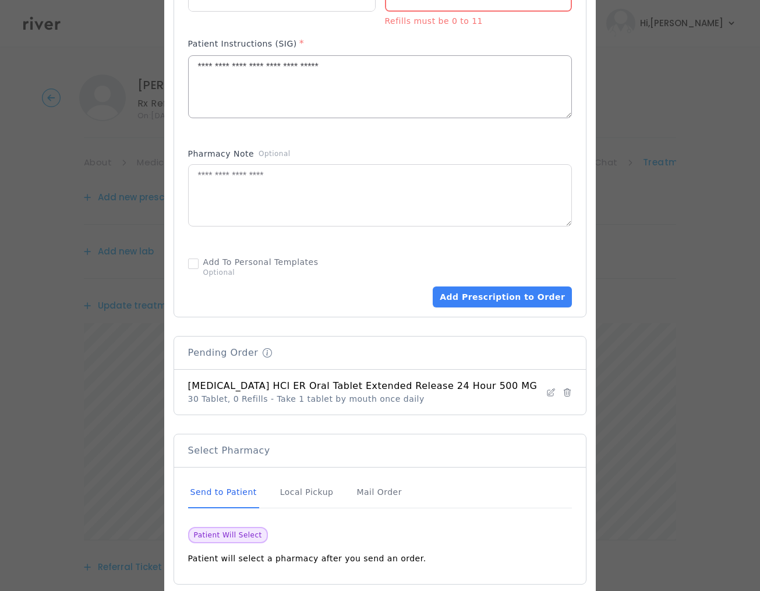
scroll to position [559, 0]
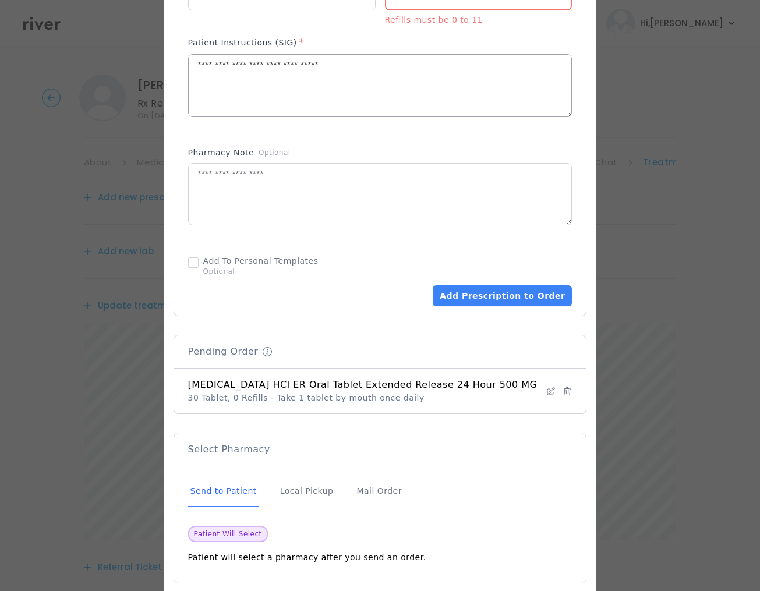
click at [501, 301] on button "Add Prescription to Order" at bounding box center [502, 295] width 139 height 21
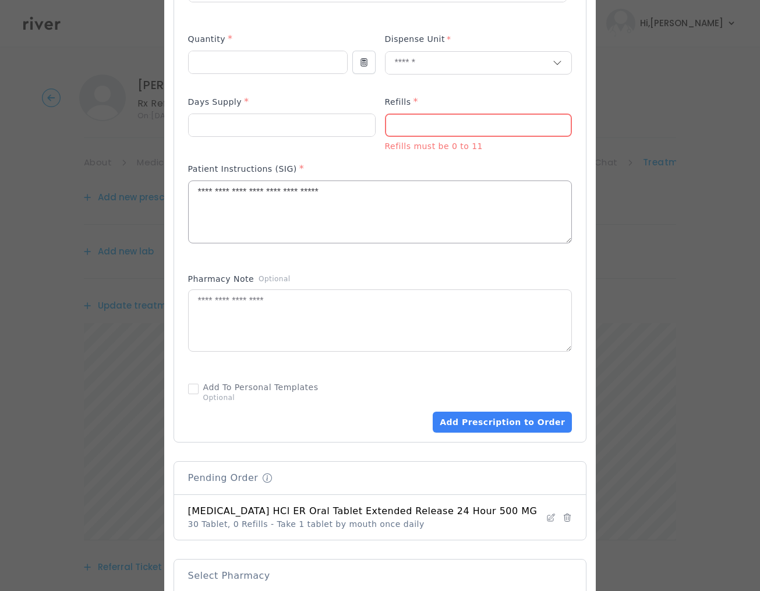
scroll to position [408, 0]
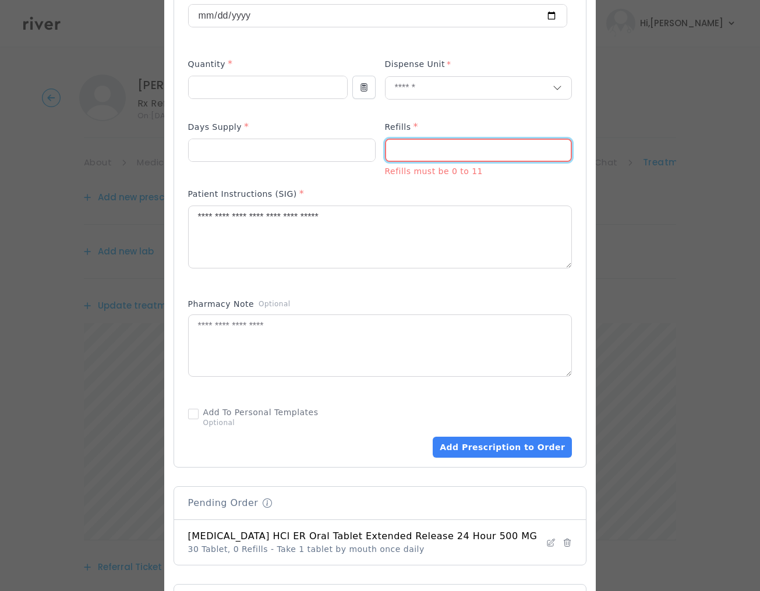
drag, startPoint x: 213, startPoint y: 533, endPoint x: 411, endPoint y: 155, distance: 427.0
click at [411, 155] on input "number" at bounding box center [478, 151] width 185 height 22
type input "*"
click at [484, 448] on button "Add Prescription to Order" at bounding box center [502, 447] width 139 height 21
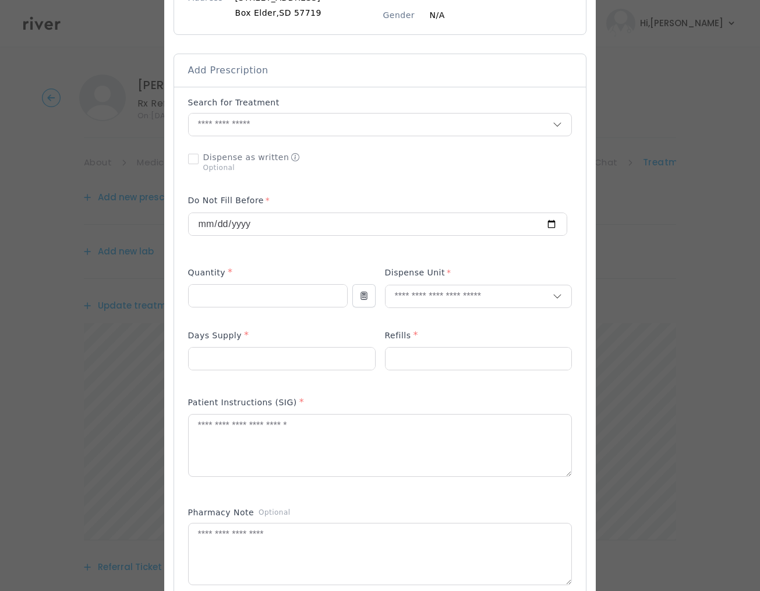
scroll to position [112, 0]
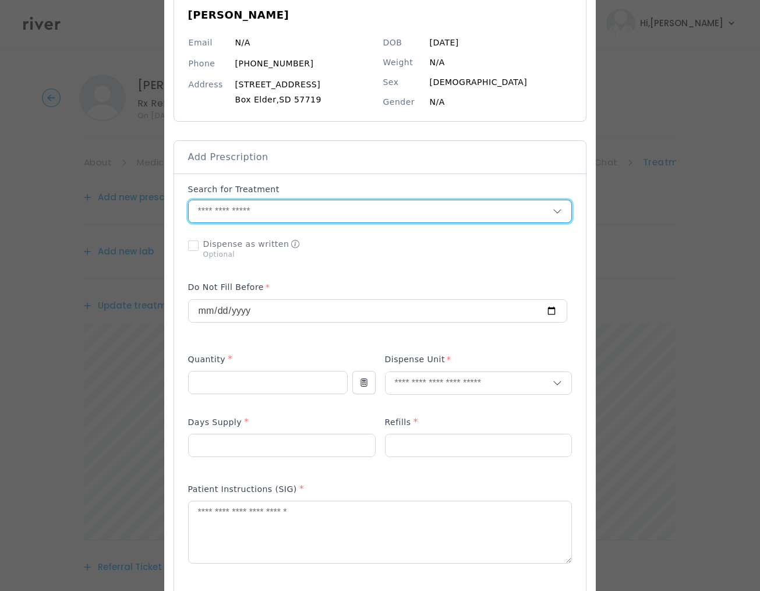
click at [248, 220] on input "text" at bounding box center [371, 211] width 365 height 22
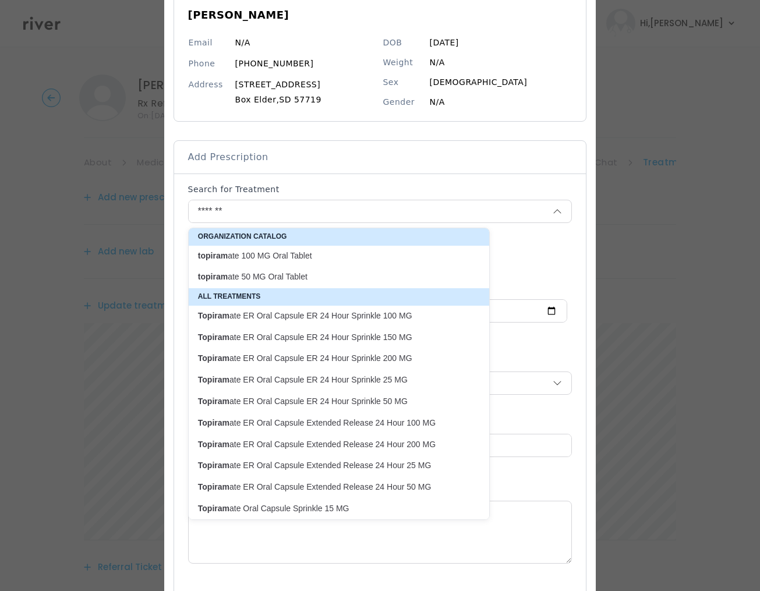
click at [278, 279] on p "topiram ate 50 MG Oral Tablet" at bounding box center [332, 276] width 268 height 11
type input "**********"
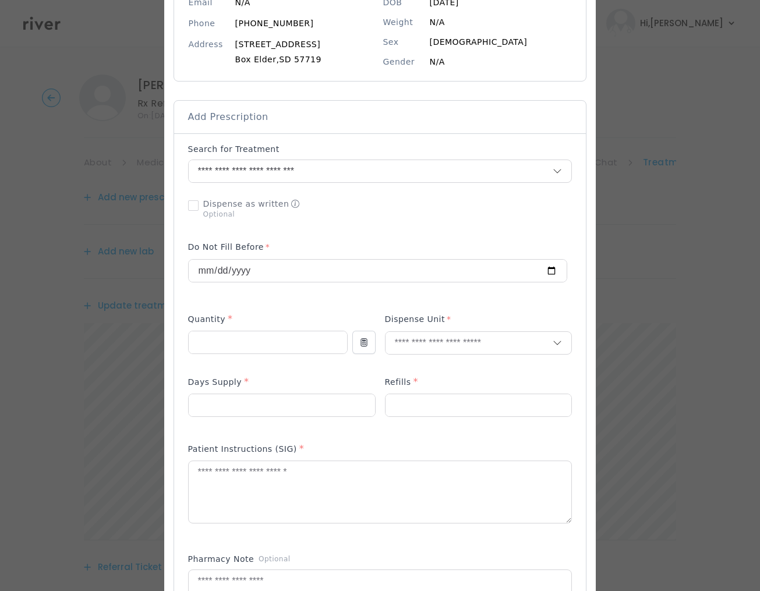
scroll to position [185, 0]
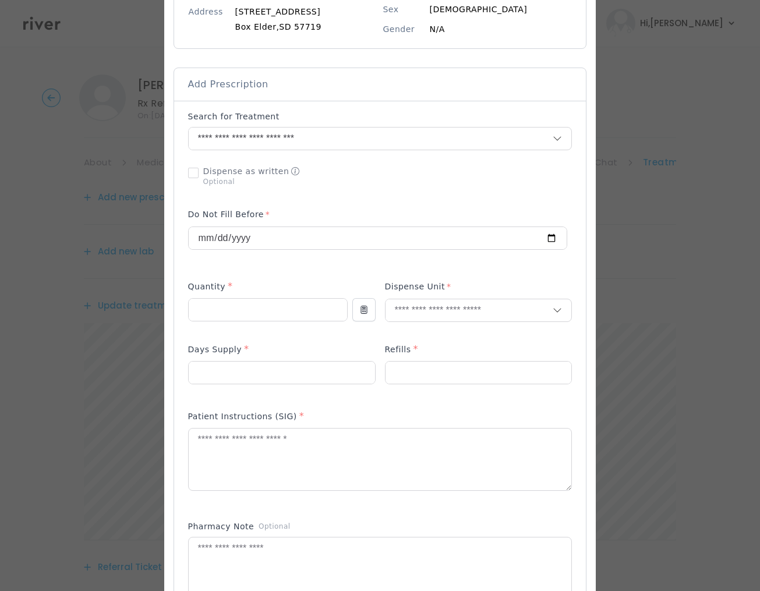
click at [261, 322] on div at bounding box center [268, 316] width 160 height 37
click at [261, 314] on input "number" at bounding box center [268, 310] width 158 height 22
type input "**"
click at [408, 310] on input "text" at bounding box center [470, 310] width 168 height 22
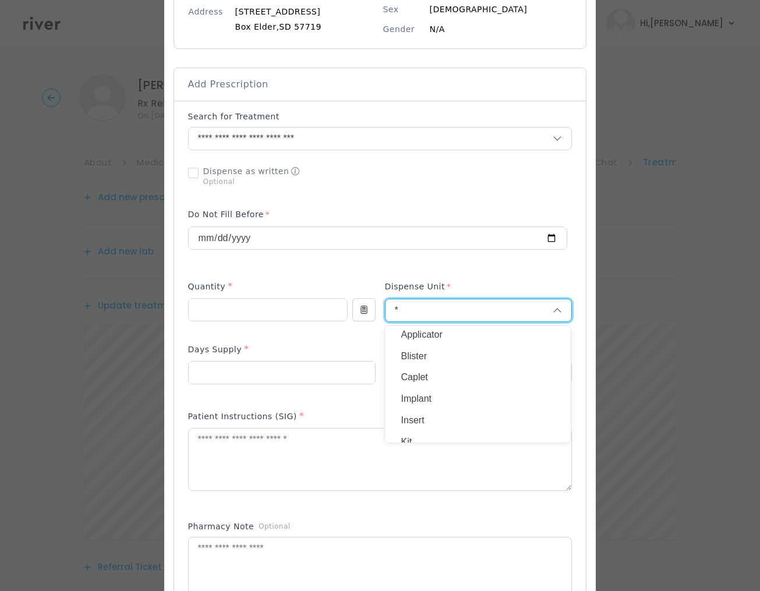
scroll to position [204, 0]
type input "*"
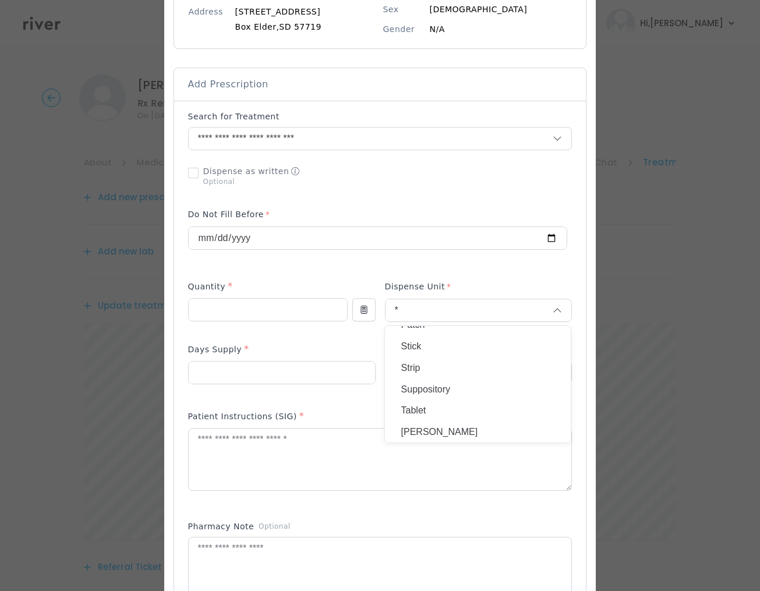
click at [429, 407] on p "Tablet" at bounding box center [477, 410] width 153 height 17
click at [266, 379] on input "number" at bounding box center [282, 373] width 186 height 22
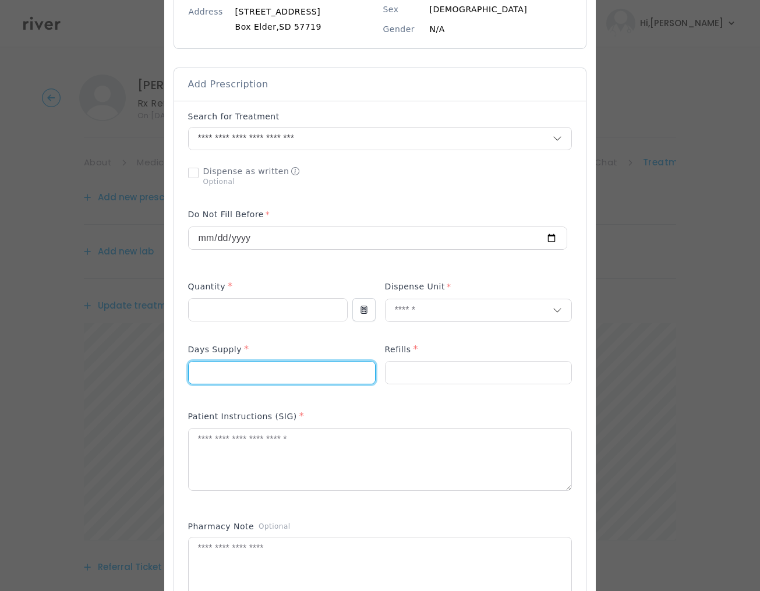
type input "*"
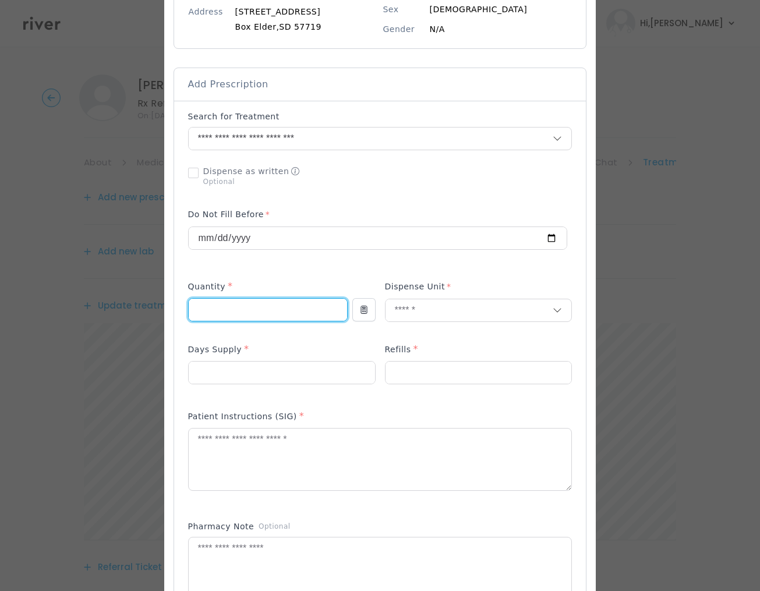
drag, startPoint x: 256, startPoint y: 310, endPoint x: 231, endPoint y: 309, distance: 25.7
click at [189, 310] on input "**" at bounding box center [268, 310] width 158 height 22
type input "**"
click at [443, 310] on input "text" at bounding box center [470, 310] width 168 height 22
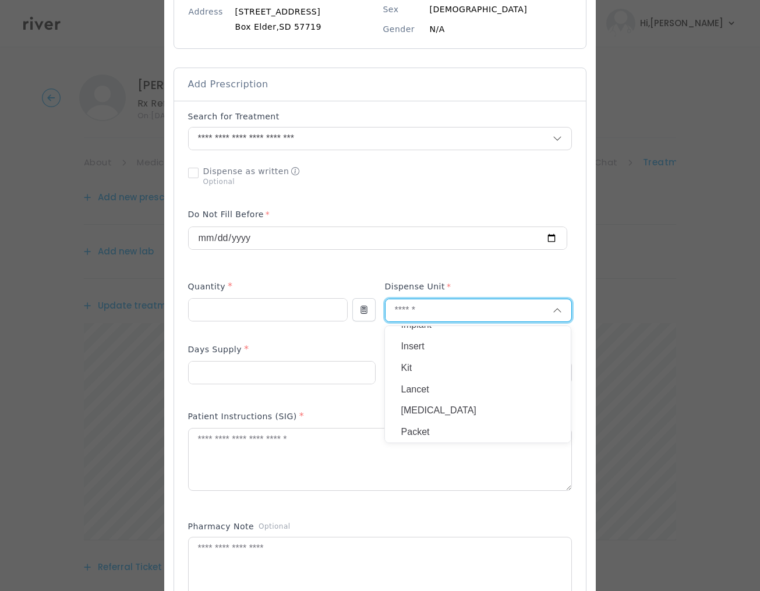
scroll to position [0, 0]
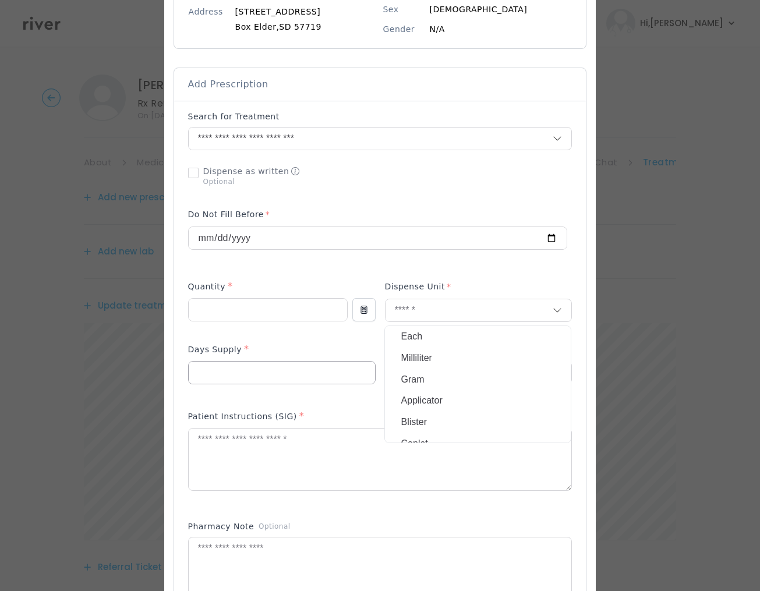
click at [233, 384] on div "*" at bounding box center [282, 372] width 188 height 23
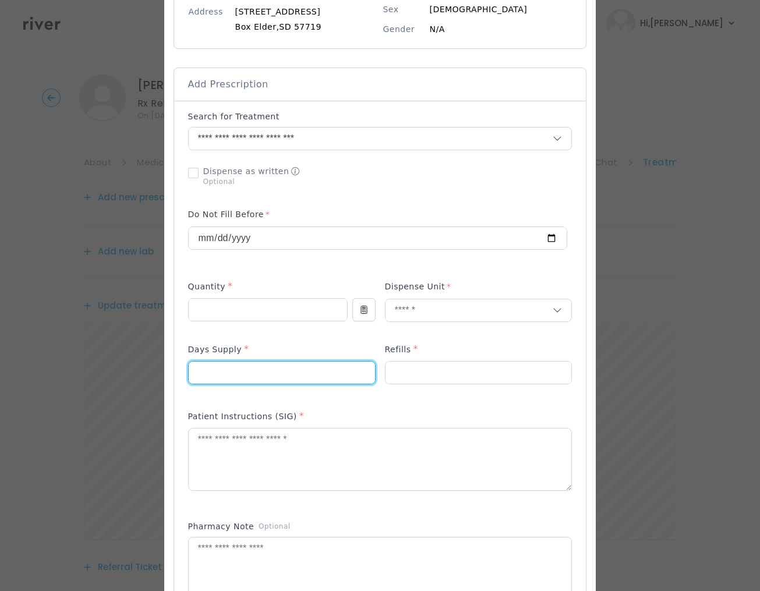
drag, startPoint x: 185, startPoint y: 379, endPoint x: 150, endPoint y: 379, distance: 34.4
click at [150, 380] on div "​" at bounding box center [380, 442] width 760 height 1255
type input "**"
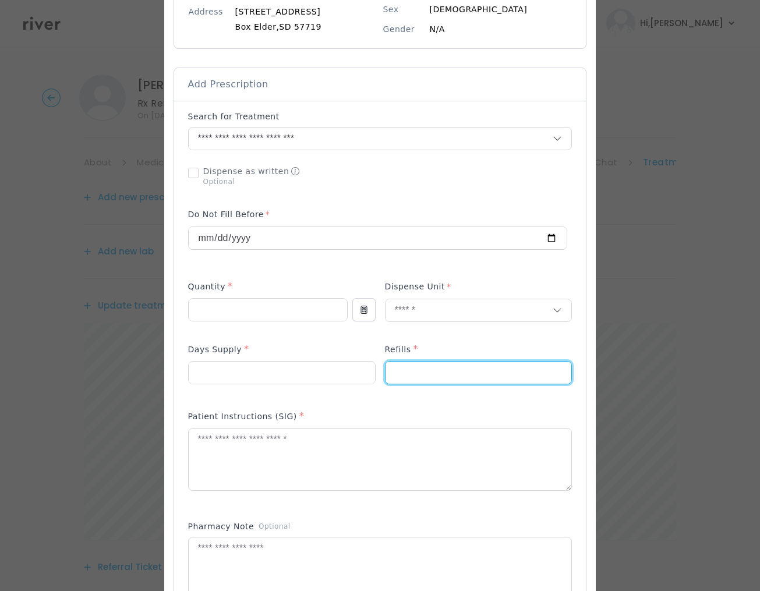
click at [439, 363] on input "number" at bounding box center [479, 373] width 186 height 22
type input "*"
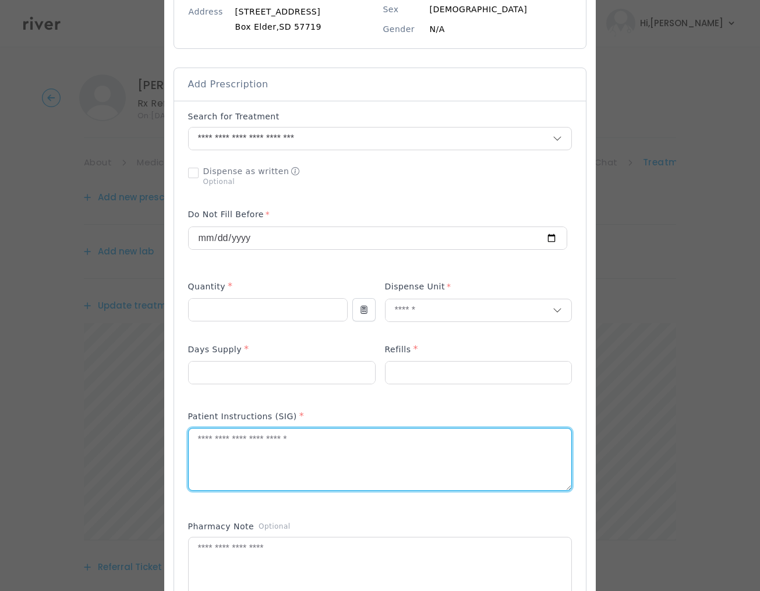
click at [309, 473] on textarea at bounding box center [380, 460] width 383 height 62
drag, startPoint x: 232, startPoint y: 443, endPoint x: 215, endPoint y: 442, distance: 17.5
click at [215, 442] on textarea "**********" at bounding box center [380, 460] width 383 height 62
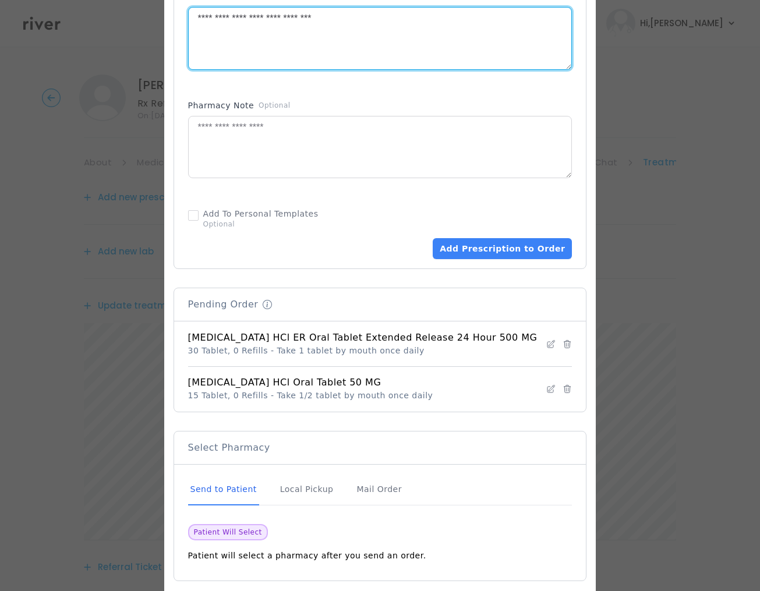
scroll to position [607, 0]
type textarea "**********"
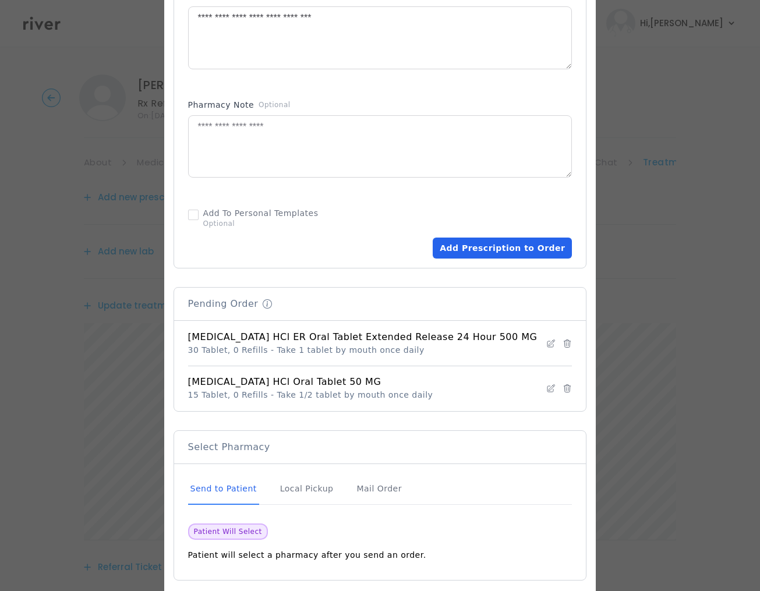
click at [519, 256] on button "Add Prescription to Order" at bounding box center [502, 248] width 139 height 21
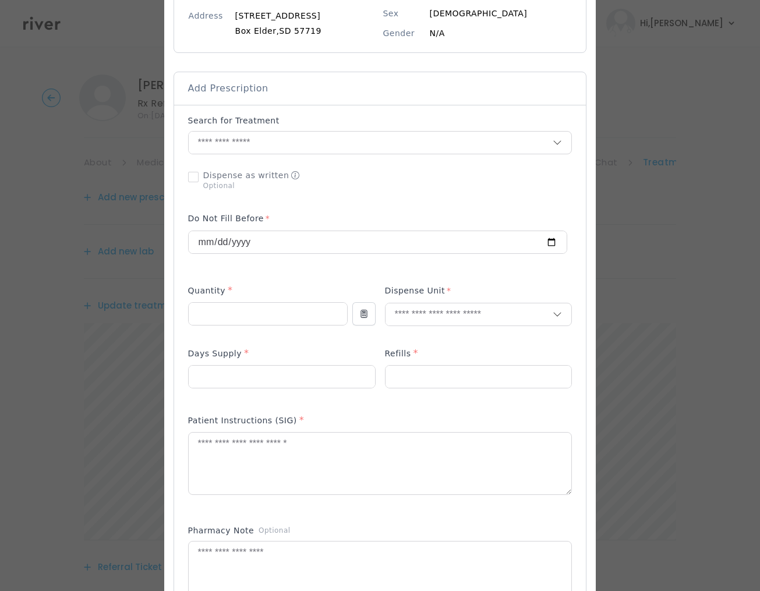
scroll to position [175, 0]
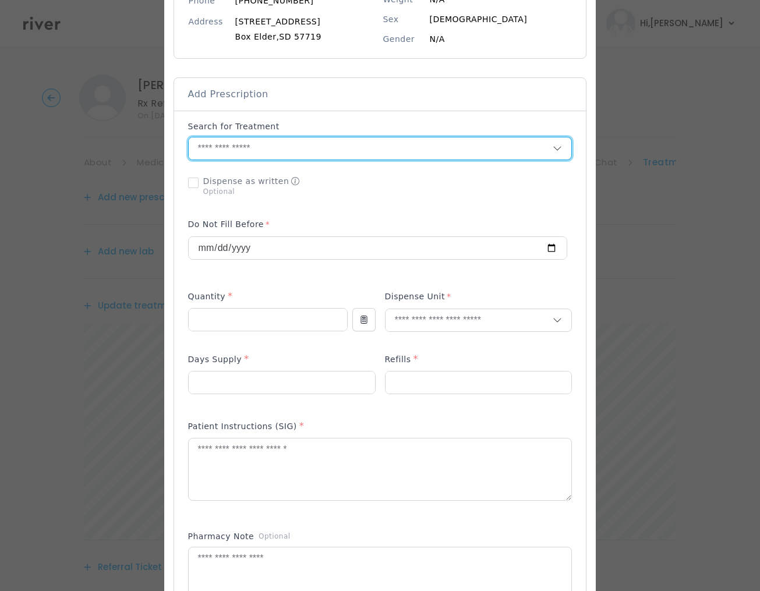
click at [296, 150] on input "text" at bounding box center [371, 148] width 365 height 22
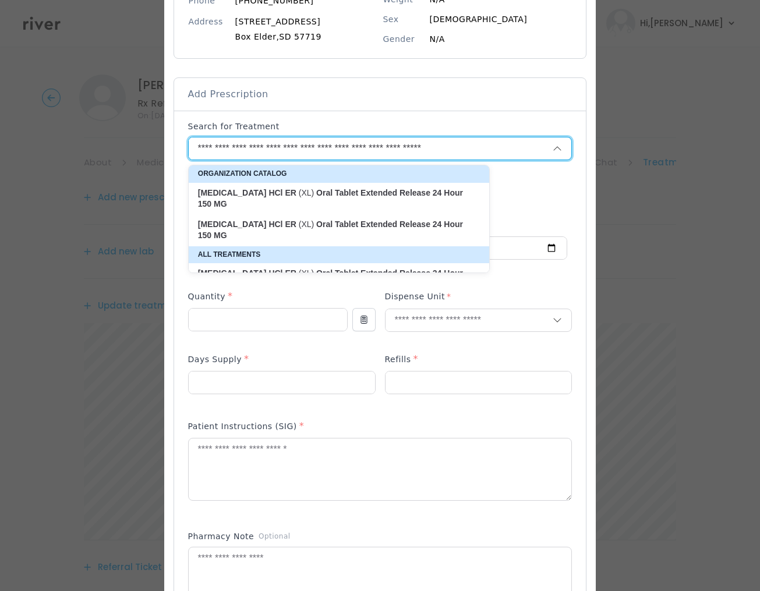
type input "**********"
click at [278, 206] on p "[MEDICAL_DATA] HCl ER (XL) Oral Tablet Extended Release 24 Hour 150 MG" at bounding box center [332, 199] width 268 height 23
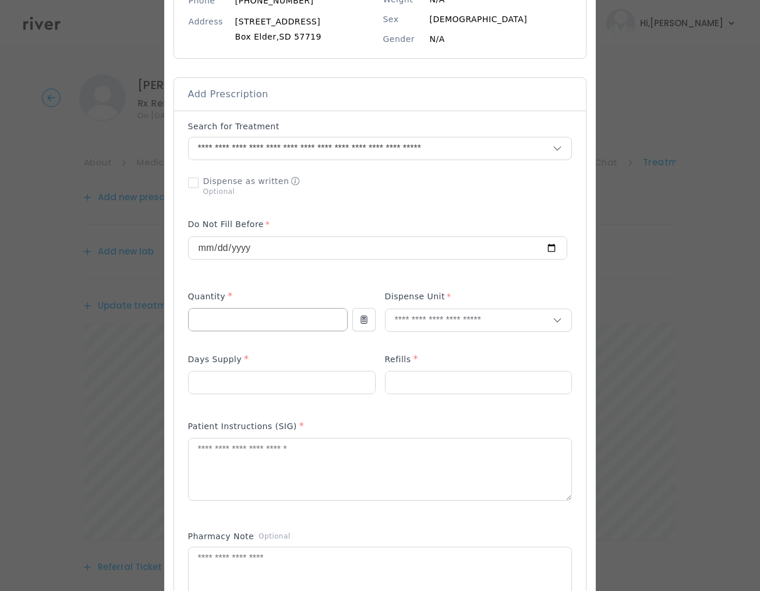
click at [265, 324] on input "number" at bounding box center [268, 320] width 158 height 22
type input "**"
click at [478, 318] on input "text" at bounding box center [470, 320] width 168 height 22
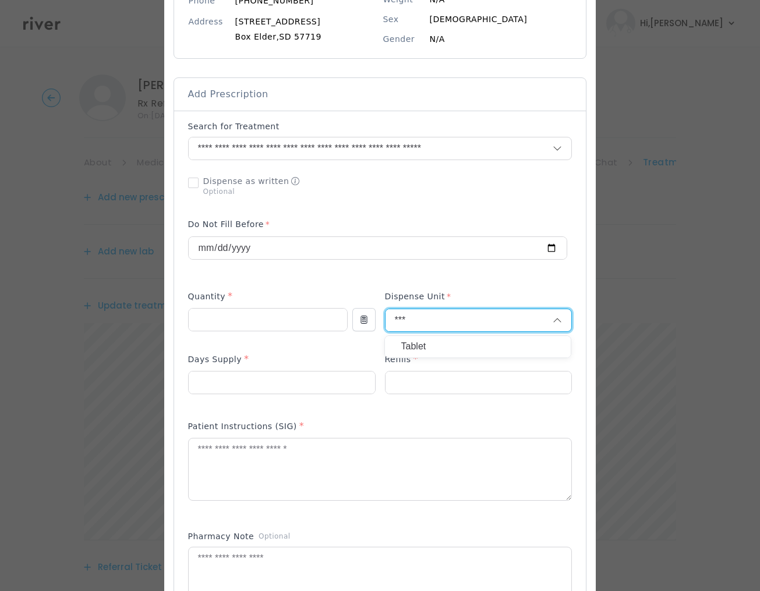
type input "***"
click at [439, 345] on p "Tablet" at bounding box center [477, 346] width 153 height 17
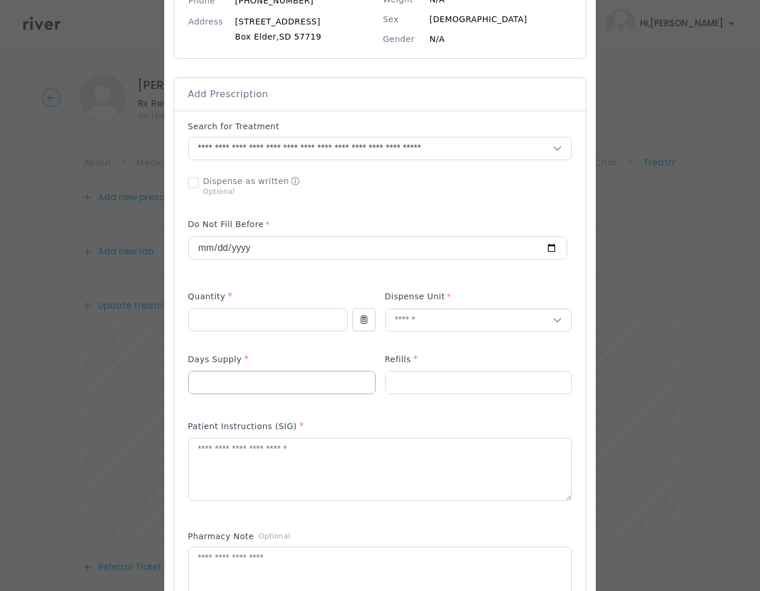
click at [253, 388] on input "number" at bounding box center [282, 383] width 186 height 22
type input "**"
click at [394, 381] on input "number" at bounding box center [479, 383] width 186 height 22
type input "*"
click at [261, 471] on textarea at bounding box center [380, 470] width 383 height 62
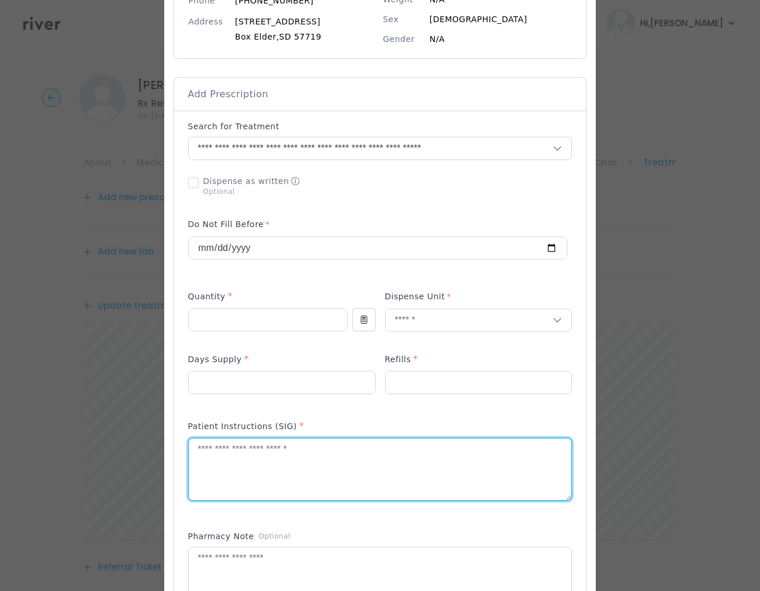
click at [262, 471] on textarea at bounding box center [380, 470] width 383 height 62
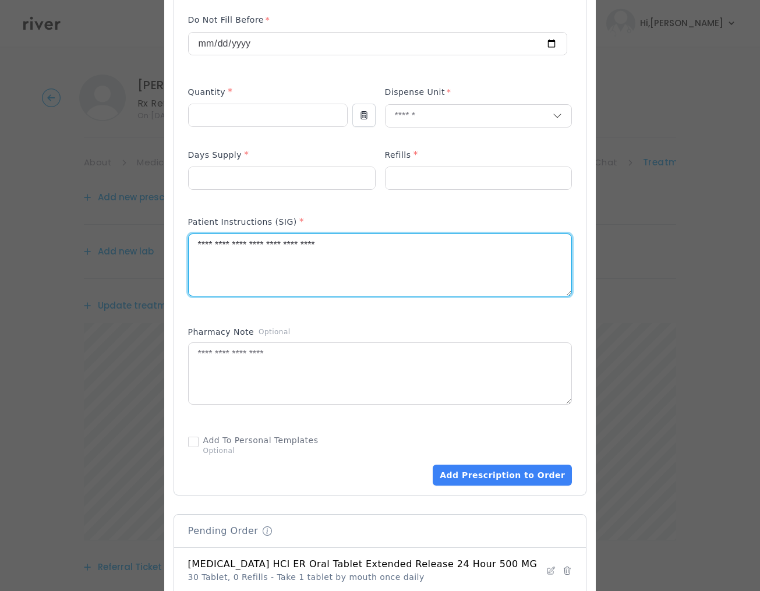
scroll to position [484, 0]
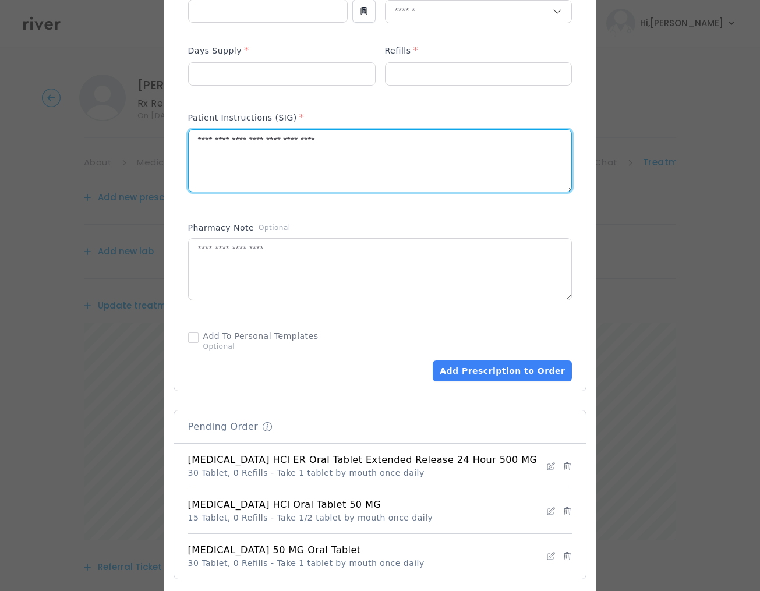
type textarea "**********"
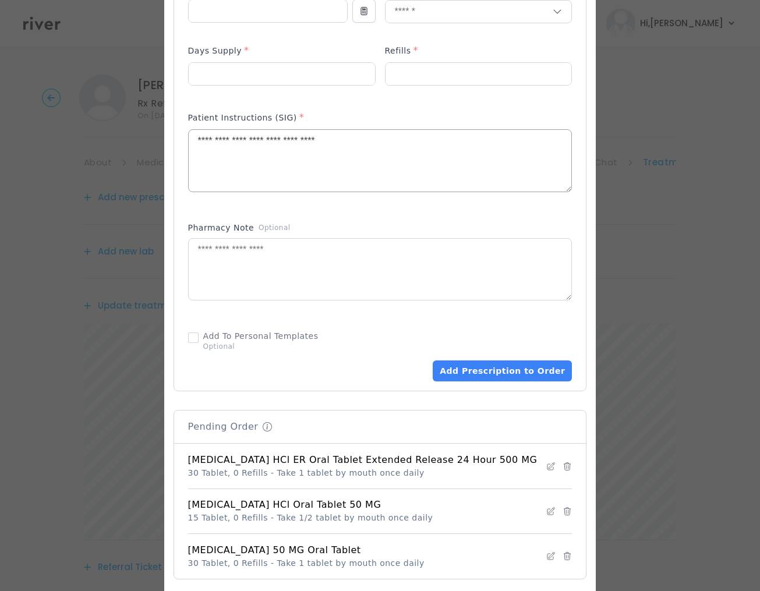
click at [511, 372] on button "Add Prescription to Order" at bounding box center [502, 371] width 139 height 21
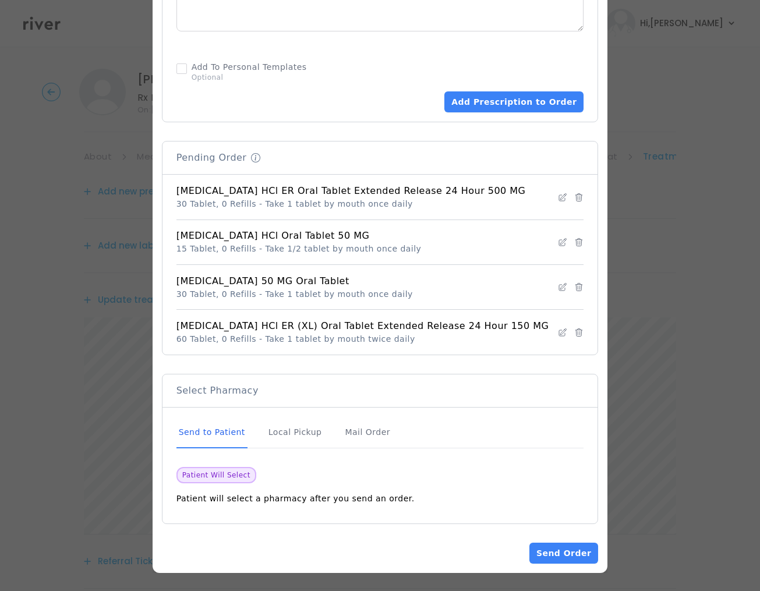
scroll to position [756, 0]
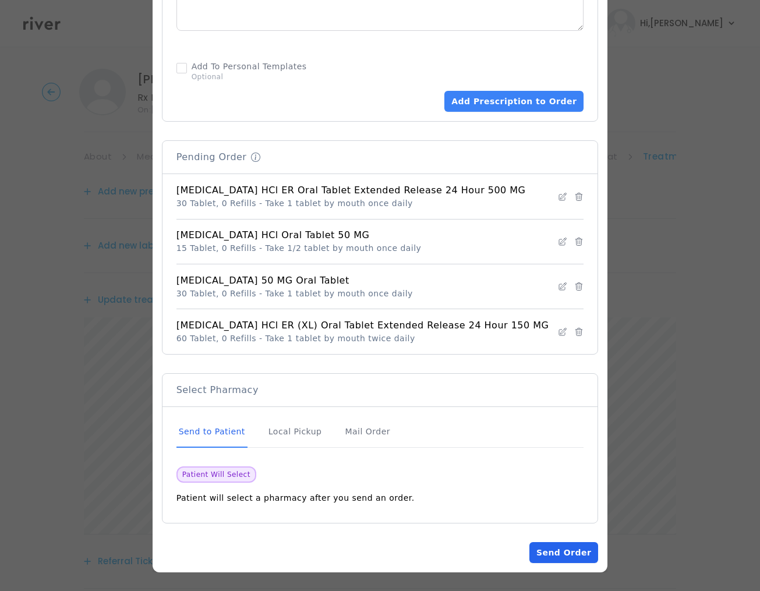
click at [556, 549] on button "Send Order" at bounding box center [563, 552] width 69 height 21
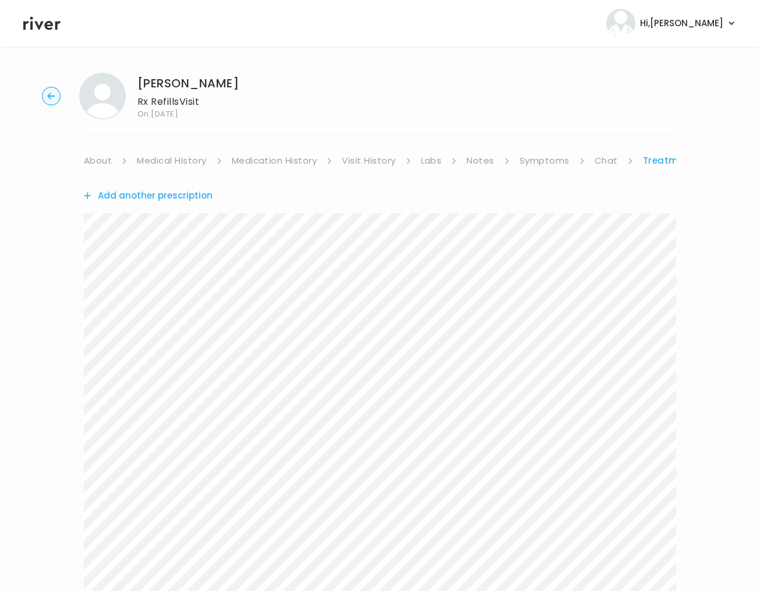
scroll to position [0, 0]
click at [611, 161] on link "Chat" at bounding box center [606, 162] width 23 height 16
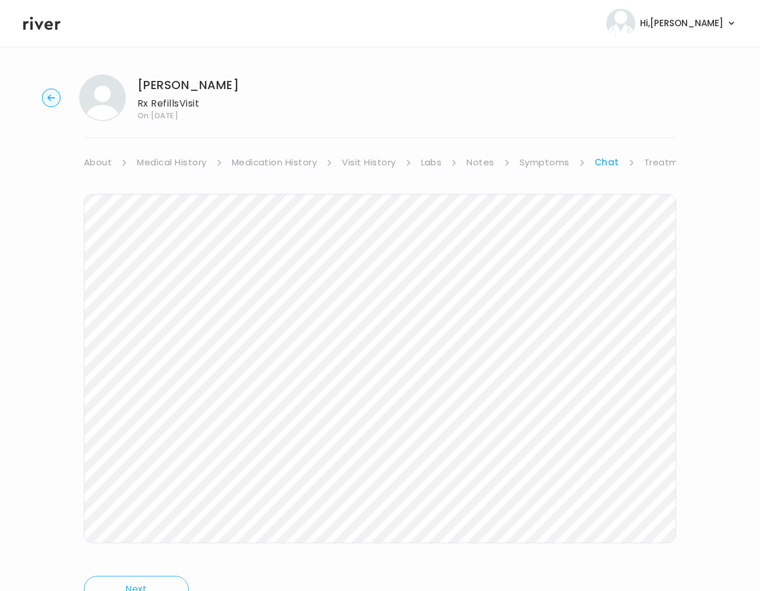
click at [50, 93] on circle "button" at bounding box center [52, 98] width 18 height 18
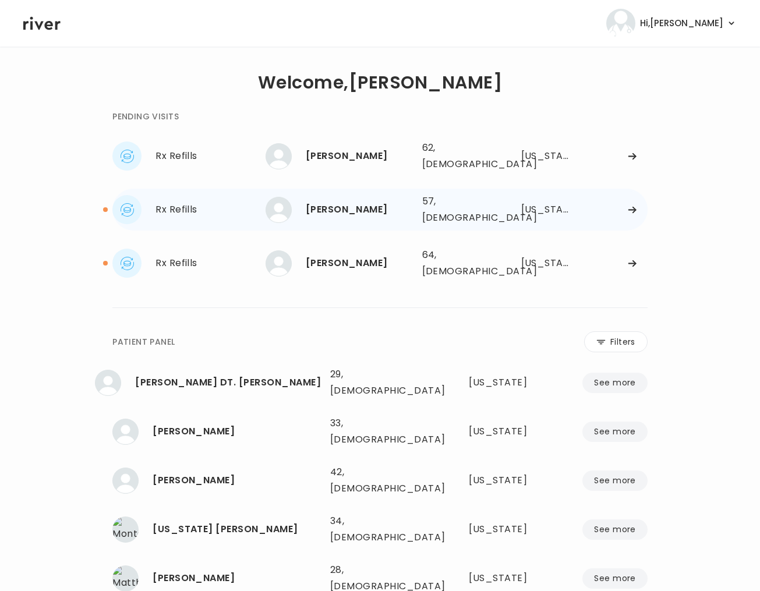
click at [266, 211] on div "[PERSON_NAME] 57, [DEMOGRAPHIC_DATA] See more" at bounding box center [339, 210] width 147 height 26
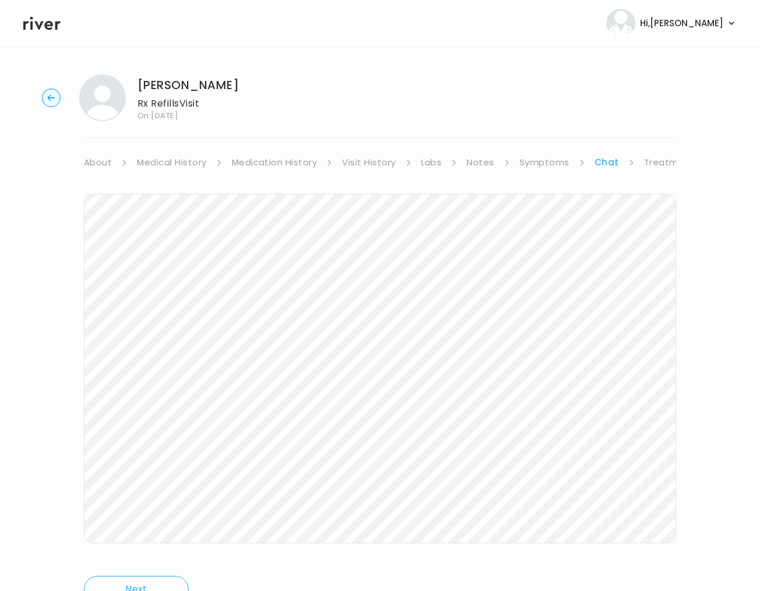
scroll to position [13, 0]
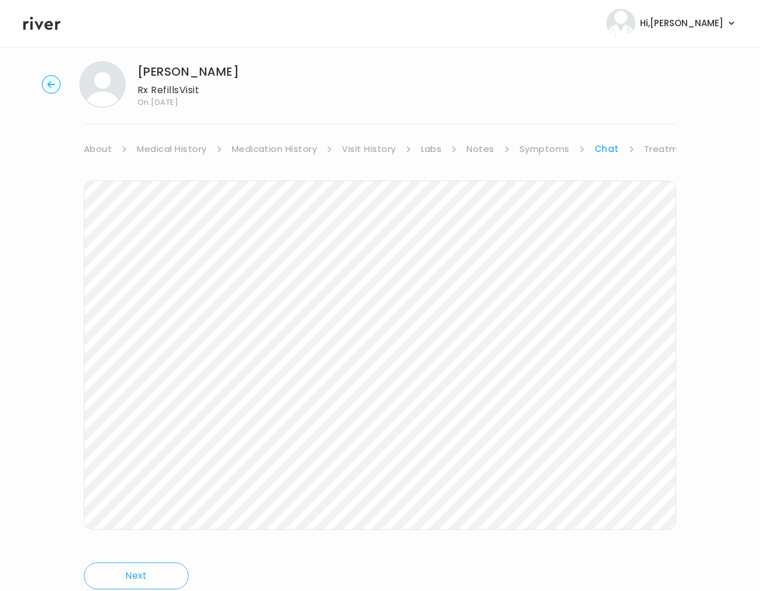
click at [538, 149] on link "Symptoms" at bounding box center [545, 149] width 50 height 16
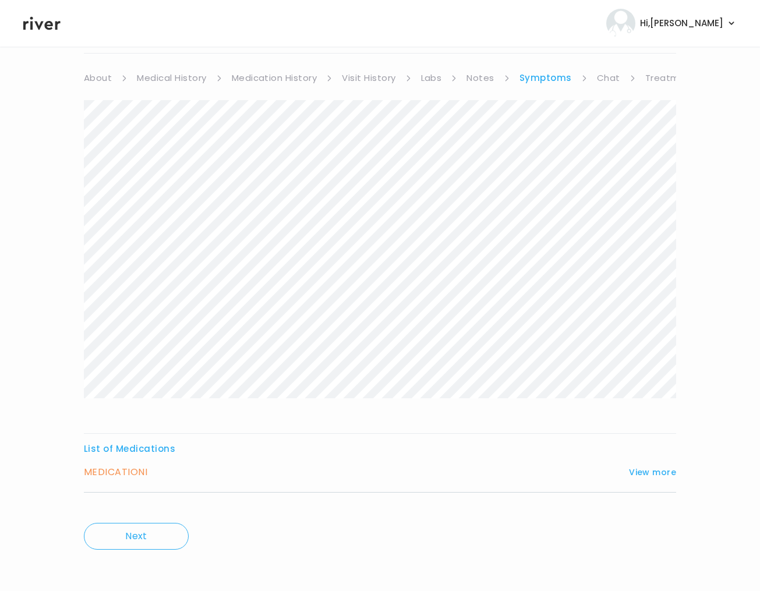
scroll to position [88, 0]
click at [144, 467] on h3 "MEDICATION I" at bounding box center [115, 469] width 63 height 16
click at [653, 462] on button "View more" at bounding box center [652, 469] width 47 height 14
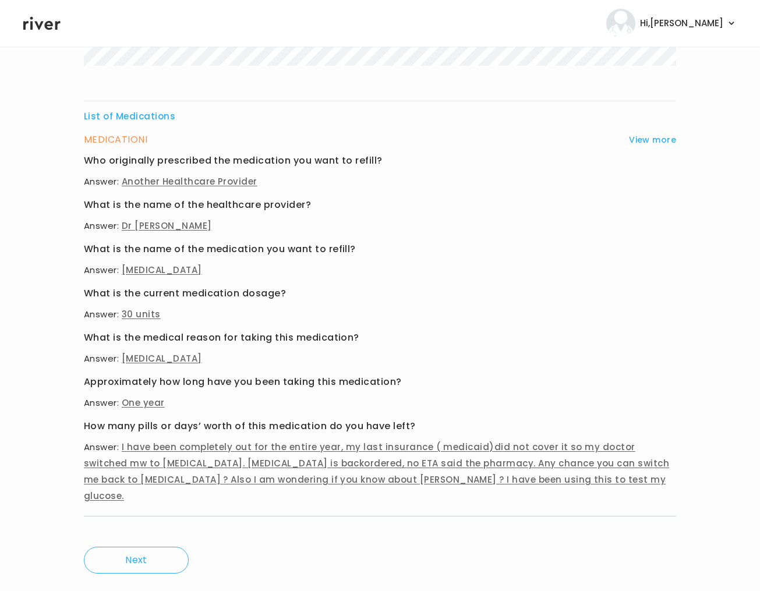
scroll to position [428, 0]
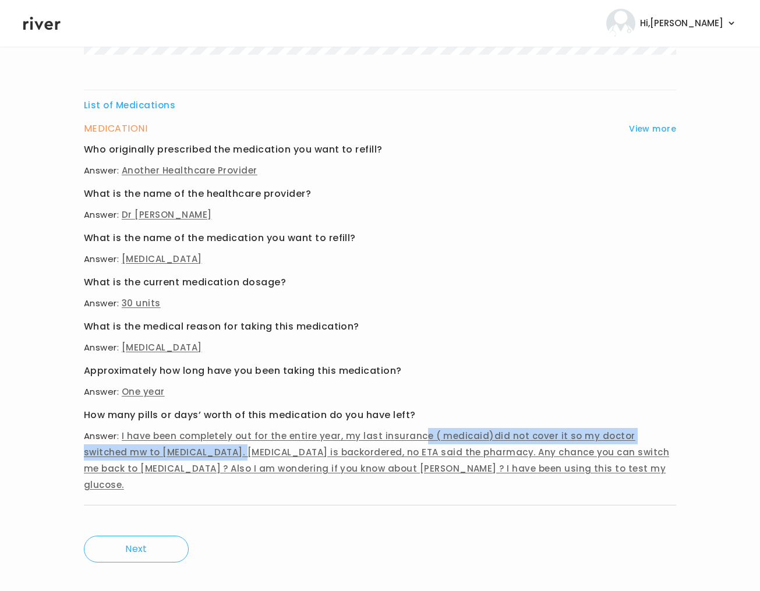
drag, startPoint x: 188, startPoint y: 452, endPoint x: 397, endPoint y: 451, distance: 209.1
click at [406, 447] on span "I have been completely out for the entire year, my last insurance ( medicaid)di…" at bounding box center [376, 460] width 585 height 61
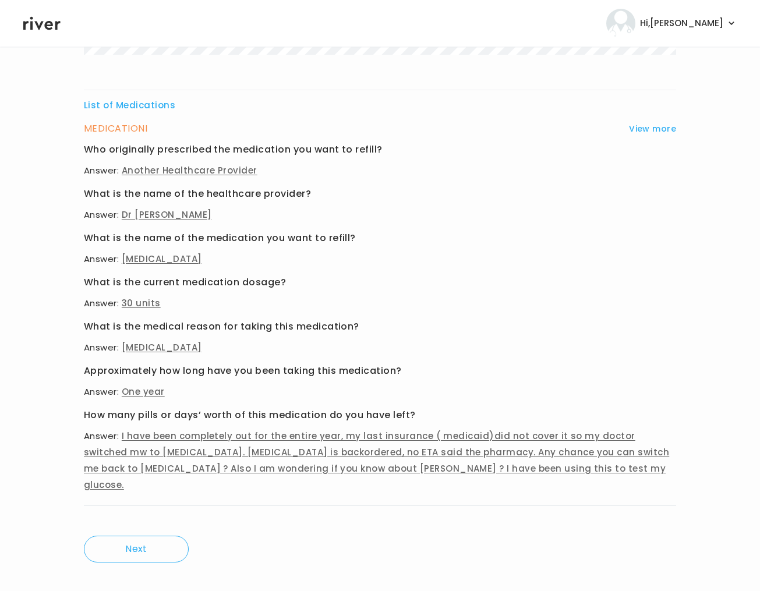
drag, startPoint x: 366, startPoint y: 466, endPoint x: 337, endPoint y: 464, distance: 29.2
click at [363, 468] on span "I have been completely out for the entire year, my last insurance ( medicaid)di…" at bounding box center [376, 460] width 585 height 61
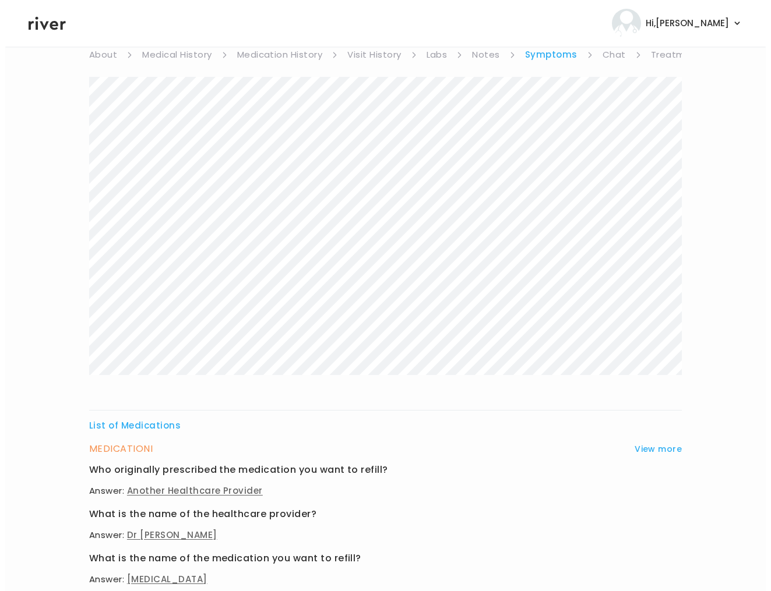
scroll to position [0, 0]
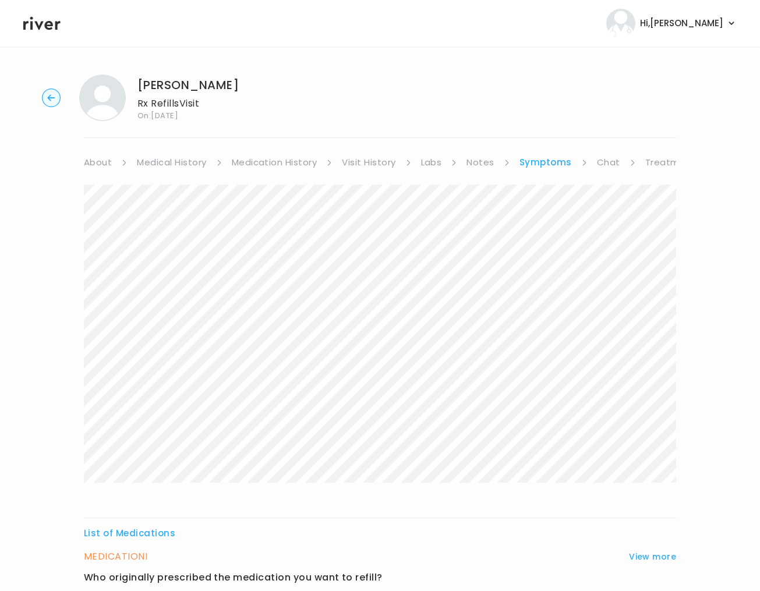
click at [646, 160] on link "Treatment Plan" at bounding box center [681, 162] width 72 height 16
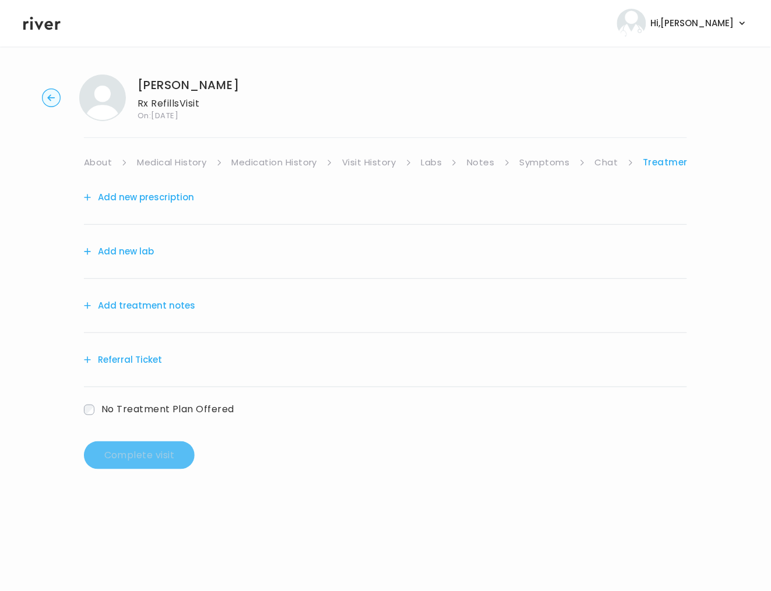
click at [602, 166] on link "Chat" at bounding box center [606, 162] width 23 height 16
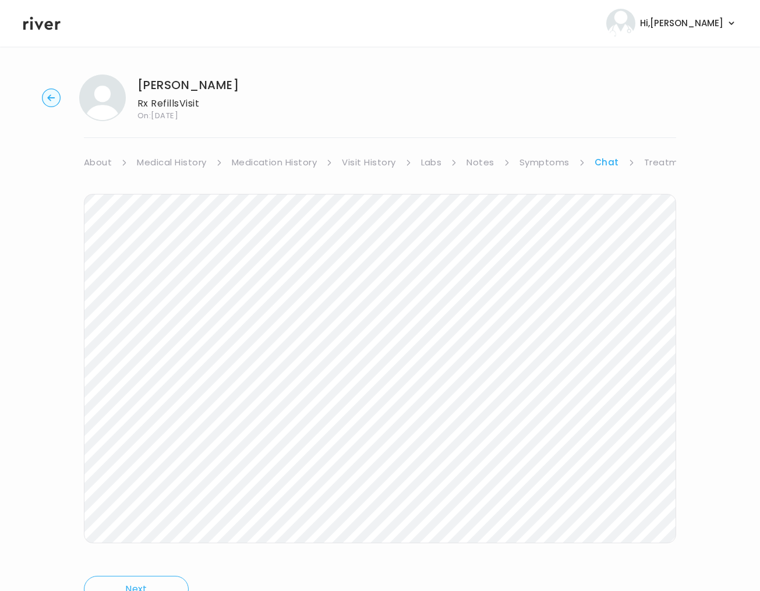
click at [51, 104] on circle "button" at bounding box center [52, 98] width 18 height 18
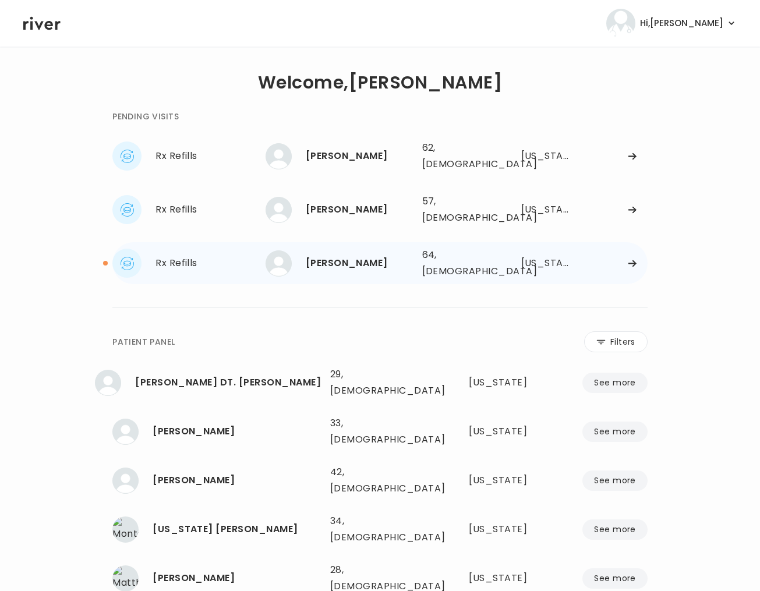
click at [179, 257] on div "Rx Refills [PERSON_NAME]" at bounding box center [188, 263] width 153 height 29
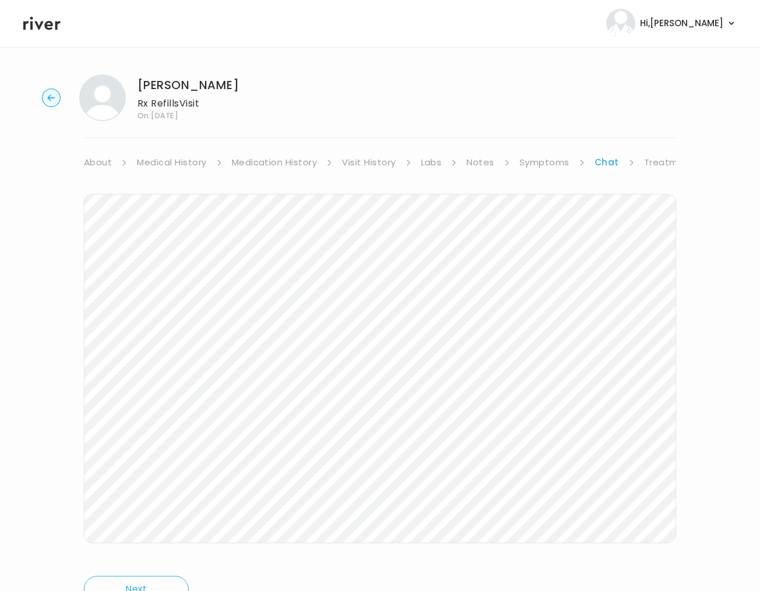
click at [60, 97] on circle "button" at bounding box center [52, 98] width 18 height 18
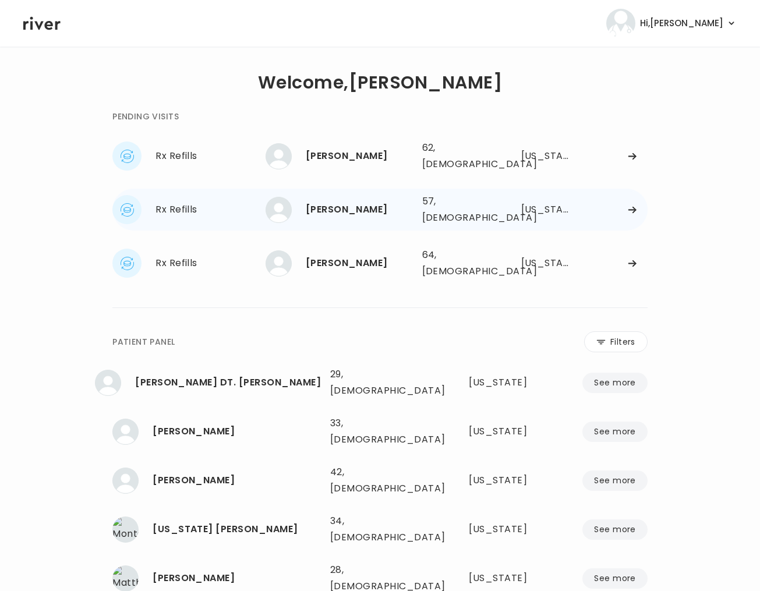
click at [369, 202] on div "[PERSON_NAME]" at bounding box center [359, 210] width 107 height 16
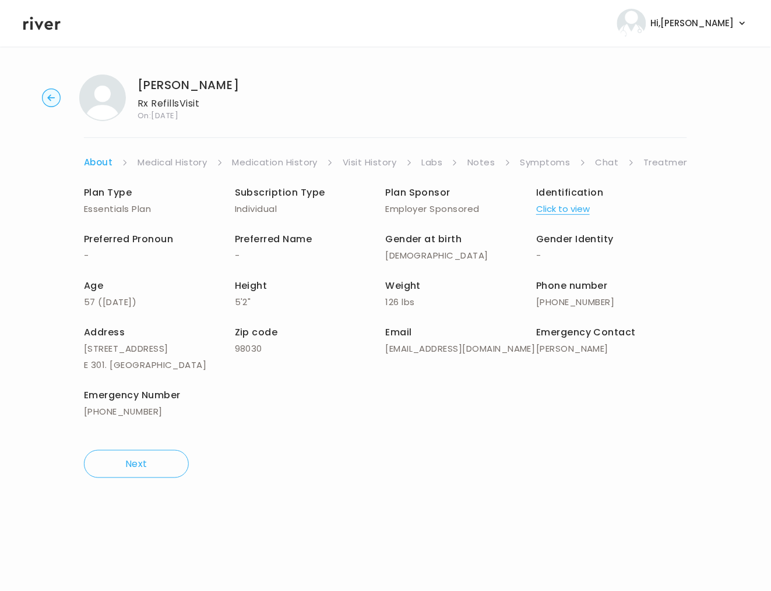
click at [604, 161] on link "Chat" at bounding box center [606, 162] width 23 height 16
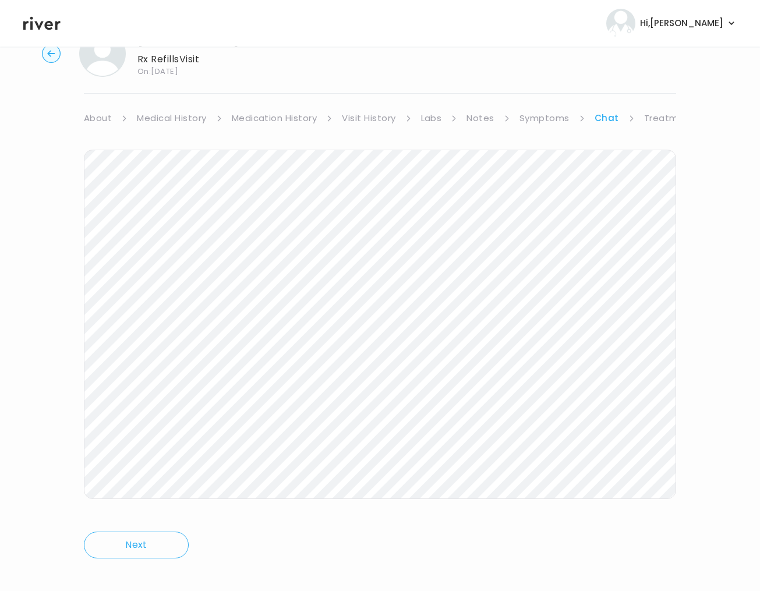
scroll to position [56, 0]
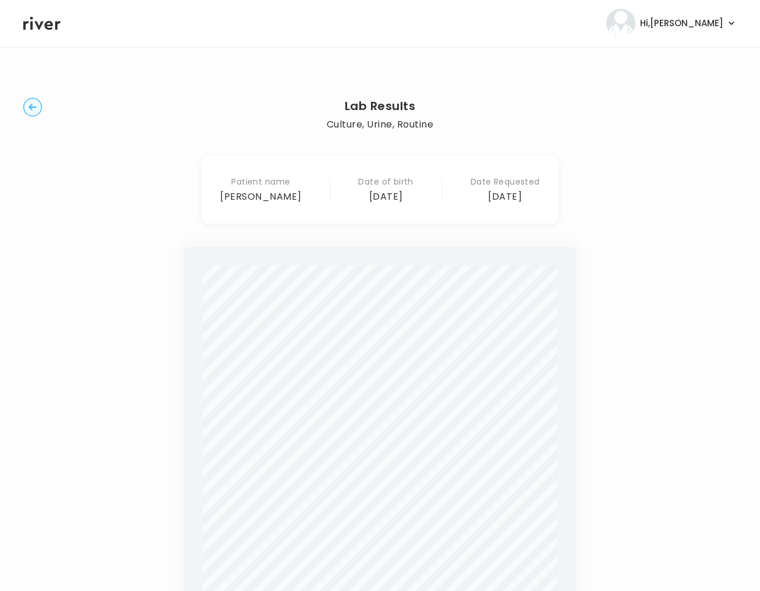
click at [31, 105] on circle "button" at bounding box center [33, 107] width 18 height 18
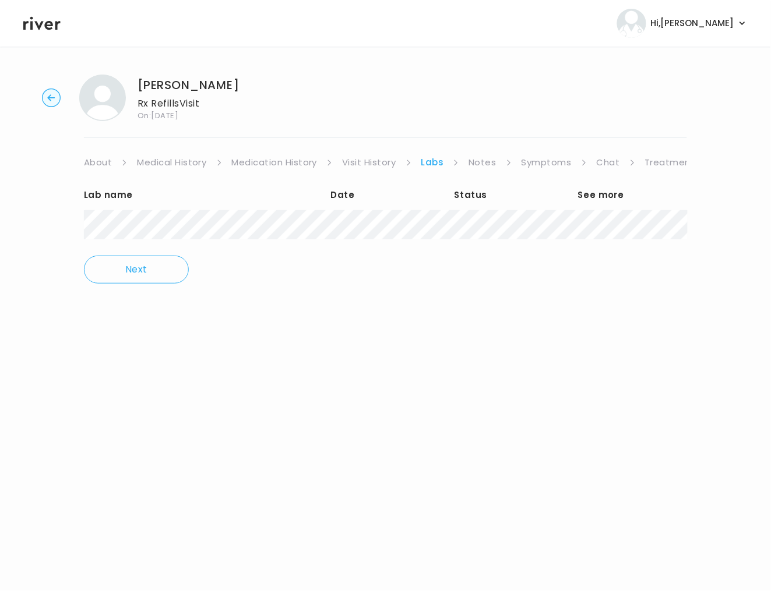
click at [356, 161] on link "Visit History" at bounding box center [369, 162] width 54 height 16
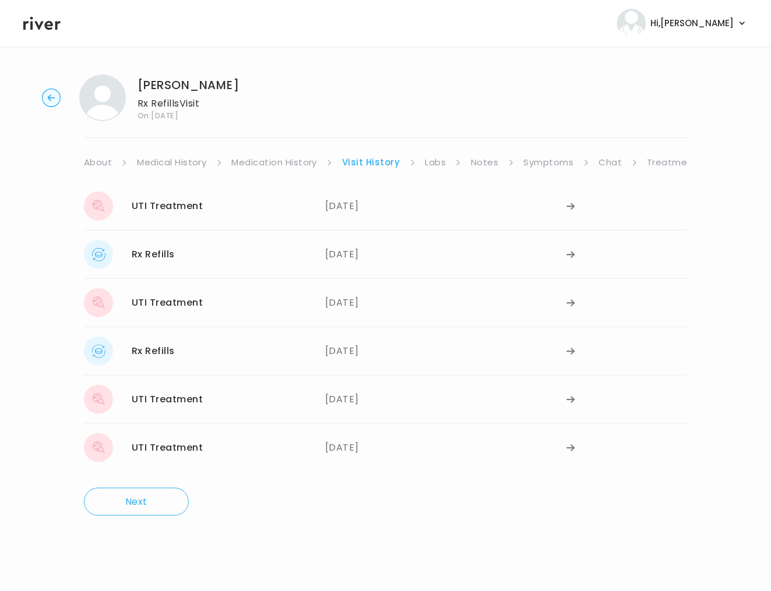
drag, startPoint x: 178, startPoint y: 259, endPoint x: 223, endPoint y: 275, distance: 47.7
click at [223, 275] on div "Rx Refills [DATE] [DATE]" at bounding box center [385, 254] width 603 height 48
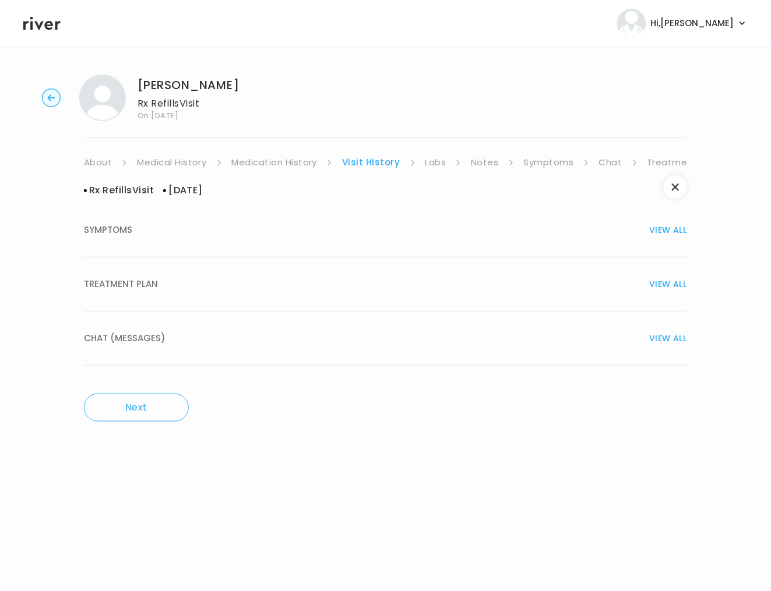
click at [146, 287] on span "TREATMENT PLAN" at bounding box center [121, 284] width 74 height 16
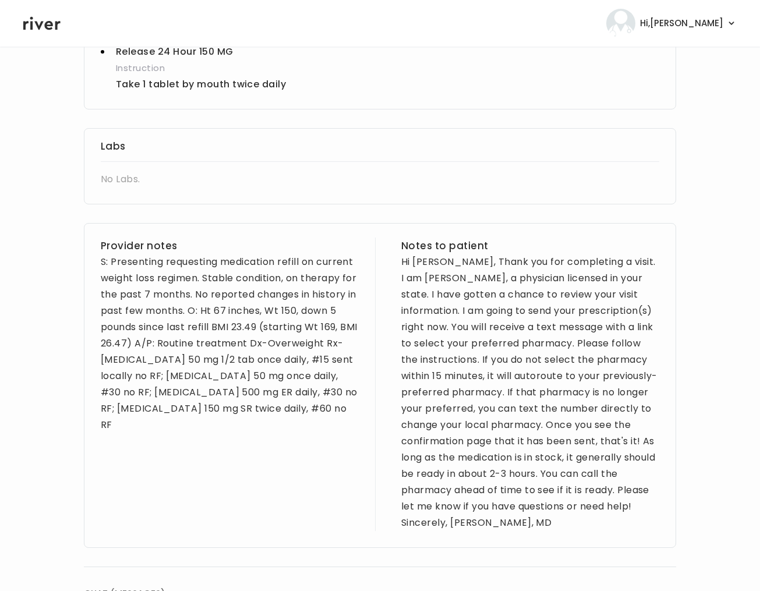
scroll to position [697, 0]
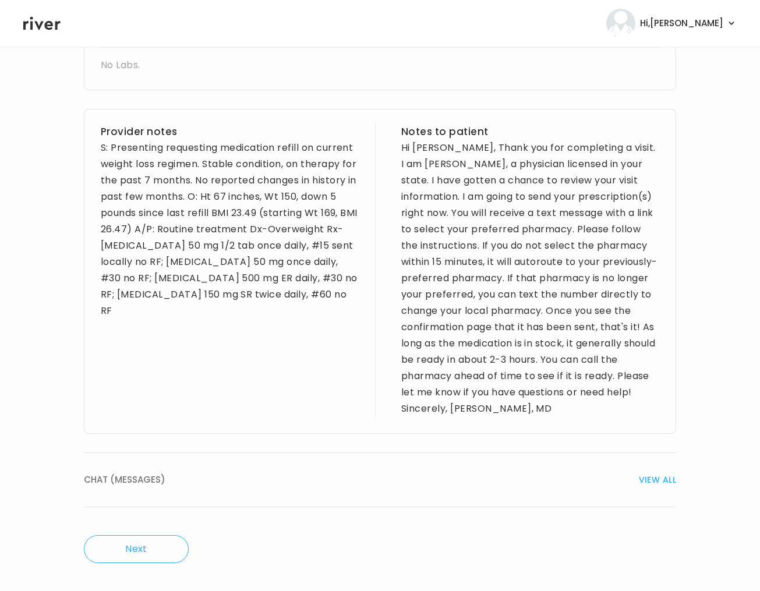
click at [141, 480] on span "CHAT (MESSAGES)" at bounding box center [125, 480] width 82 height 16
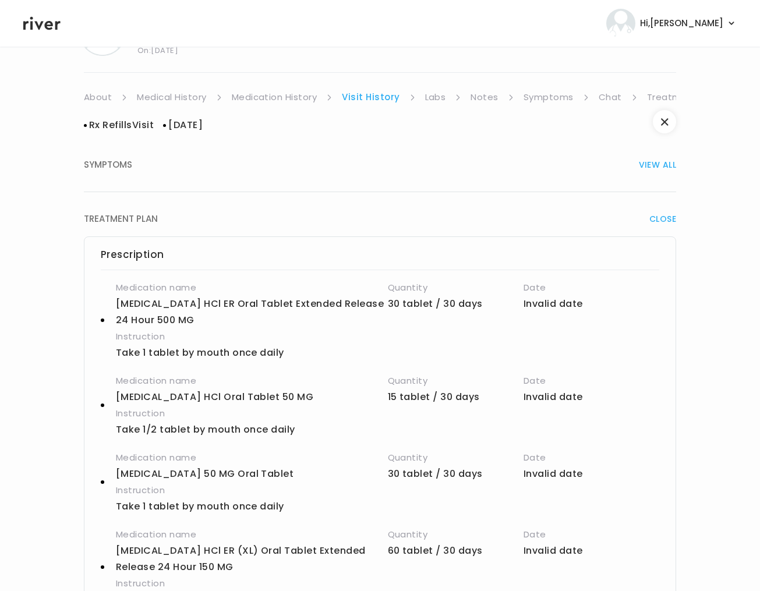
scroll to position [0, 0]
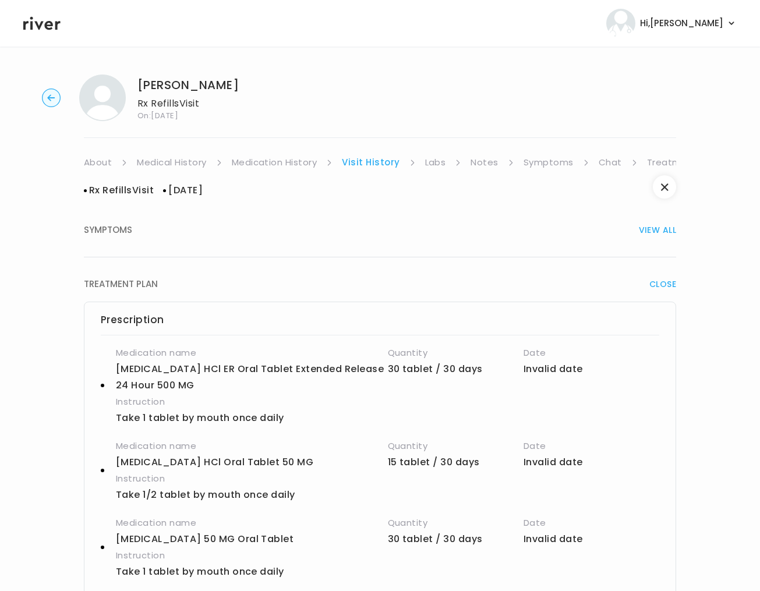
click at [304, 161] on link "Medication History" at bounding box center [275, 162] width 86 height 16
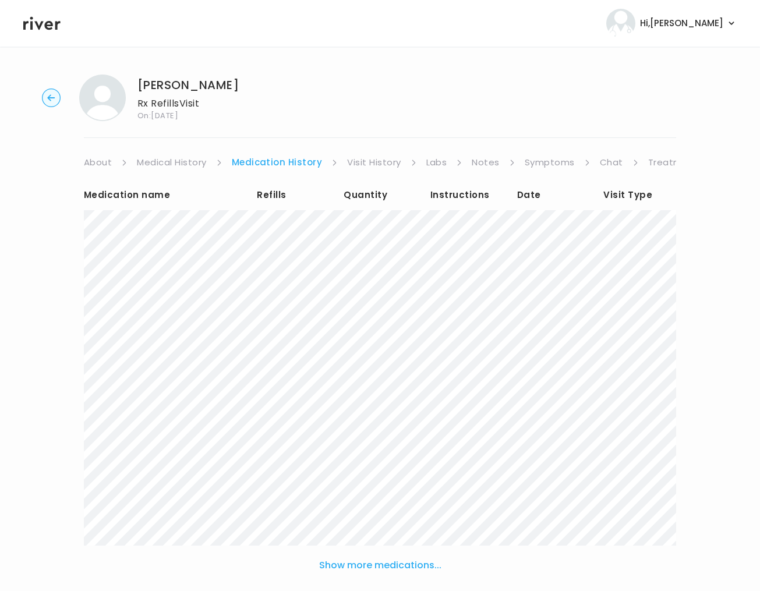
click at [370, 160] on link "Visit History" at bounding box center [374, 162] width 54 height 16
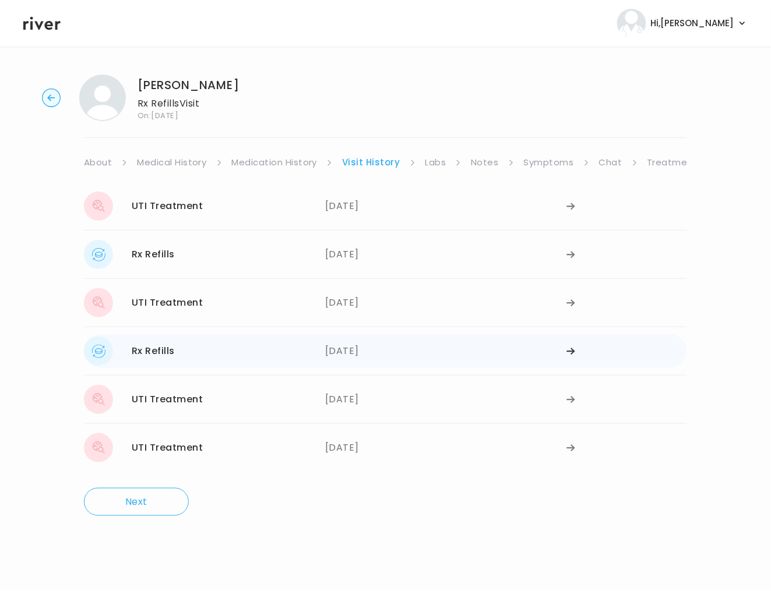
click at [182, 361] on div "Rx Refills 07/14/2025" at bounding box center [204, 351] width 241 height 29
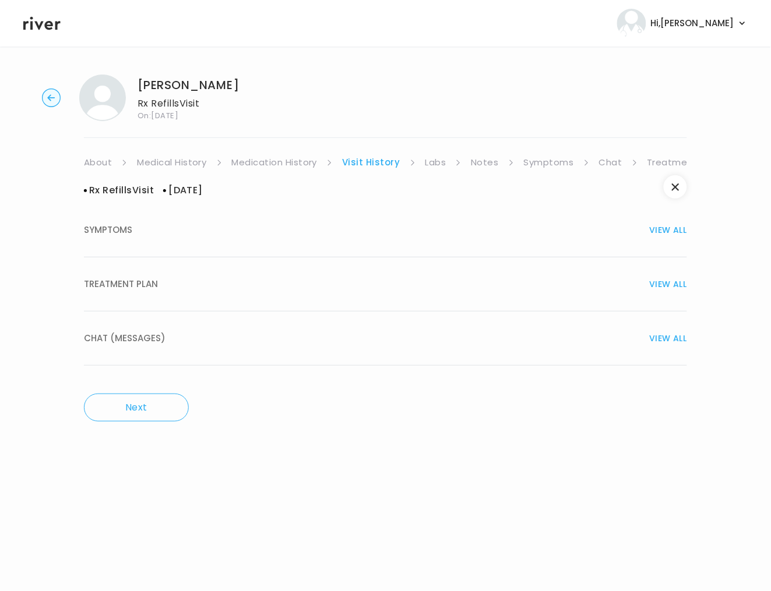
click at [176, 286] on div "TREATMENT PLAN VIEW ALL" at bounding box center [385, 284] width 603 height 16
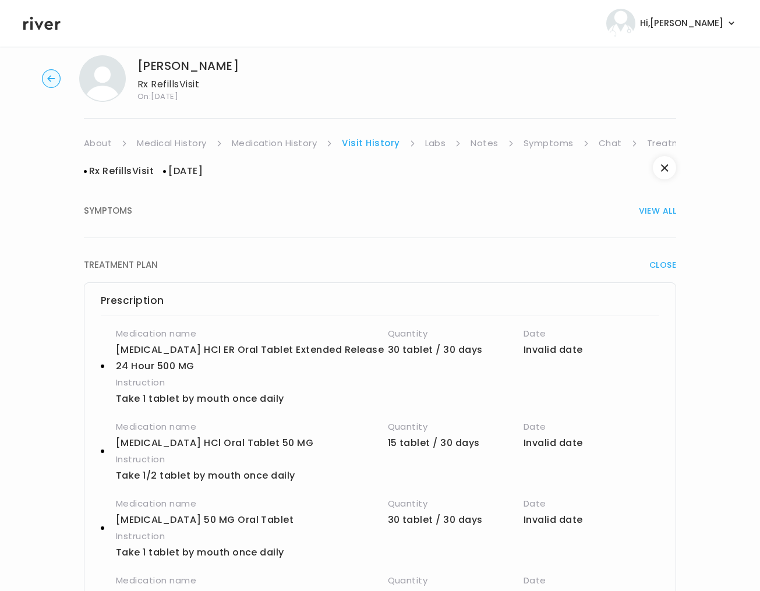
scroll to position [19, 0]
click at [553, 140] on link "Symptoms" at bounding box center [549, 144] width 50 height 16
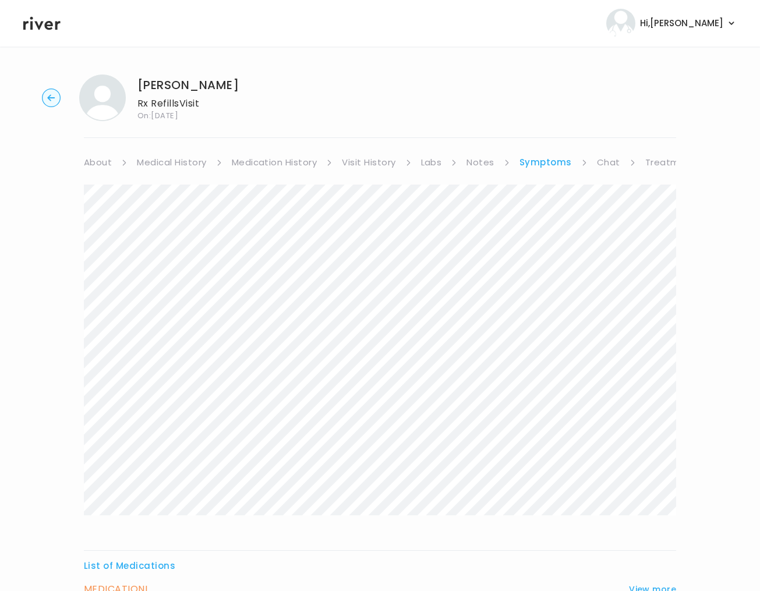
click at [377, 158] on link "Visit History" at bounding box center [369, 162] width 54 height 16
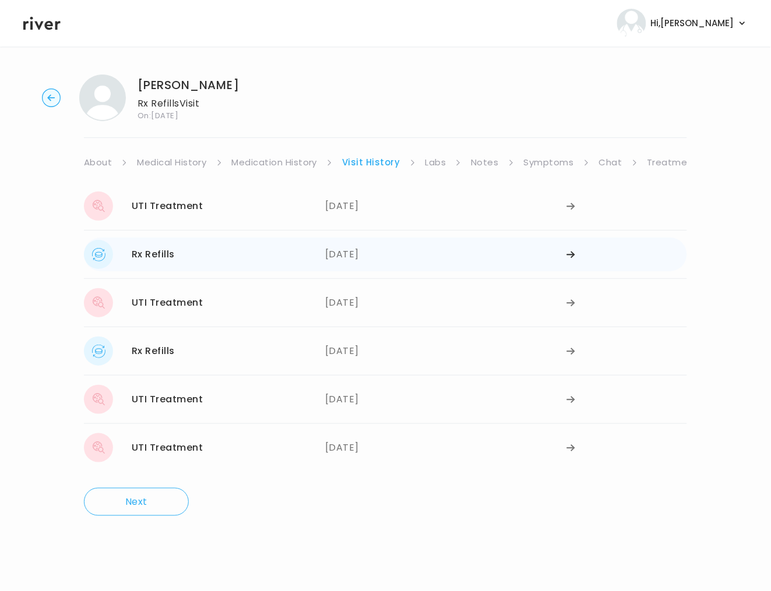
click at [341, 258] on div "[DATE]" at bounding box center [445, 254] width 241 height 29
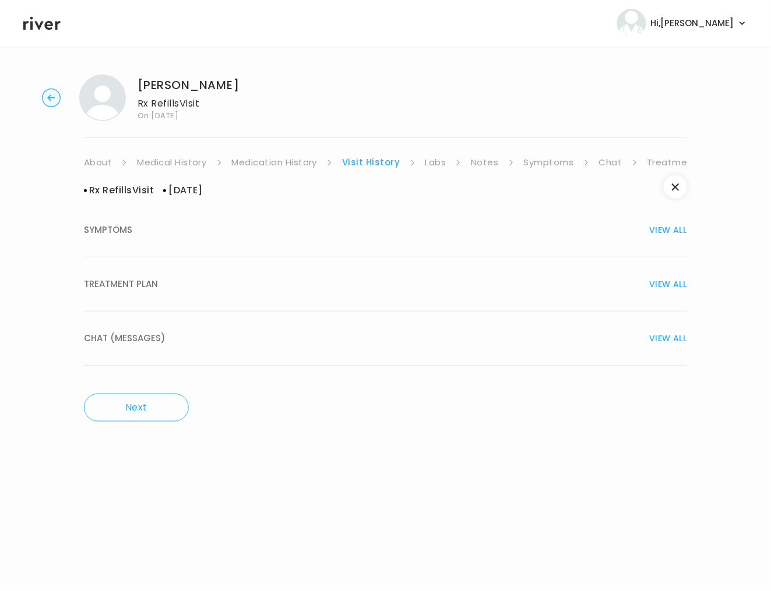
click at [275, 286] on div "TREATMENT PLAN VIEW ALL" at bounding box center [385, 284] width 603 height 16
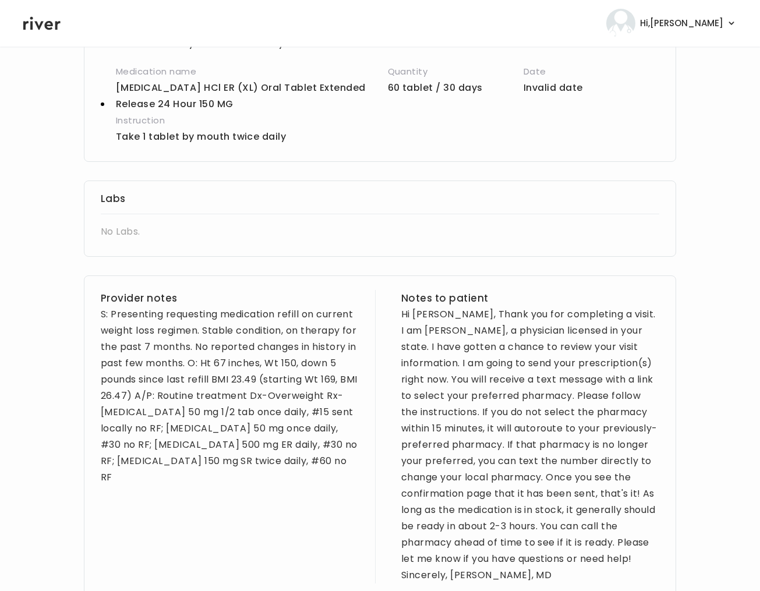
scroll to position [531, 0]
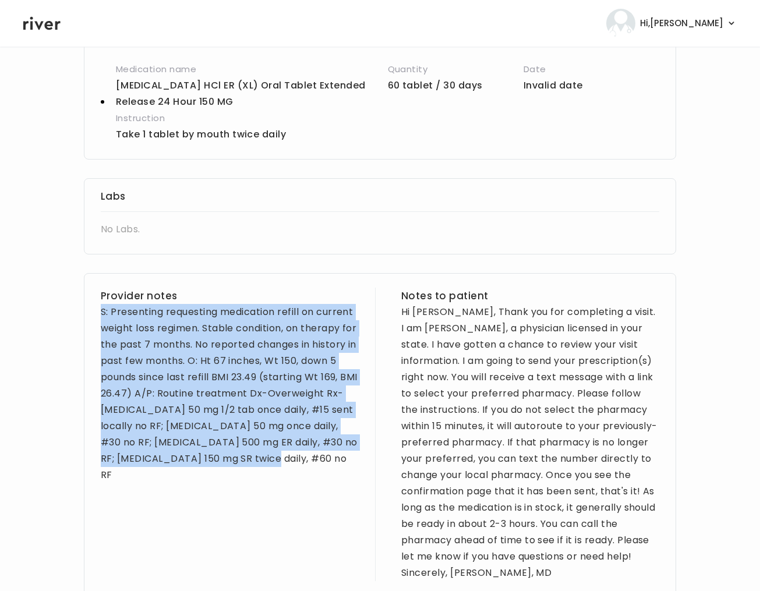
drag, startPoint x: 334, startPoint y: 464, endPoint x: 92, endPoint y: 311, distance: 285.8
click at [92, 311] on div "Provider notes S: Presenting requesting medication refill on current weight los…" at bounding box center [380, 435] width 592 height 325
copy div "S: Presenting requesting medication refill on current weight loss regimen. Stab…"
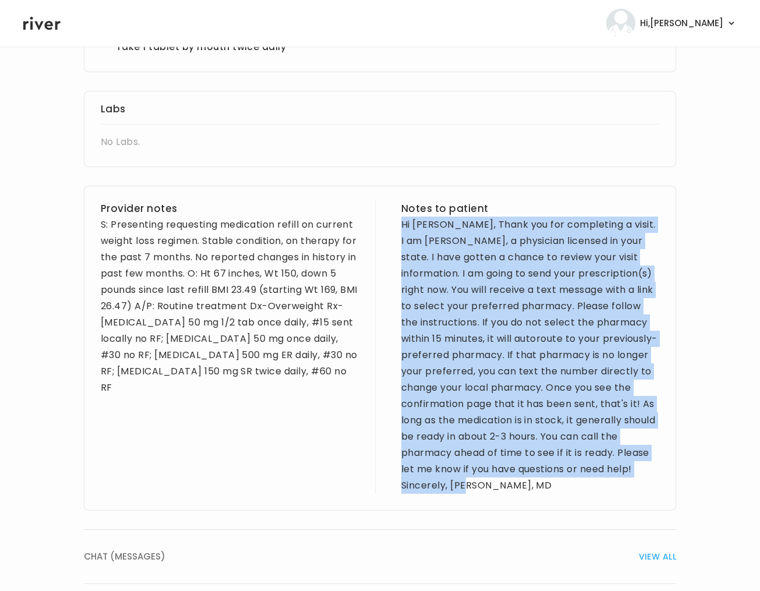
scroll to position [627, 0]
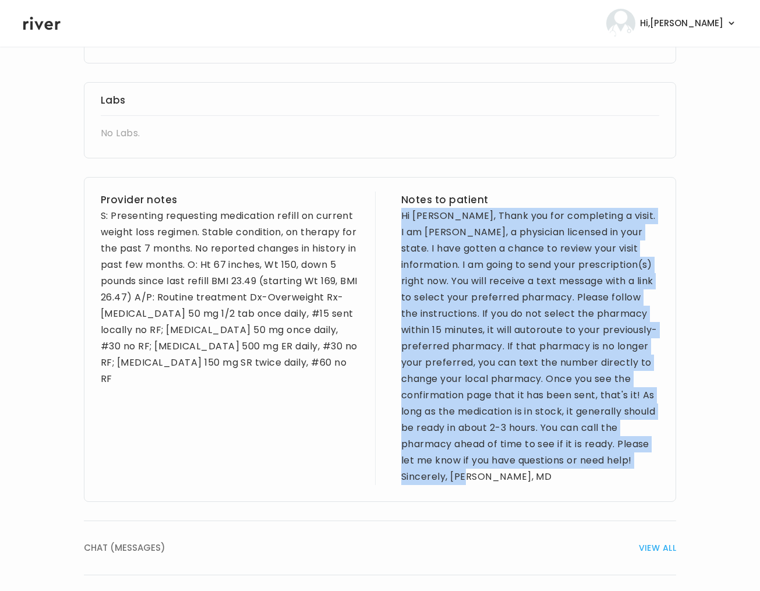
drag, startPoint x: 457, startPoint y: 354, endPoint x: 609, endPoint y: 492, distance: 206.2
click at [609, 492] on div "Provider notes S: Presenting requesting medication refill on current weight los…" at bounding box center [380, 339] width 592 height 325
copy div "Hi Karen, Thank you for completing a visit. I am Dr. Ramos, a physician license…"
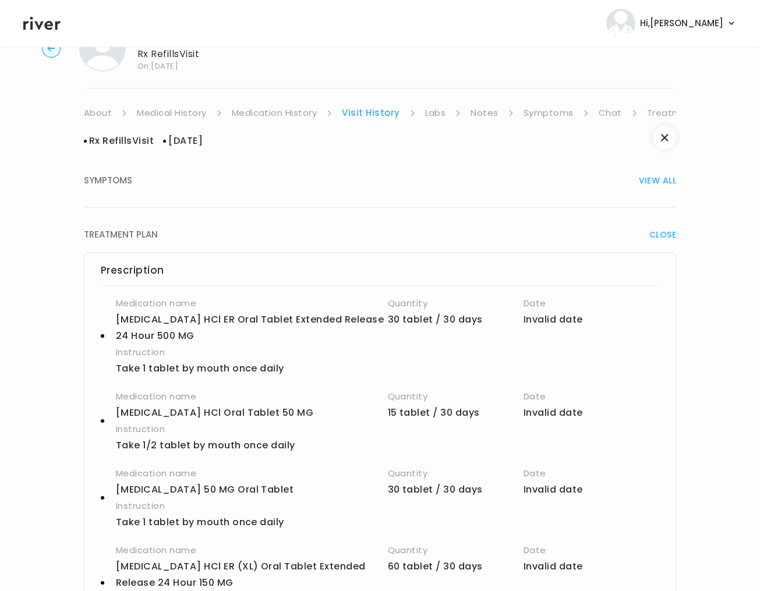
scroll to position [0, 0]
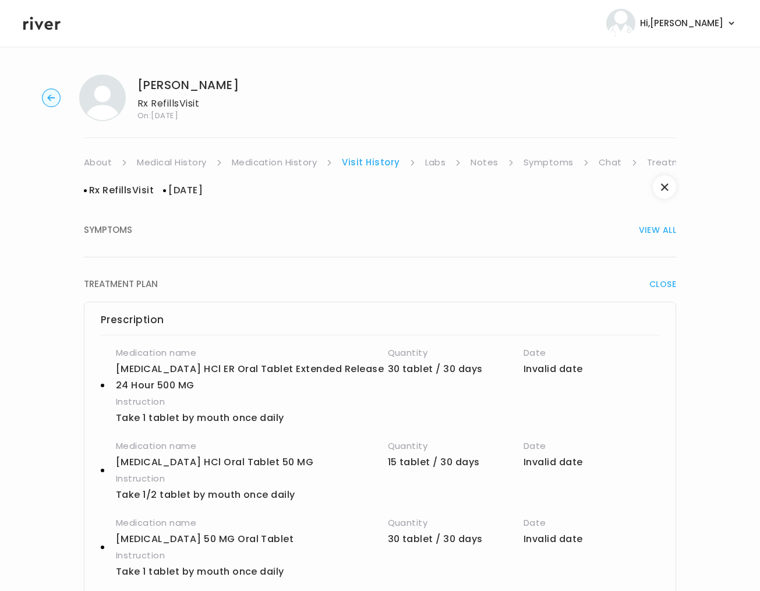
click at [549, 159] on link "Symptoms" at bounding box center [549, 162] width 50 height 16
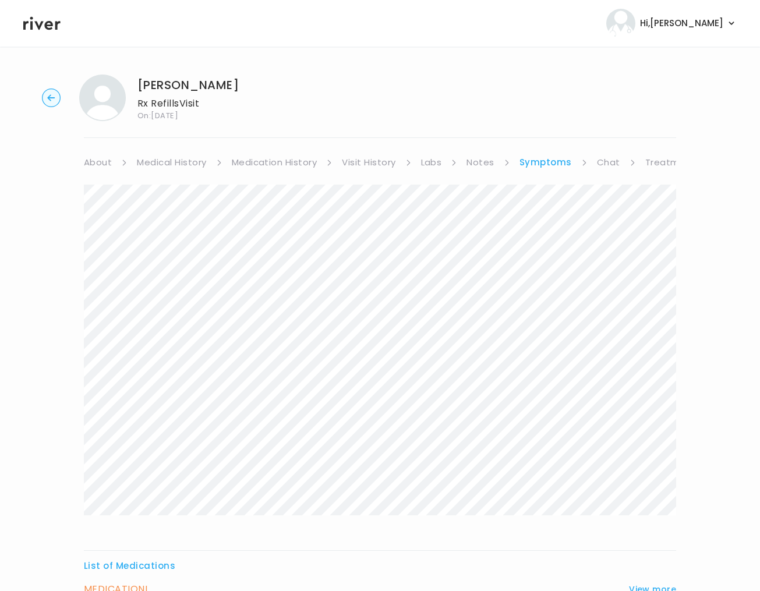
click at [367, 161] on link "Visit History" at bounding box center [369, 162] width 54 height 16
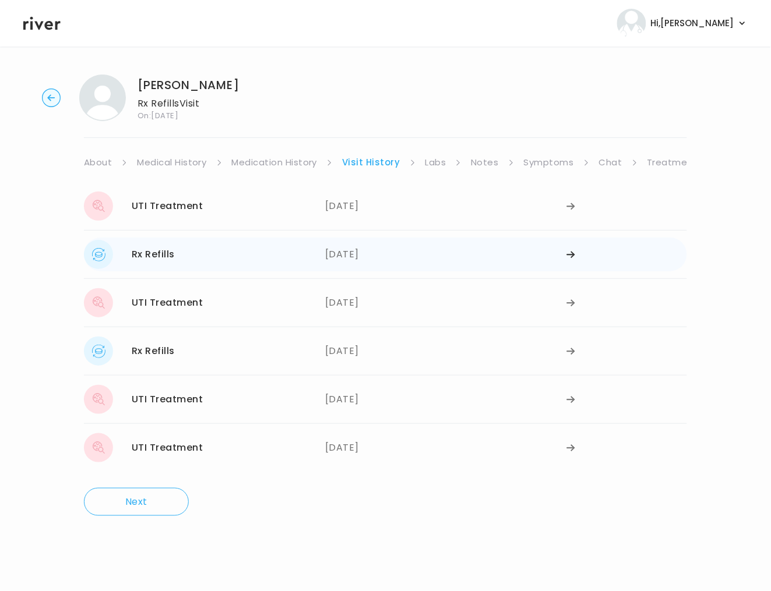
click at [316, 258] on div "Rx Refills [DATE]" at bounding box center [204, 254] width 241 height 29
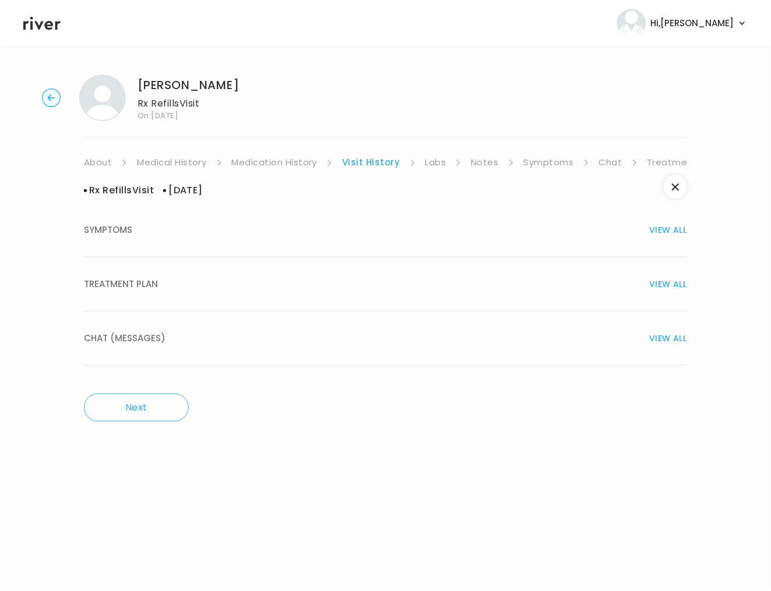
click at [166, 287] on div "TREATMENT PLAN VIEW ALL" at bounding box center [385, 284] width 603 height 16
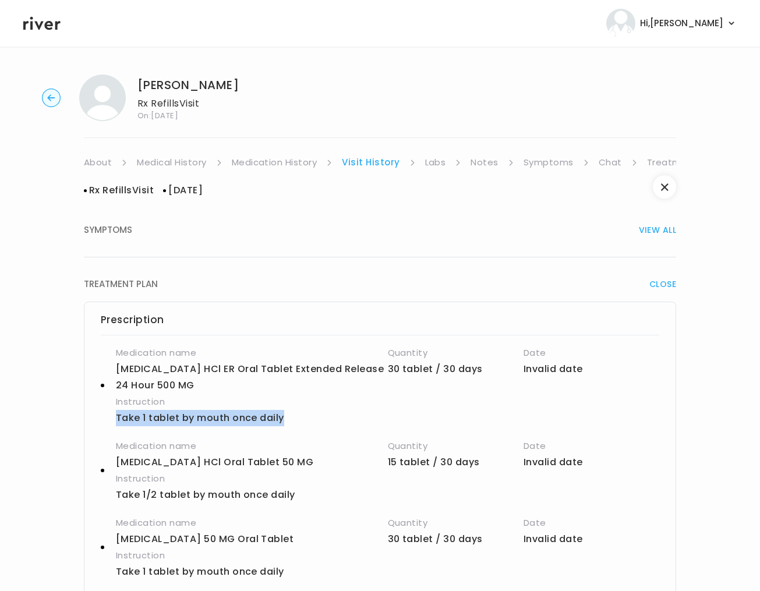
drag, startPoint x: 297, startPoint y: 414, endPoint x: 157, endPoint y: 422, distance: 140.1
click at [93, 411] on div "Prescription Medication name metFORMIN HCl ER Oral Tablet Extended Release 24 H…" at bounding box center [380, 496] width 592 height 388
copy p "Take 1 tablet by mouth once daily"
drag, startPoint x: 112, startPoint y: 460, endPoint x: 173, endPoint y: 463, distance: 60.7
click at [173, 463] on div "Medication name Naltrexone HCl Oral Tablet 50 MG Quantity 15 tablet / 30 days D…" at bounding box center [380, 470] width 559 height 65
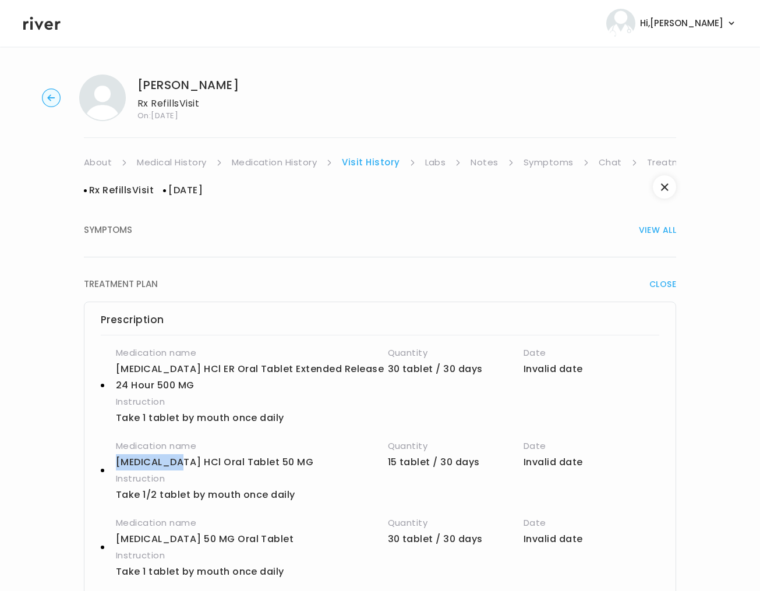
copy p "[MEDICAL_DATA]"
drag, startPoint x: 281, startPoint y: 490, endPoint x: 120, endPoint y: 498, distance: 160.9
click at [97, 498] on div "Prescription Medication name metFORMIN HCl ER Oral Tablet Extended Release 24 H…" at bounding box center [380, 496] width 592 height 388
copy p "Take 1/2 tablet by mouth once daily"
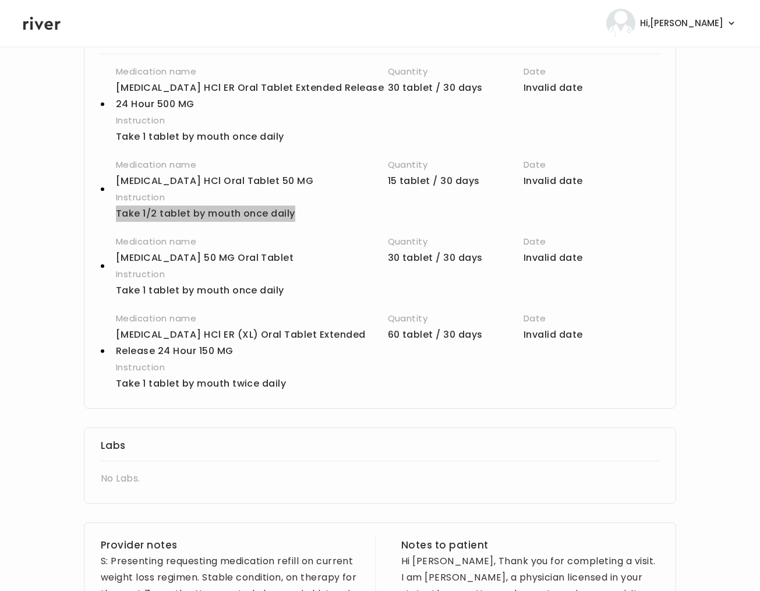
scroll to position [287, 0]
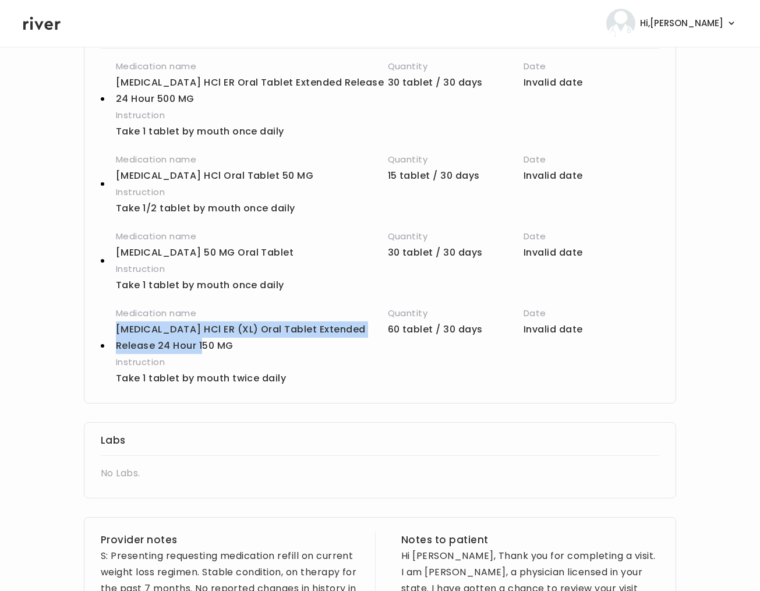
drag, startPoint x: 109, startPoint y: 336, endPoint x: 279, endPoint y: 340, distance: 169.5
click at [279, 340] on div "Medication name buPROPion HCl ER (XL) Oral Tablet Extended Release 24 Hour 150 …" at bounding box center [380, 346] width 559 height 82
copy p "[MEDICAL_DATA] HCl ER (XL) Oral Tablet Extended Release 24 Hour 150 MG"
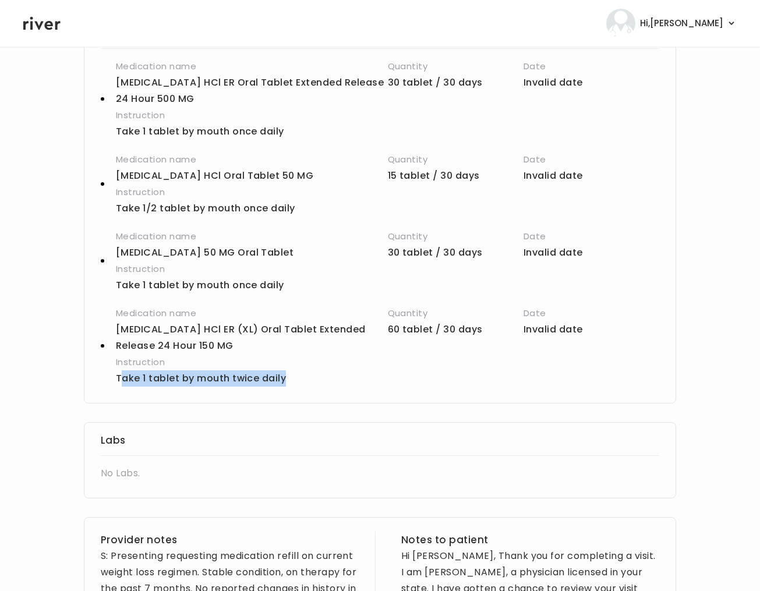
drag, startPoint x: 155, startPoint y: 381, endPoint x: 292, endPoint y: 381, distance: 137.5
click at [292, 381] on p "Take 1 tablet by mouth twice daily" at bounding box center [342, 378] width 453 height 16
click at [151, 384] on p "Take 1 tablet by mouth twice daily" at bounding box center [342, 378] width 453 height 16
drag, startPoint x: 160, startPoint y: 380, endPoint x: 302, endPoint y: 377, distance: 142.1
click at [302, 377] on div "Medication name buPROPion HCl ER (XL) Oral Tablet Extended Release 24 Hour 150 …" at bounding box center [380, 346] width 559 height 82
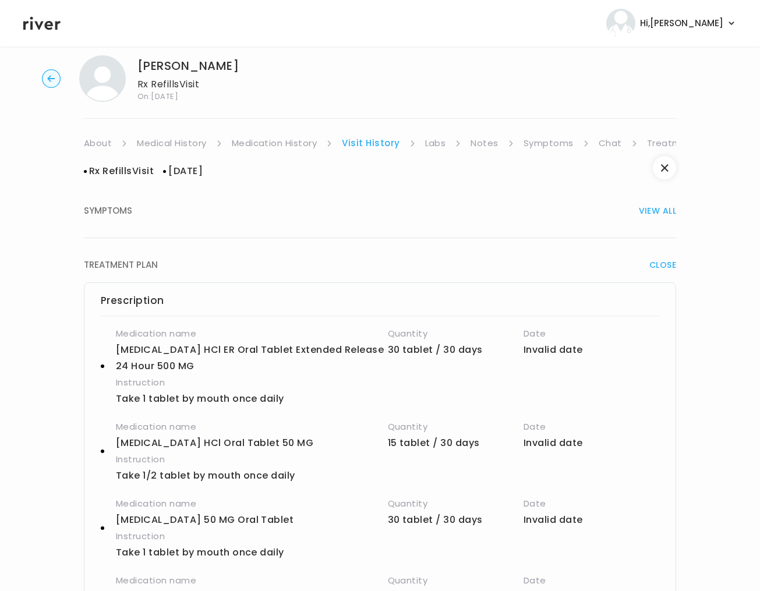
scroll to position [0, 0]
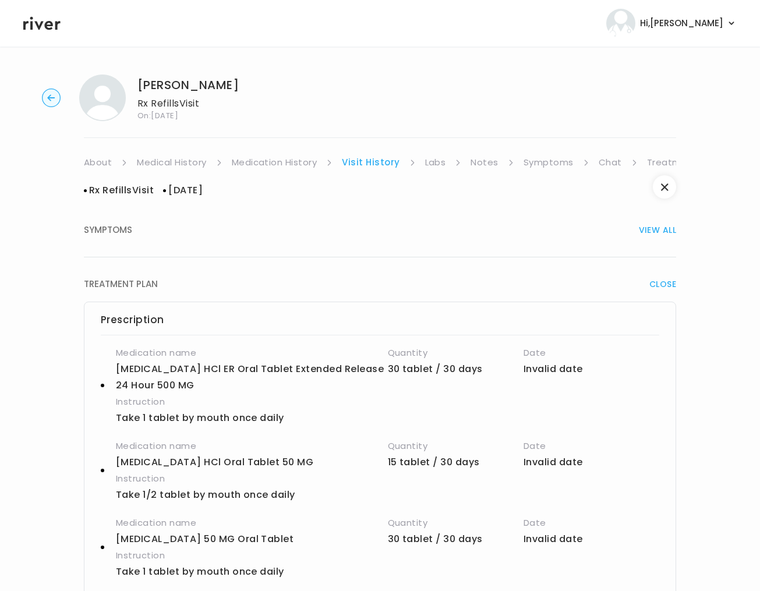
click at [546, 166] on link "Symptoms" at bounding box center [549, 162] width 50 height 16
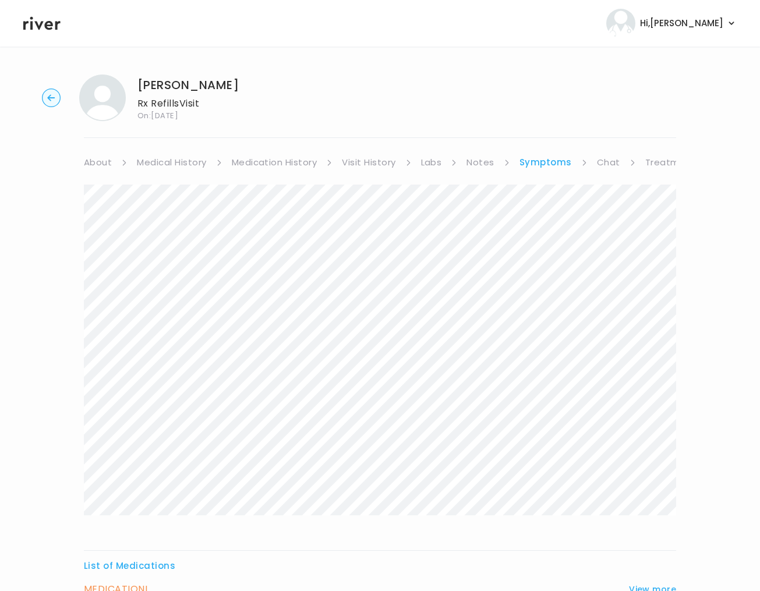
click at [363, 162] on link "Visit History" at bounding box center [369, 162] width 54 height 16
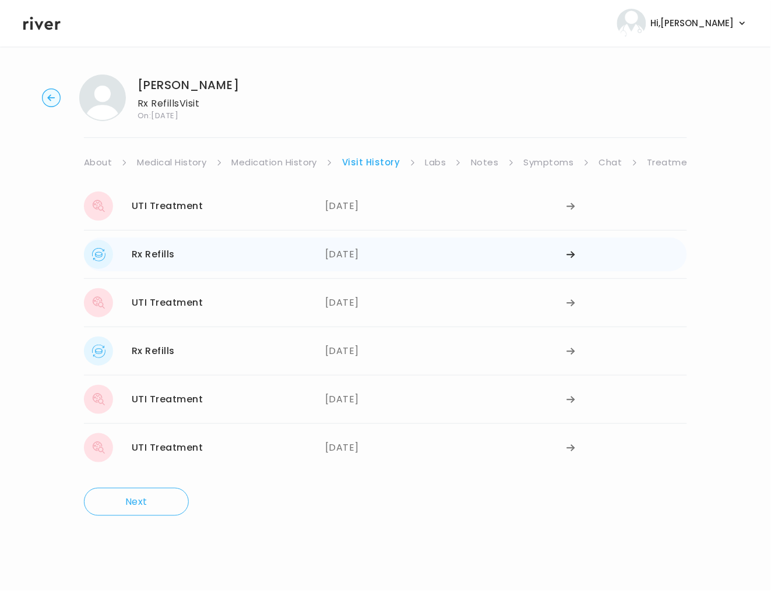
click at [168, 255] on div "Rx Refills" at bounding box center [153, 254] width 43 height 16
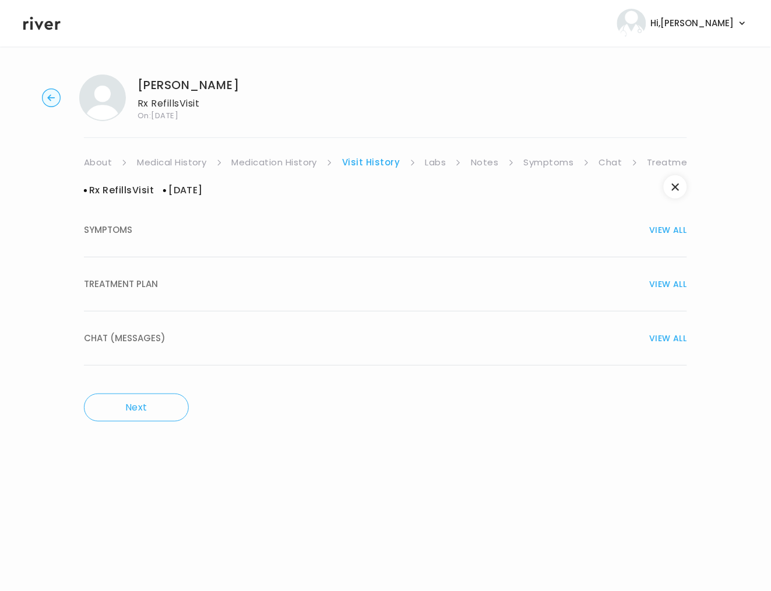
click at [162, 282] on div "TREATMENT PLAN VIEW ALL" at bounding box center [385, 284] width 603 height 16
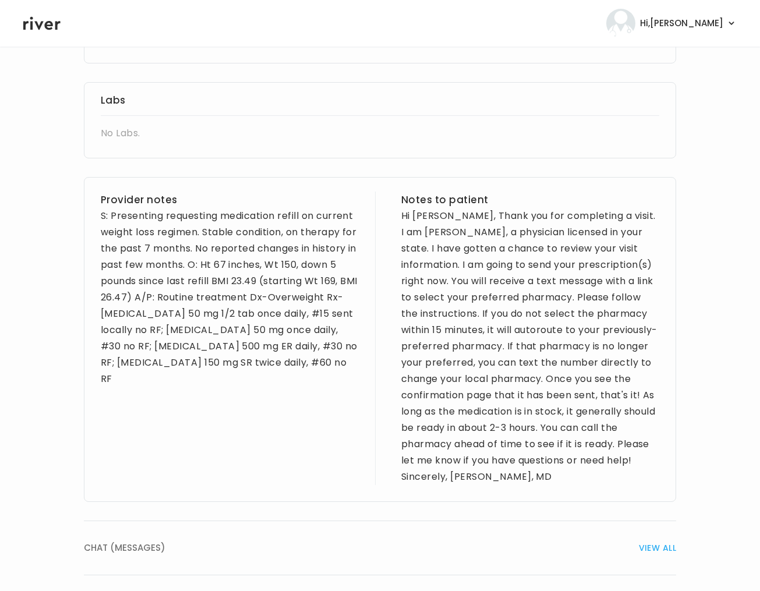
scroll to position [697, 0]
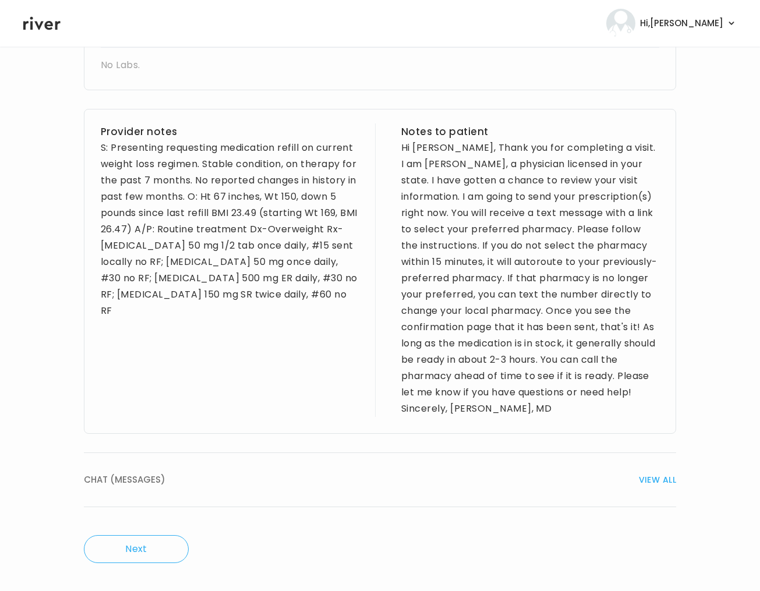
drag, startPoint x: 126, startPoint y: 476, endPoint x: 196, endPoint y: 443, distance: 76.6
click at [128, 476] on span "CHAT (MESSAGES)" at bounding box center [125, 480] width 82 height 16
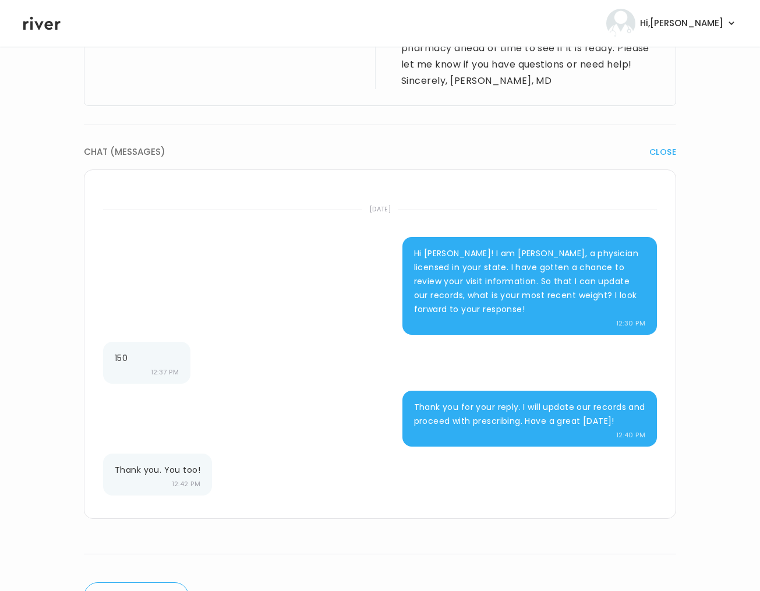
scroll to position [1072, 0]
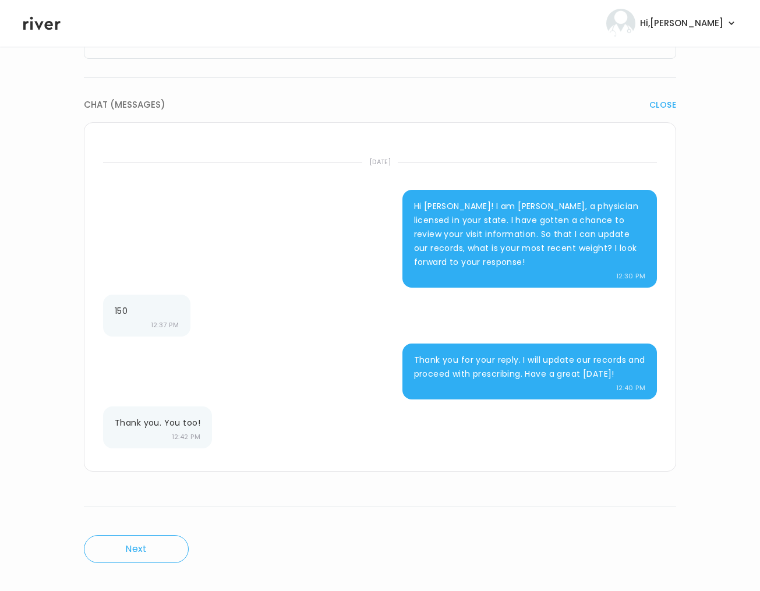
click at [493, 273] on div "Hi Karen! I am Dr. Ramos, a physician licensed in your state. I have gotten a c…" at bounding box center [529, 239] width 255 height 98
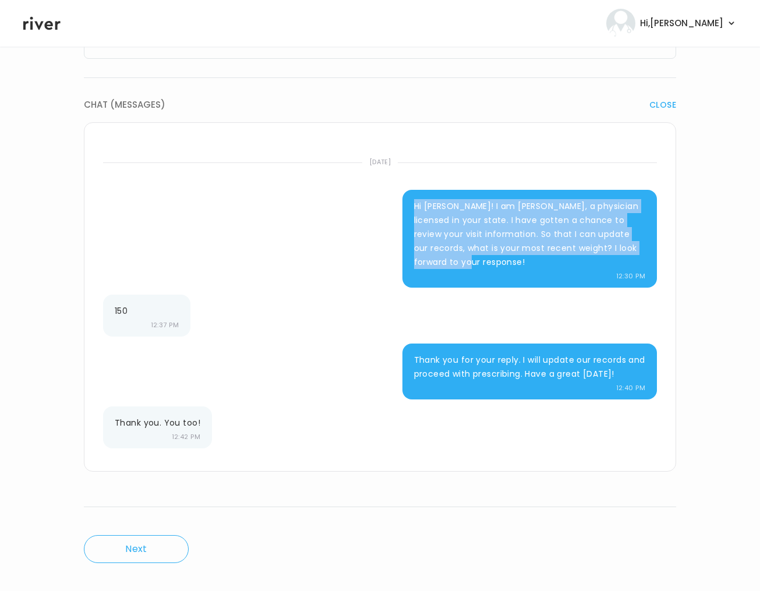
drag, startPoint x: 482, startPoint y: 268, endPoint x: 403, endPoint y: 211, distance: 98.0
click at [403, 211] on div "Hi Karen! I am Dr. Ramos, a physician licensed in your state. I have gotten a c…" at bounding box center [529, 239] width 255 height 98
copy p "Hi [PERSON_NAME]! I am [PERSON_NAME], a physician licensed in your state. I hav…"
